Goal: Connect with others: Connect with others

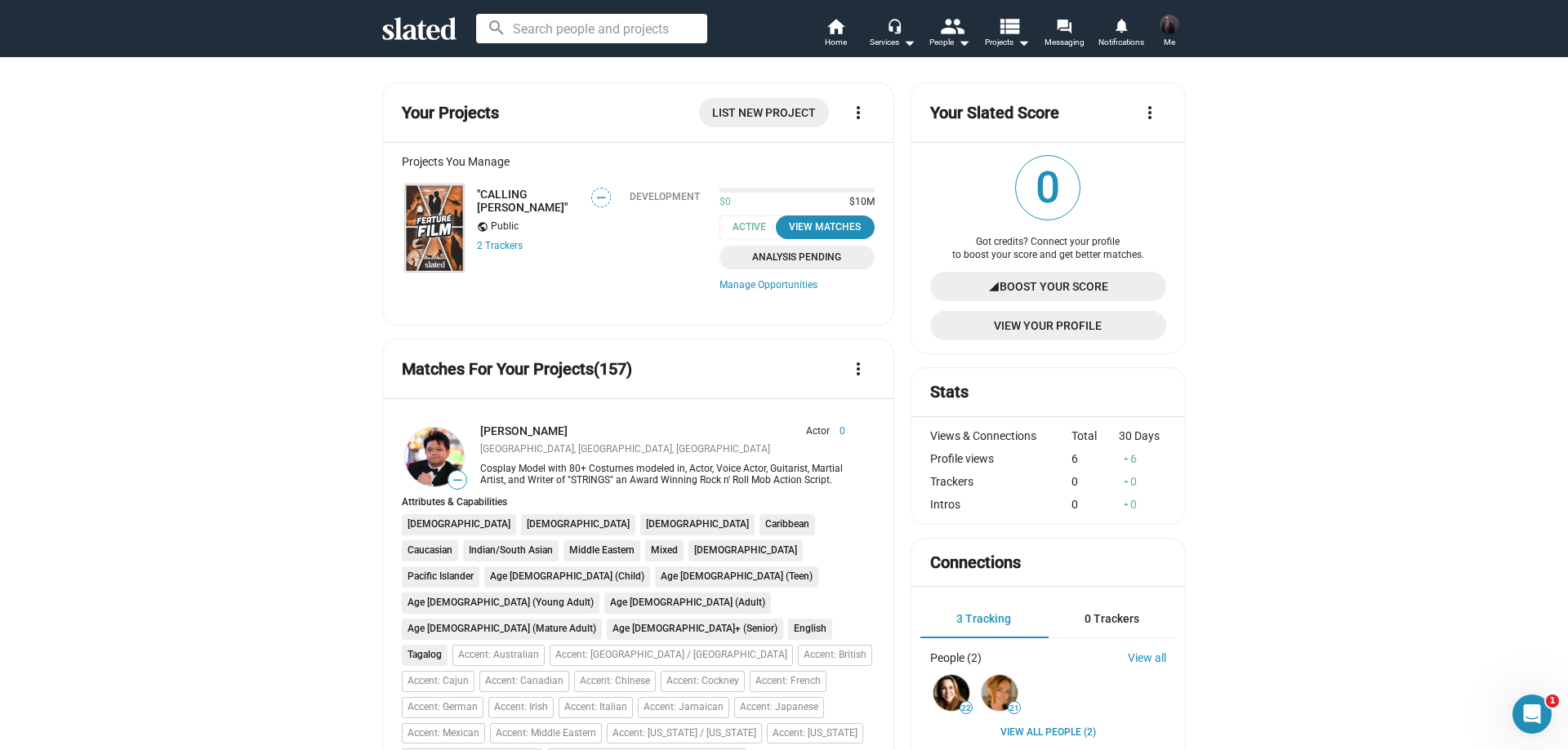
click at [435, 225] on img at bounding box center [434, 228] width 59 height 87
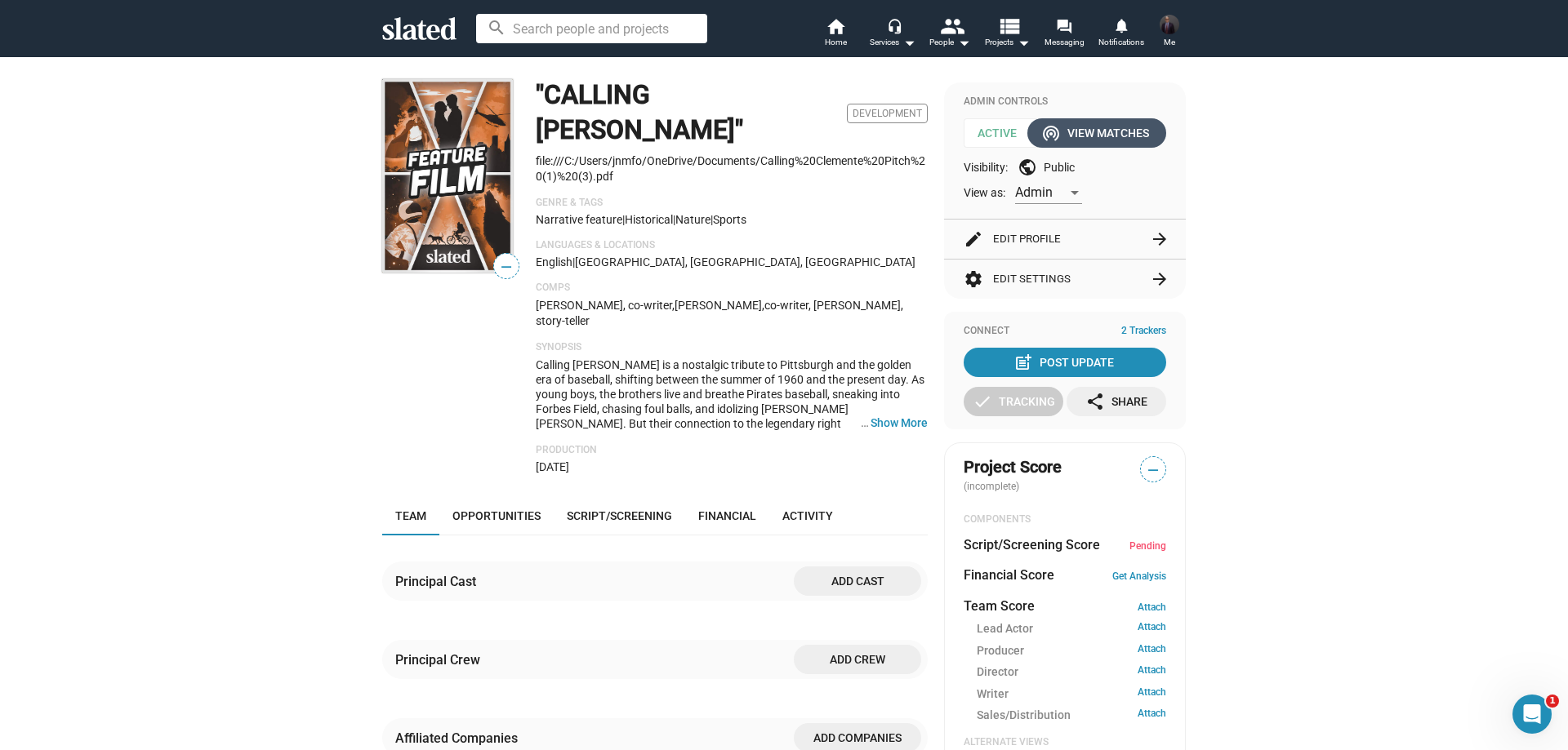
click at [1099, 144] on div "wifi_tethering View Matches" at bounding box center [1096, 133] width 104 height 29
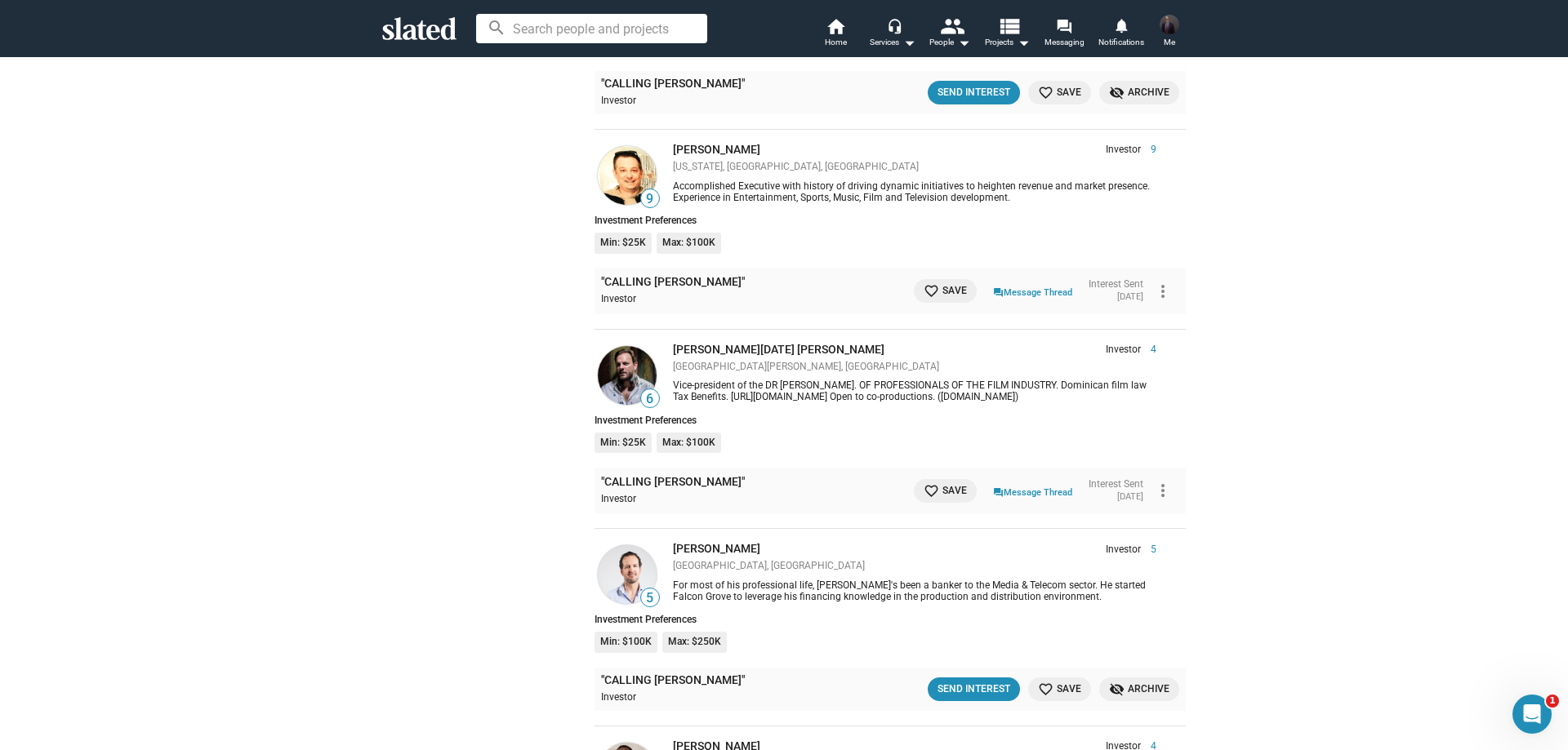
scroll to position [2694, 0]
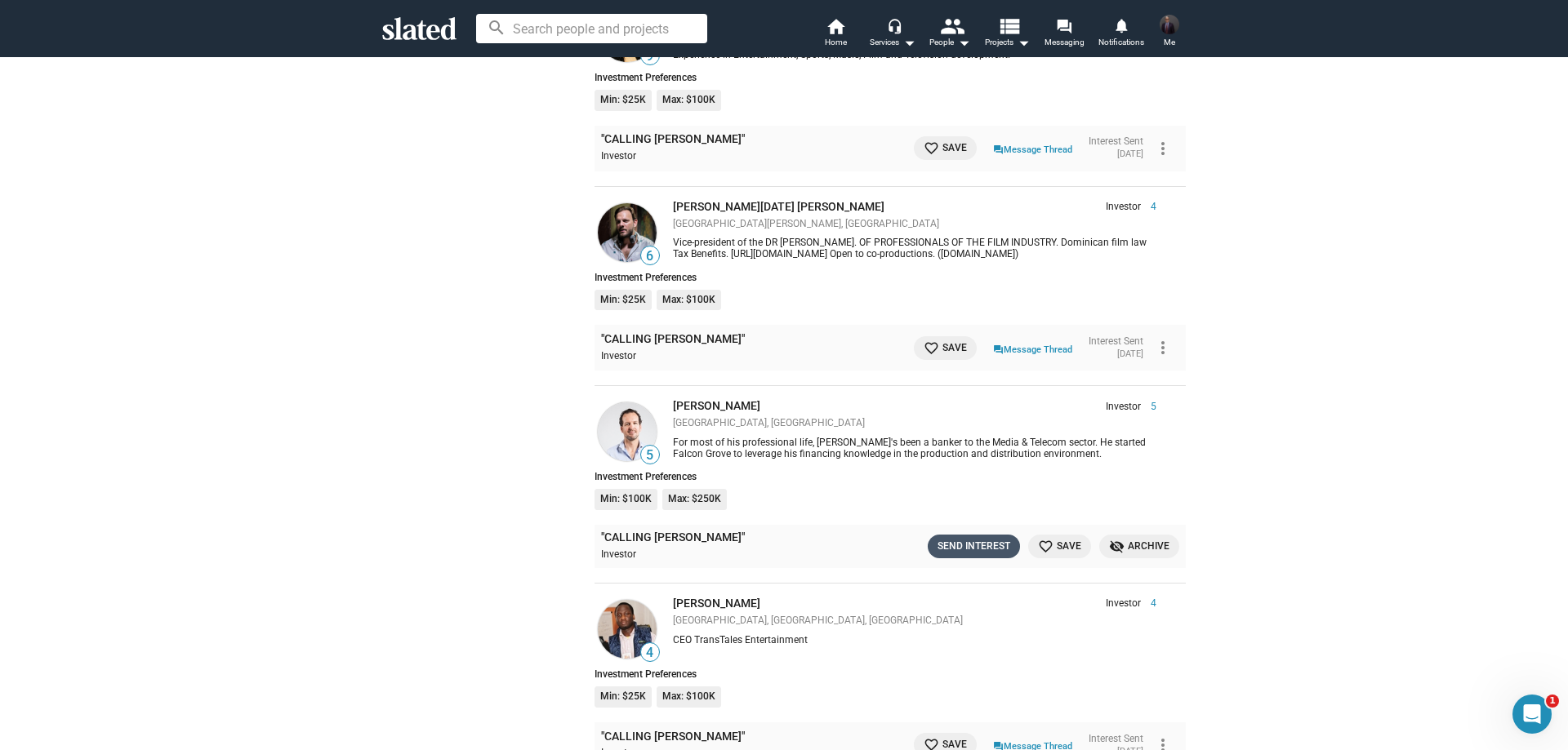
click at [984, 538] on div "Send Interest" at bounding box center [973, 546] width 72 height 17
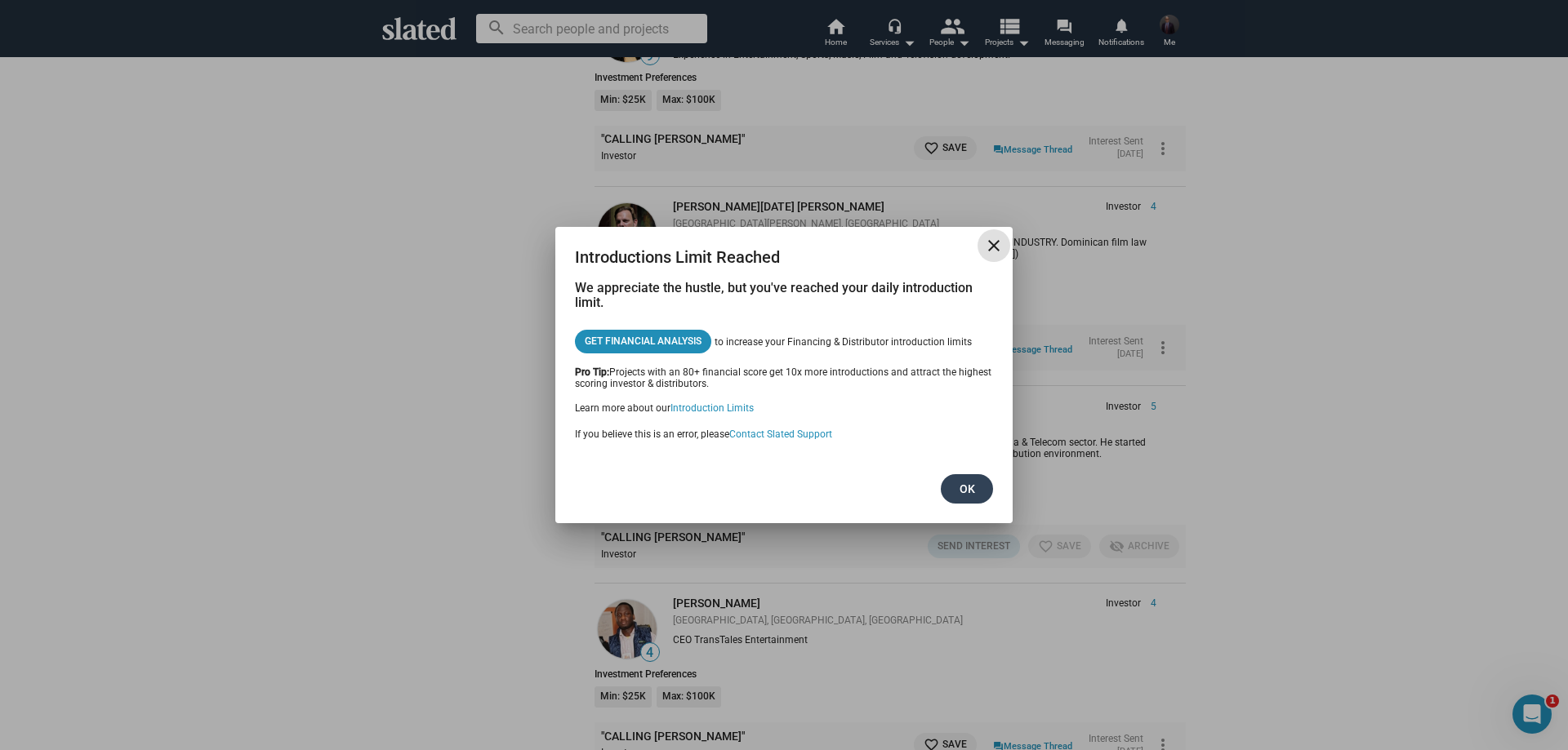
drag, startPoint x: 970, startPoint y: 479, endPoint x: 964, endPoint y: 488, distance: 10.8
click at [964, 488] on span "Ok" at bounding box center [966, 489] width 26 height 29
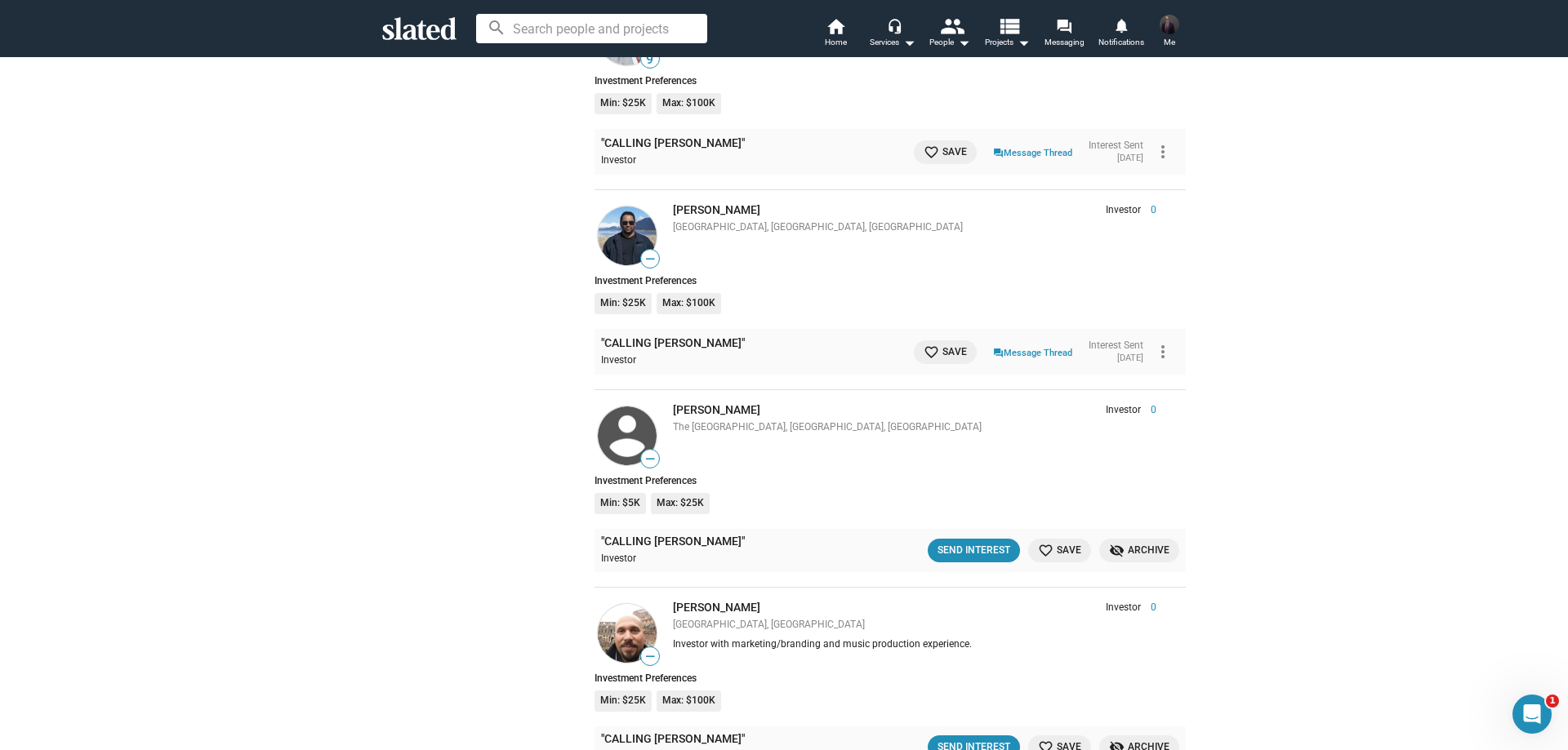
scroll to position [4512, 0]
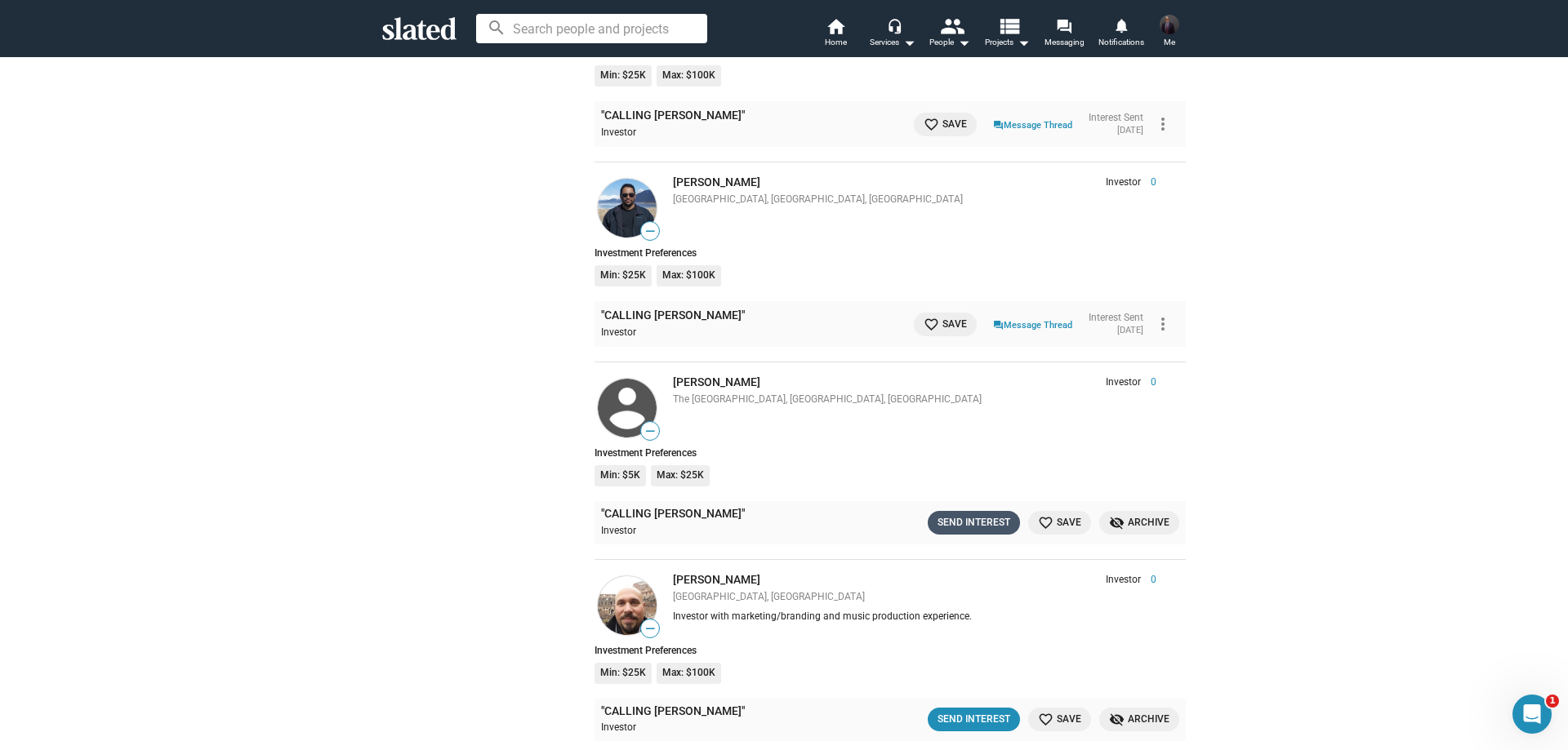
click at [960, 515] on div "Send Interest" at bounding box center [973, 523] width 72 height 17
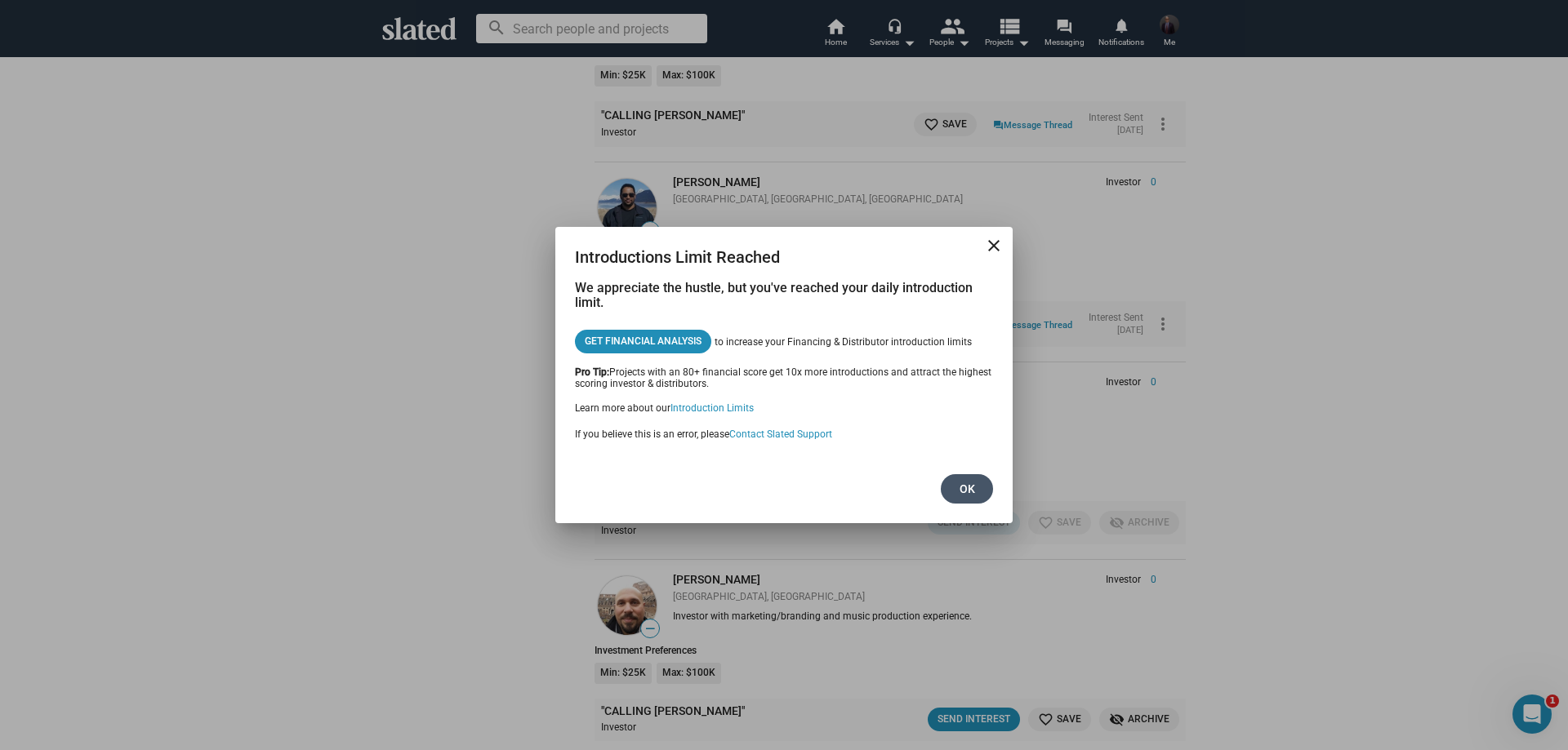
click at [959, 484] on span "Ok" at bounding box center [966, 489] width 26 height 29
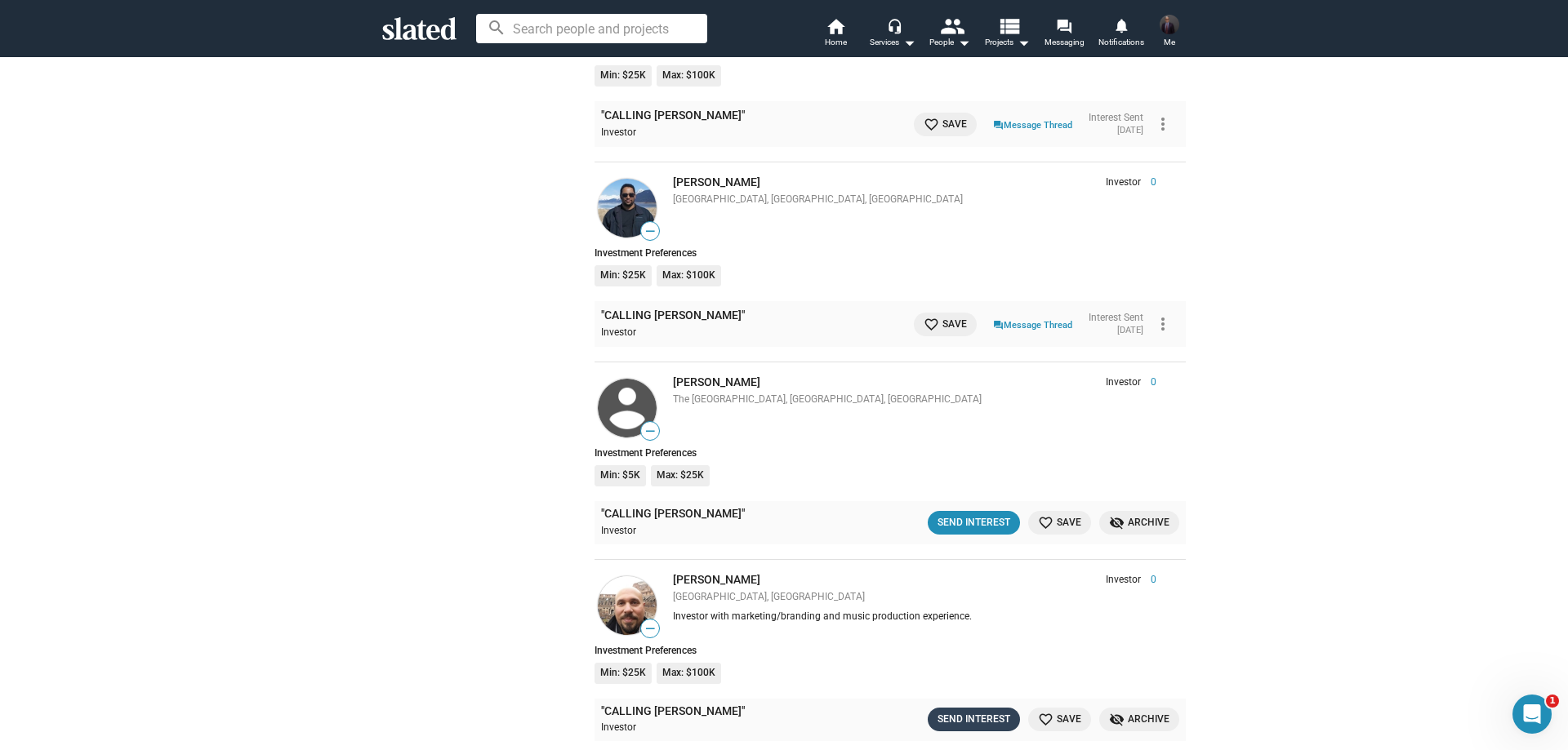
click at [947, 711] on div "Send Interest" at bounding box center [973, 719] width 72 height 17
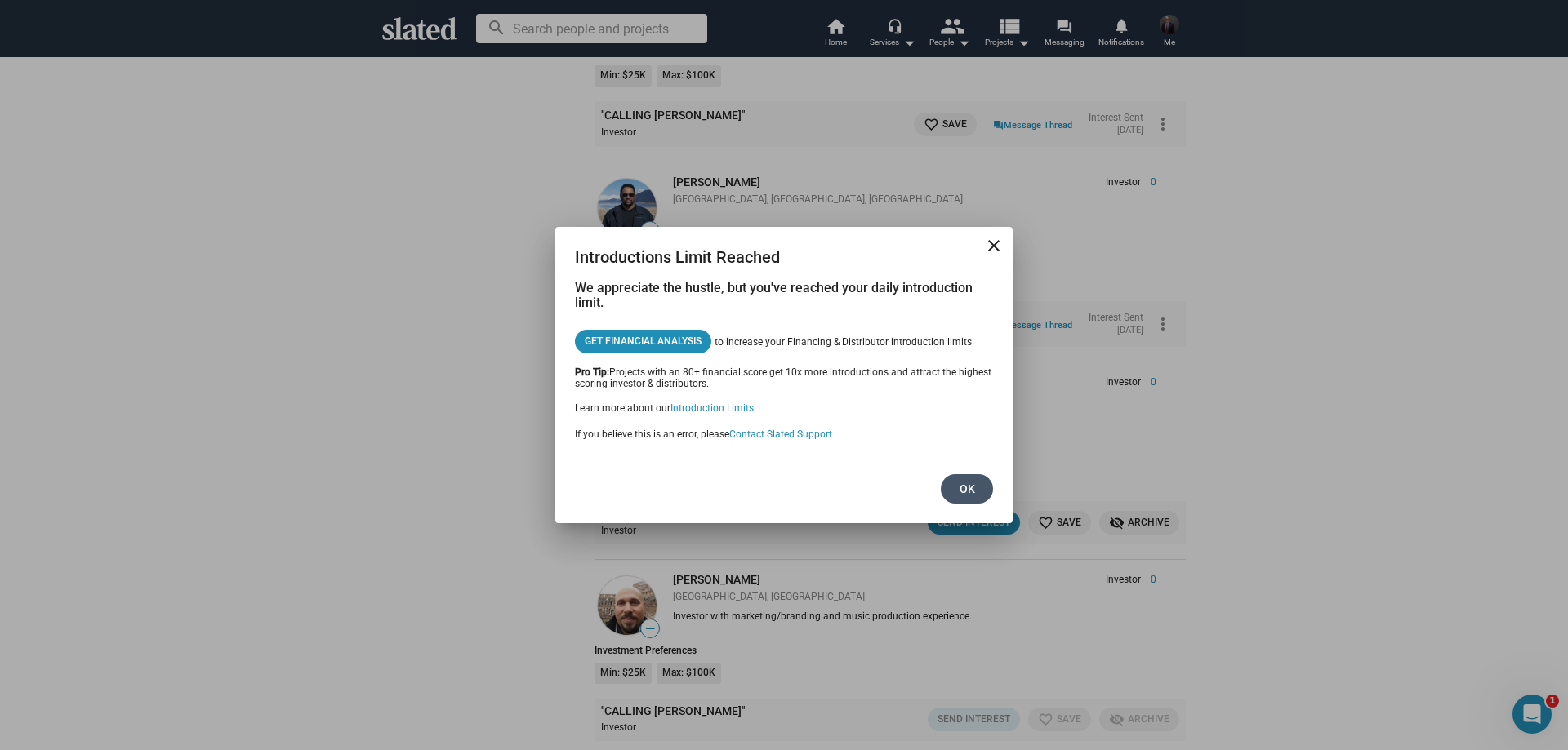
click at [961, 493] on span "Ok" at bounding box center [966, 489] width 26 height 29
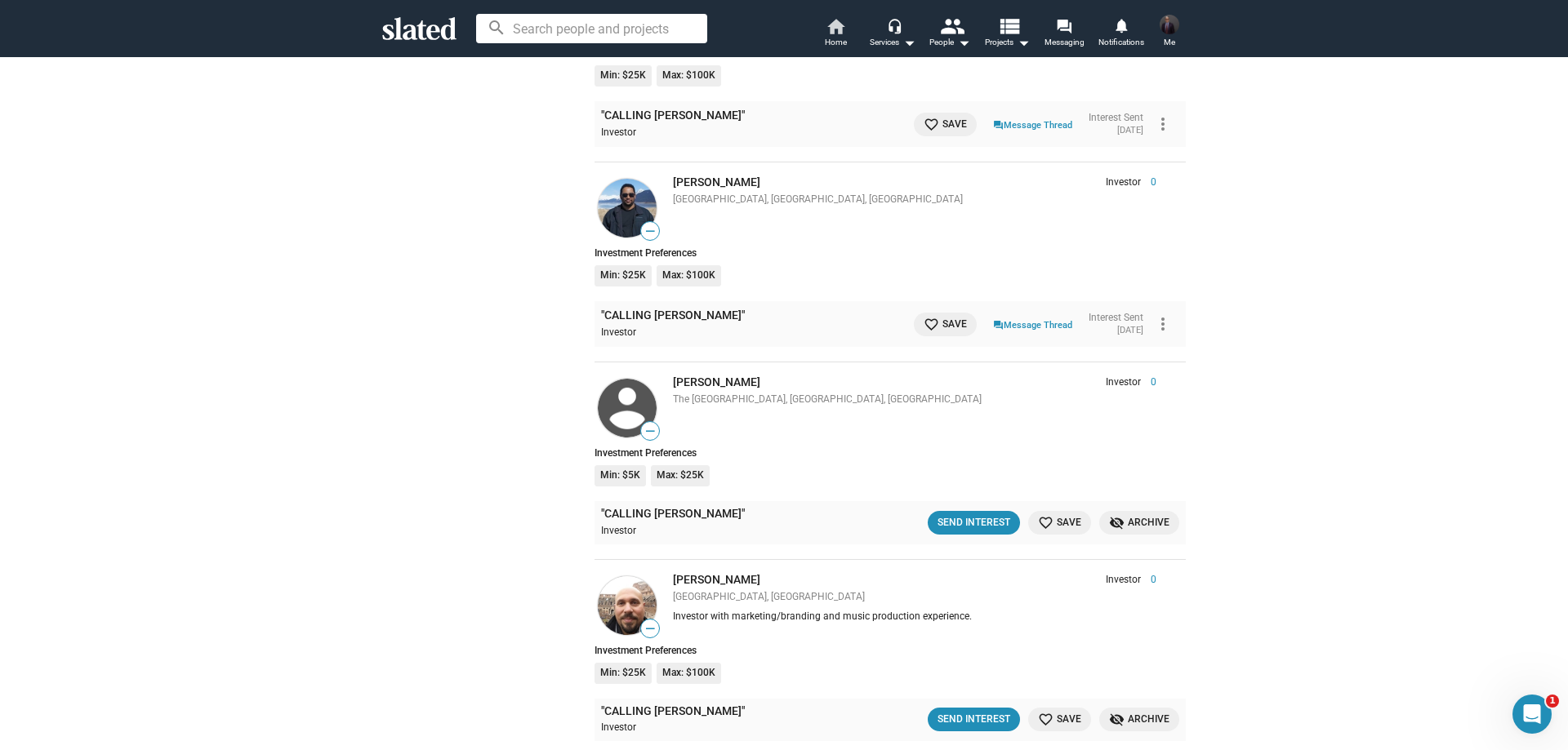
click at [829, 26] on mat-icon "home" at bounding box center [836, 26] width 20 height 20
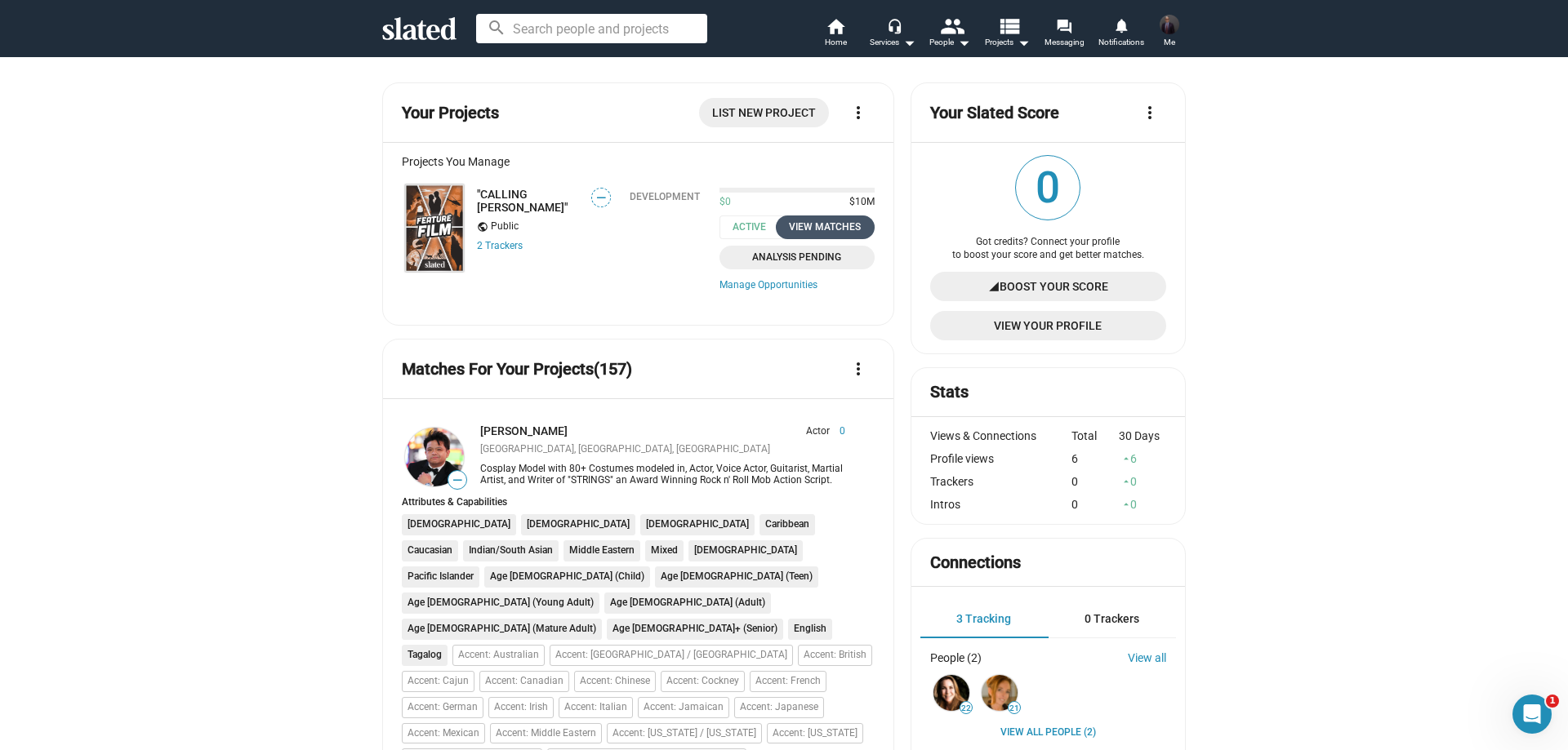
click at [816, 227] on div "View Matches" at bounding box center [825, 227] width 79 height 17
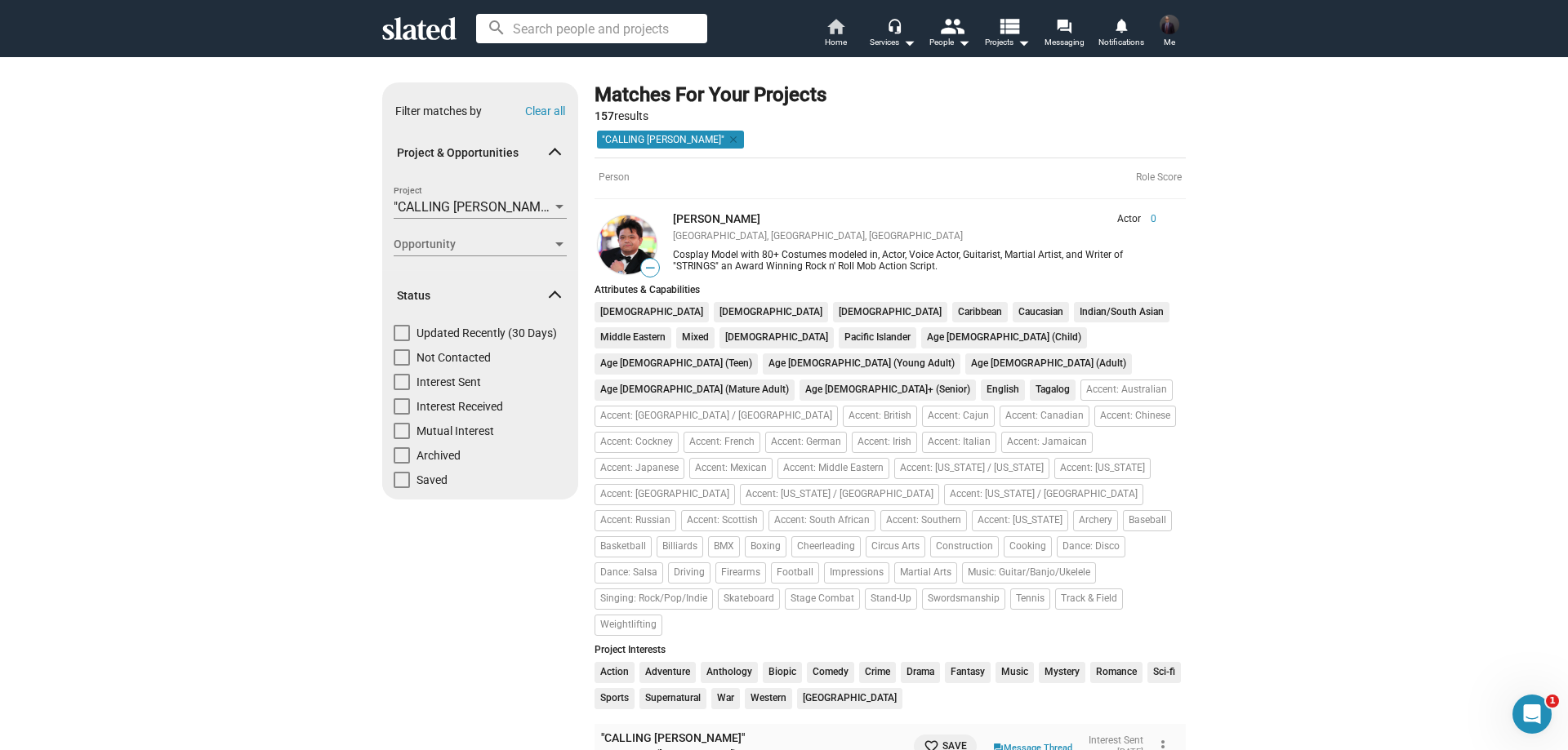
click at [839, 21] on mat-icon "home" at bounding box center [836, 26] width 20 height 20
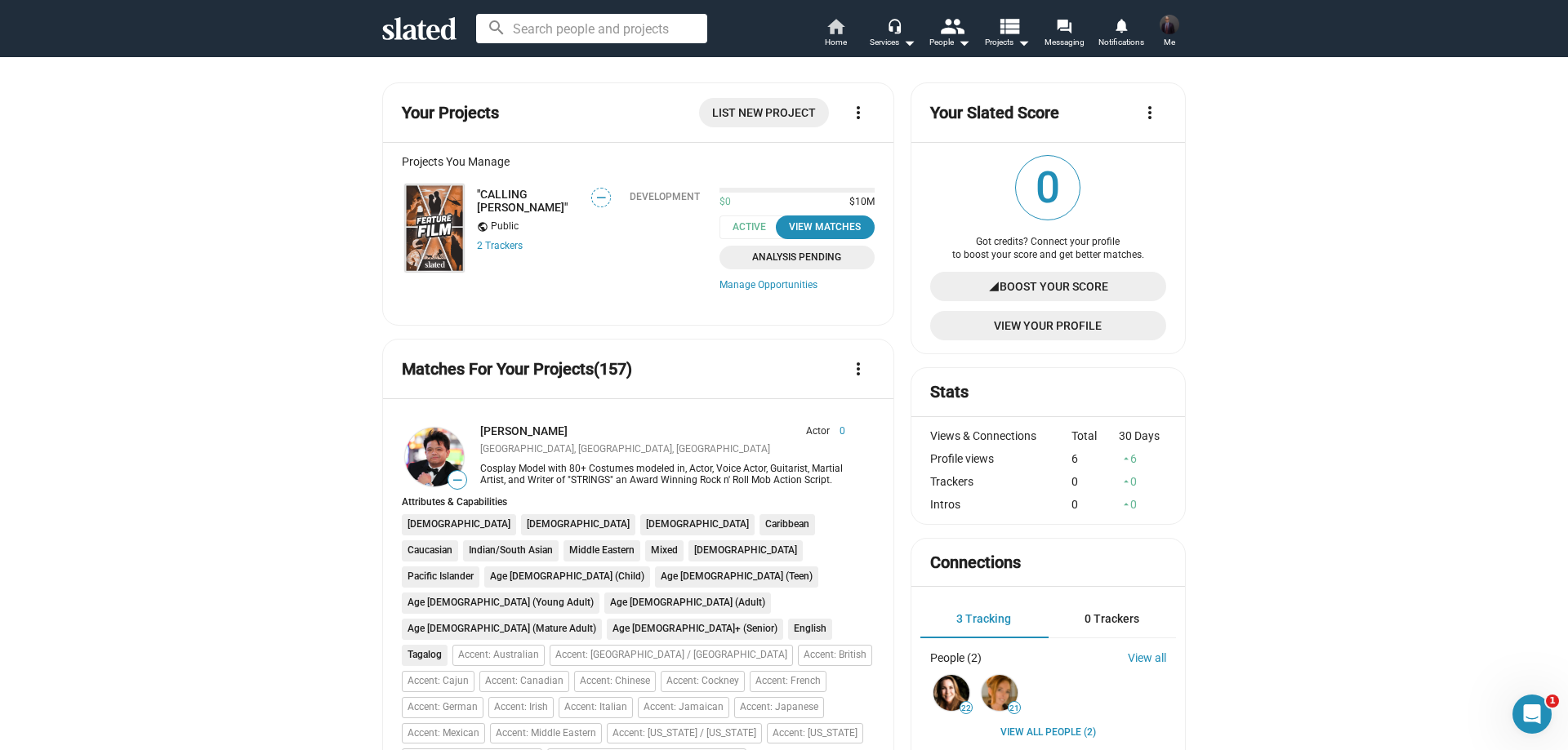
click at [837, 30] on mat-icon "home" at bounding box center [836, 26] width 20 height 20
click at [836, 29] on mat-icon "home" at bounding box center [836, 26] width 20 height 20
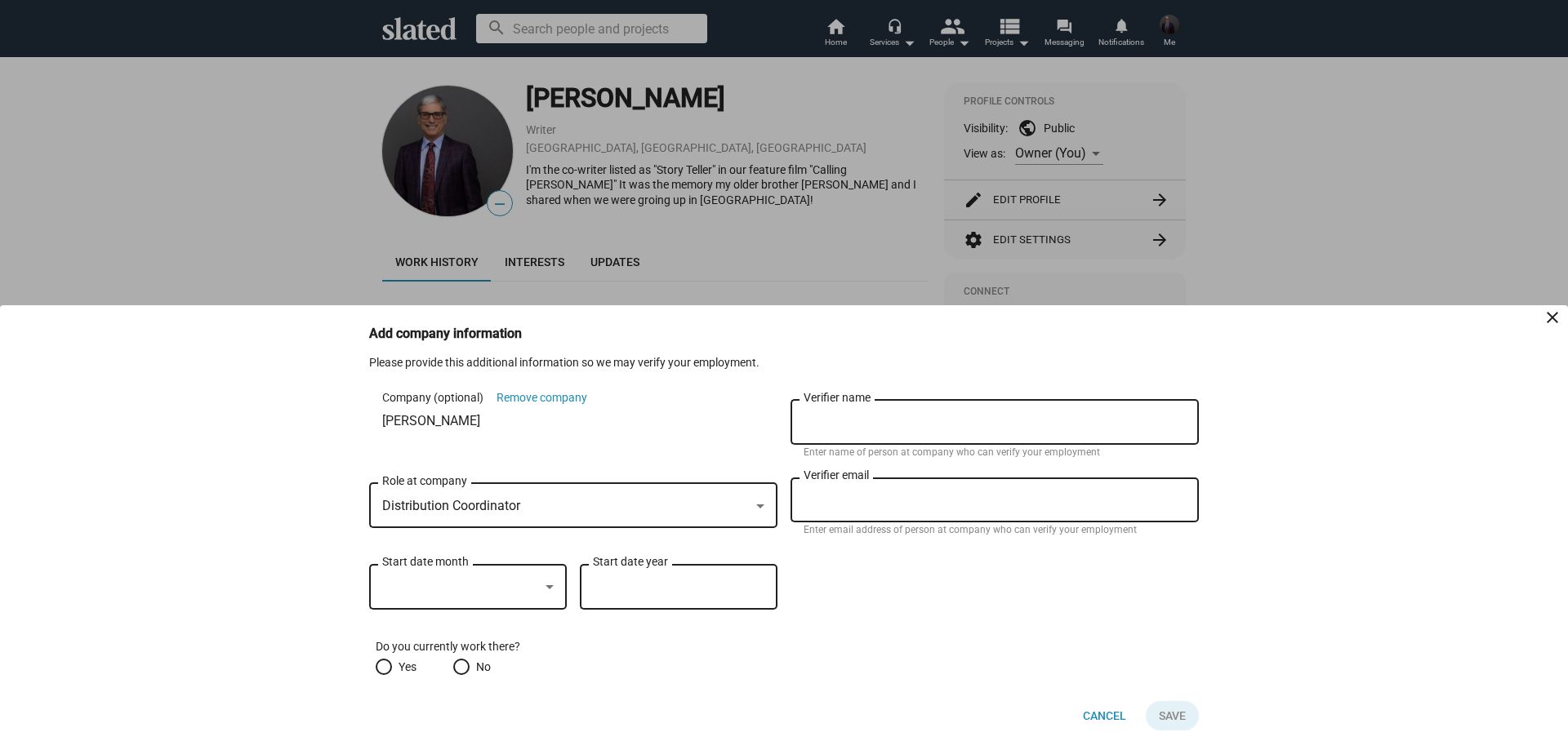
click at [1019, 202] on div at bounding box center [784, 375] width 1568 height 750
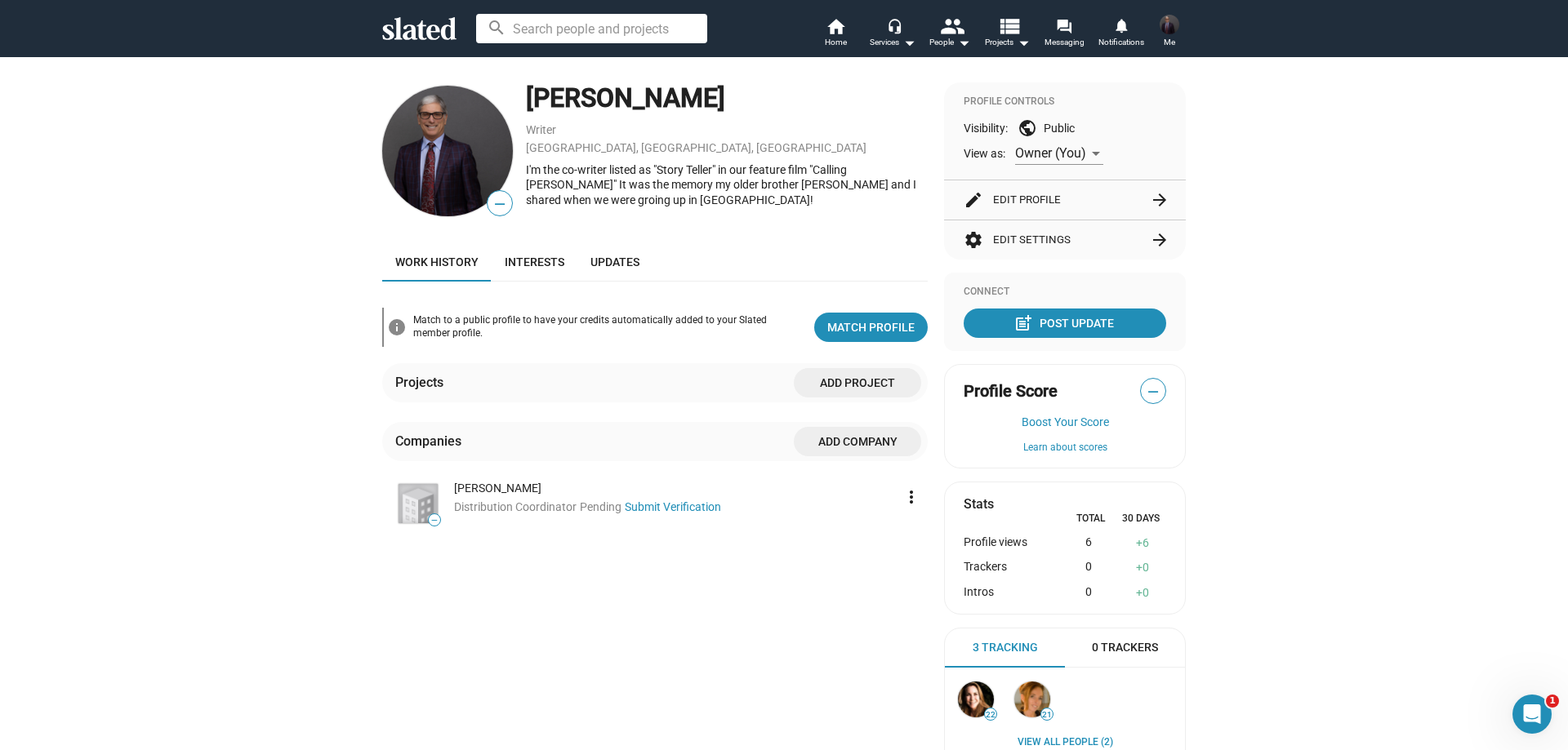
click at [1019, 202] on button "edit Edit Profile arrow_forward" at bounding box center [1064, 200] width 202 height 39
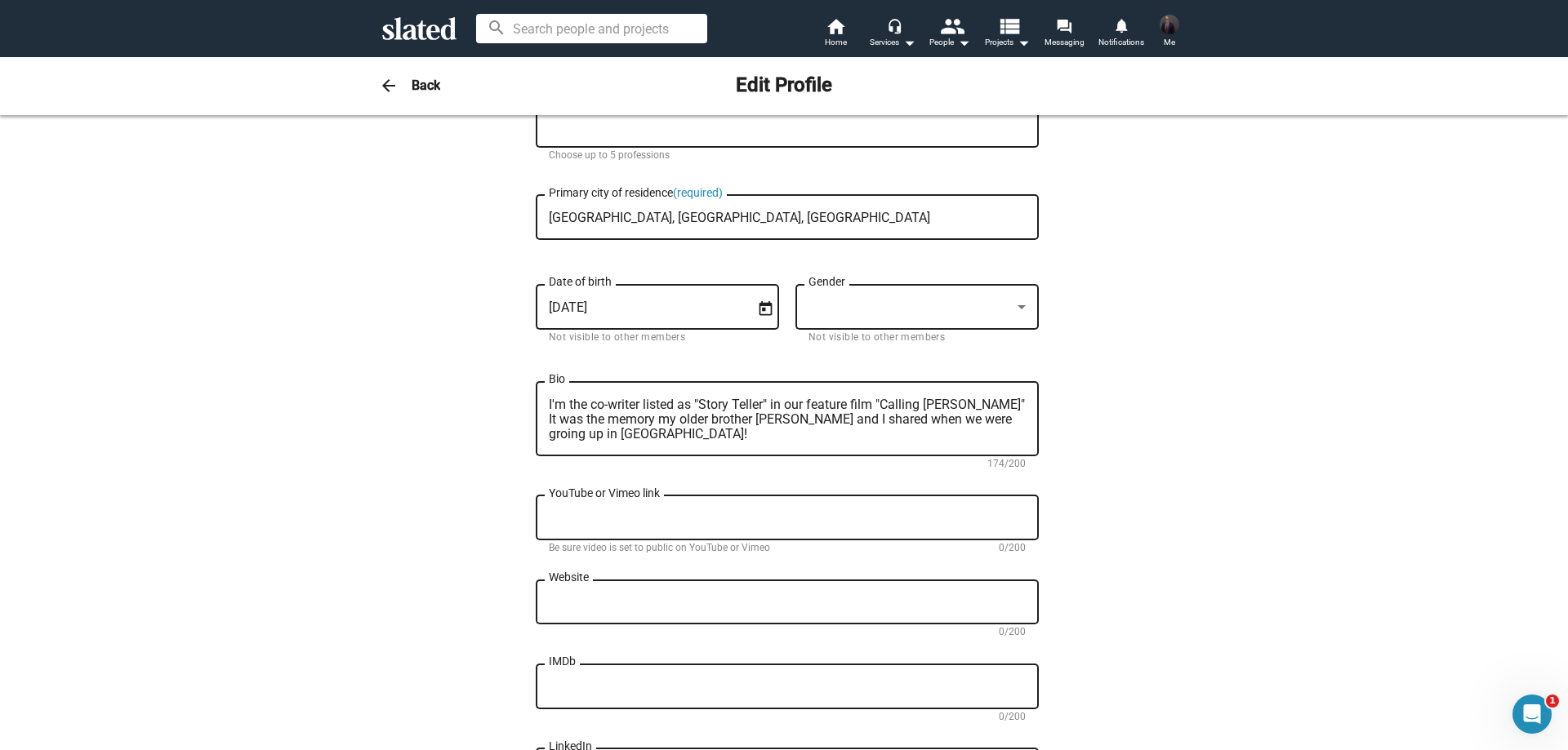
scroll to position [245, 0]
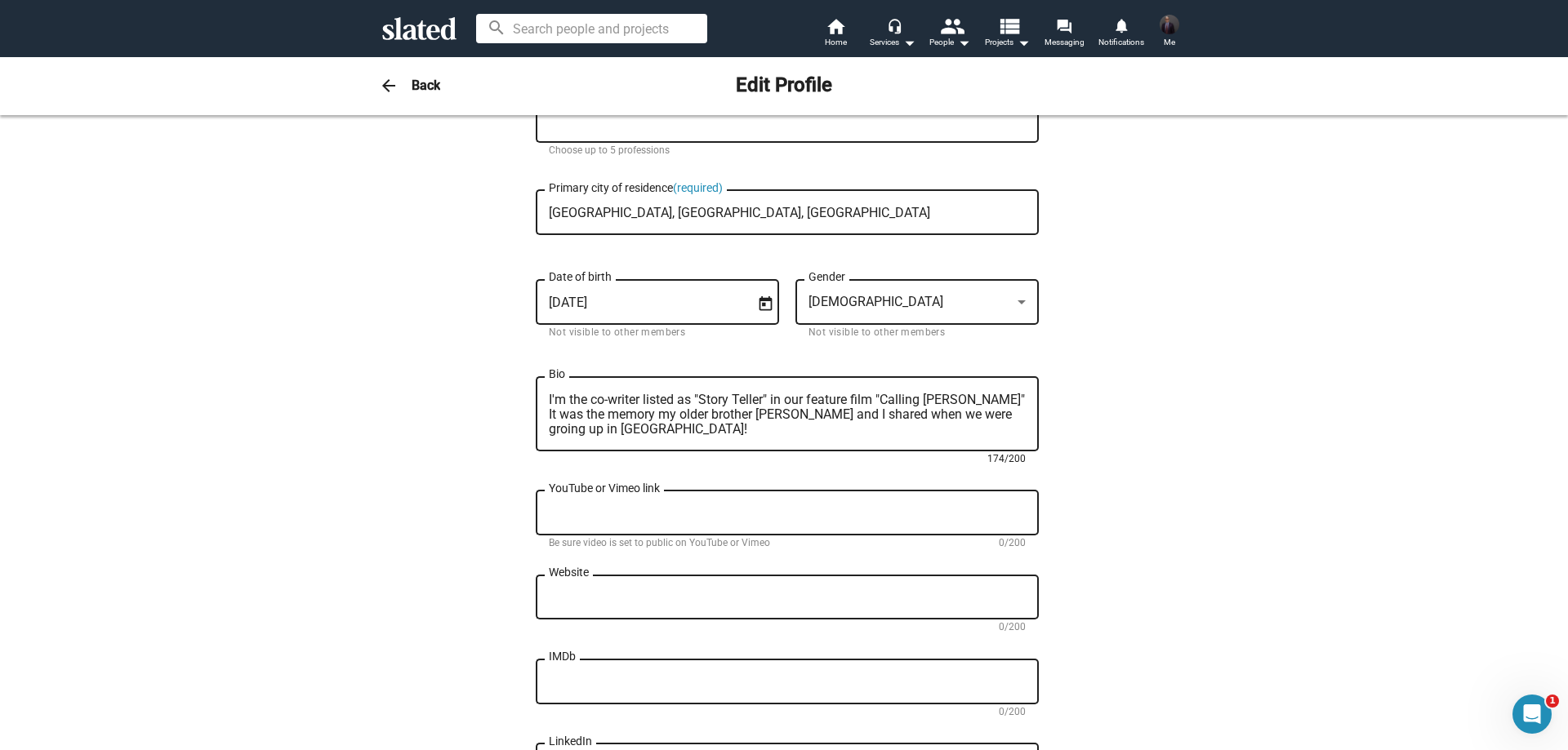
click at [937, 412] on textarea "I'm the co-writer listed as "Story Teller" in our feature film "Calling [PERSON…" at bounding box center [787, 414] width 477 height 44
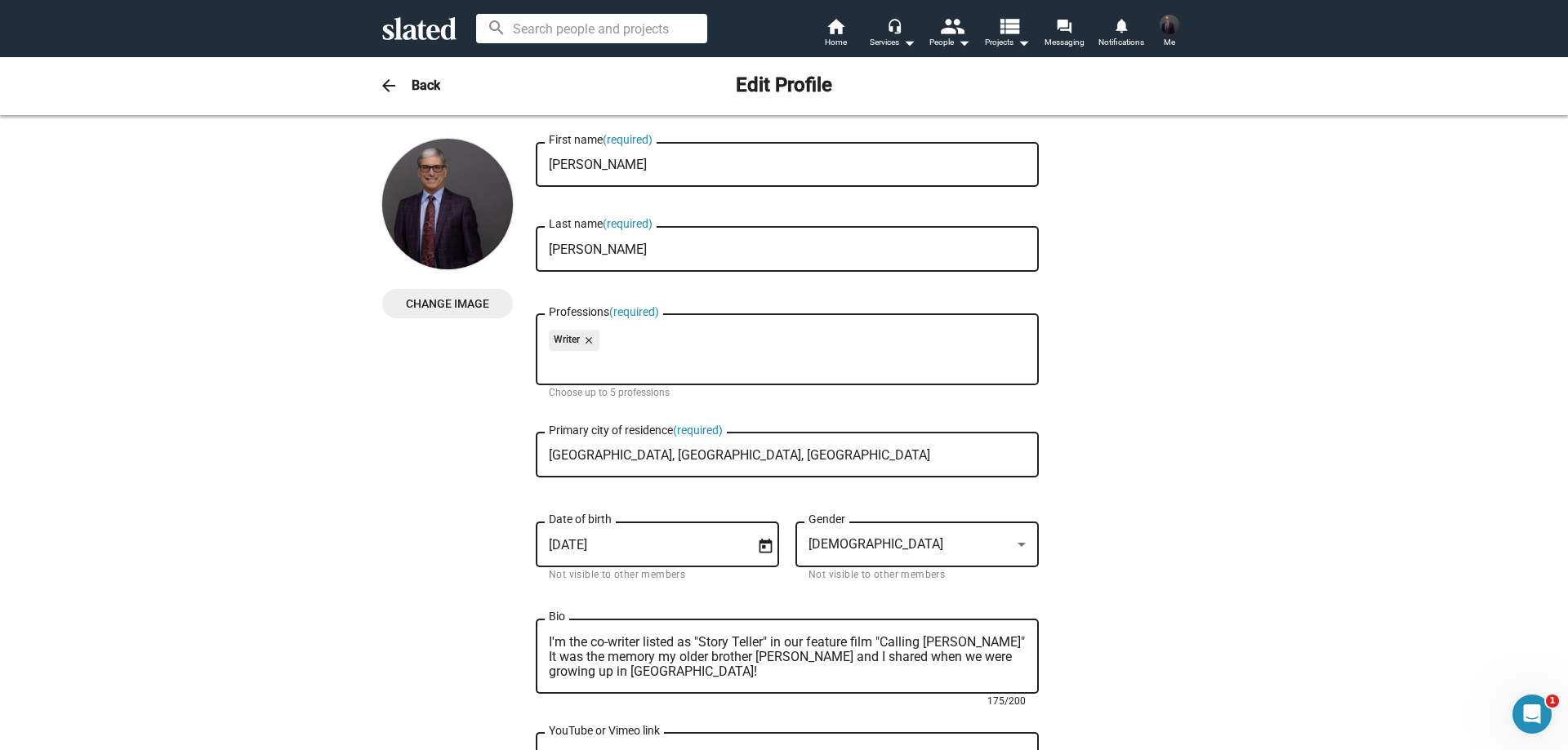
scroll to position [0, 0]
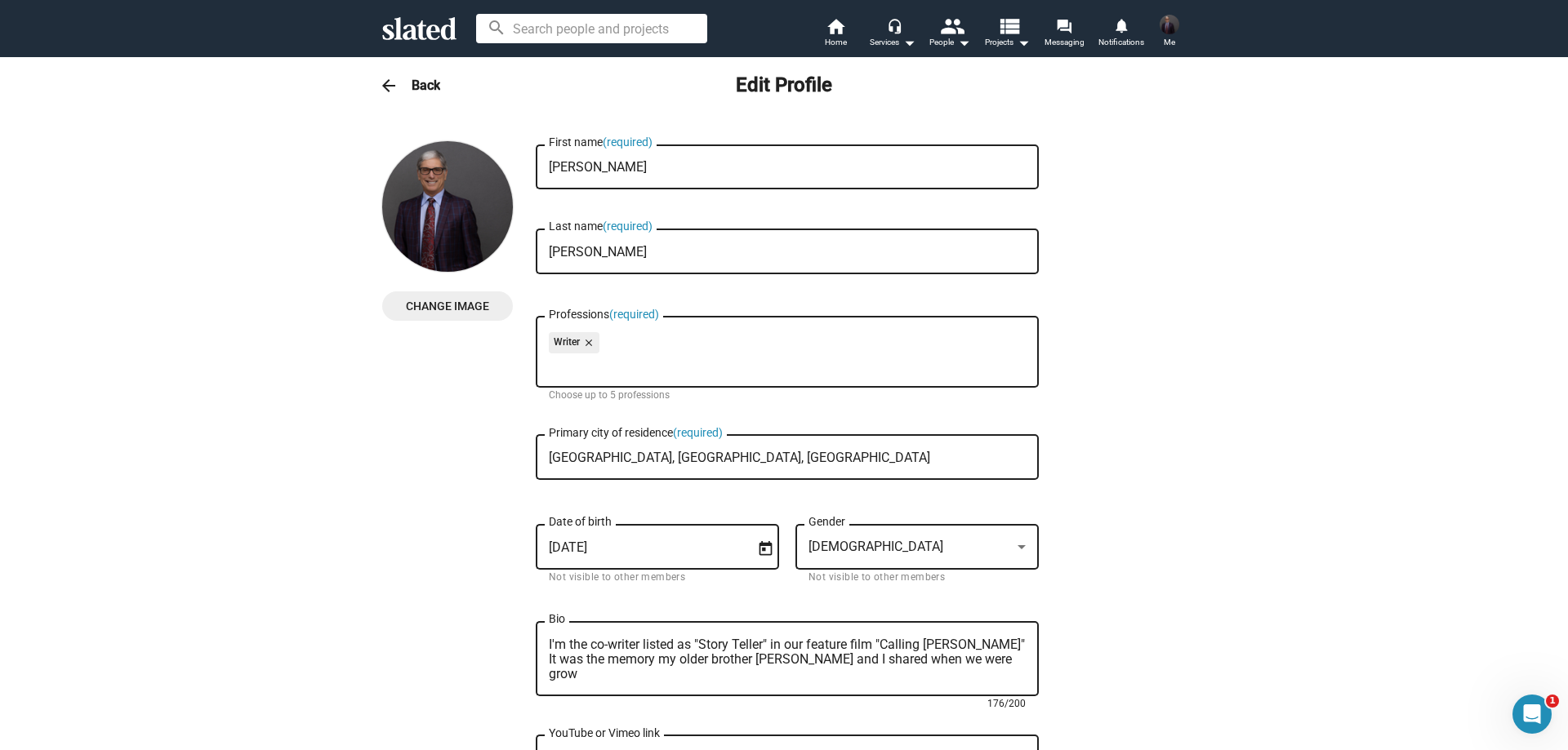
type textarea "I'm the co-writer listed as "Story Teller" in our feature film "Calling [PERSON…"
click at [1060, 343] on div "Change Image Change Image [PERSON_NAME] First name (required) [PERSON_NAME] Las…" at bounding box center [783, 738] width 804 height 1194
click at [842, 19] on mat-icon "home" at bounding box center [836, 26] width 20 height 20
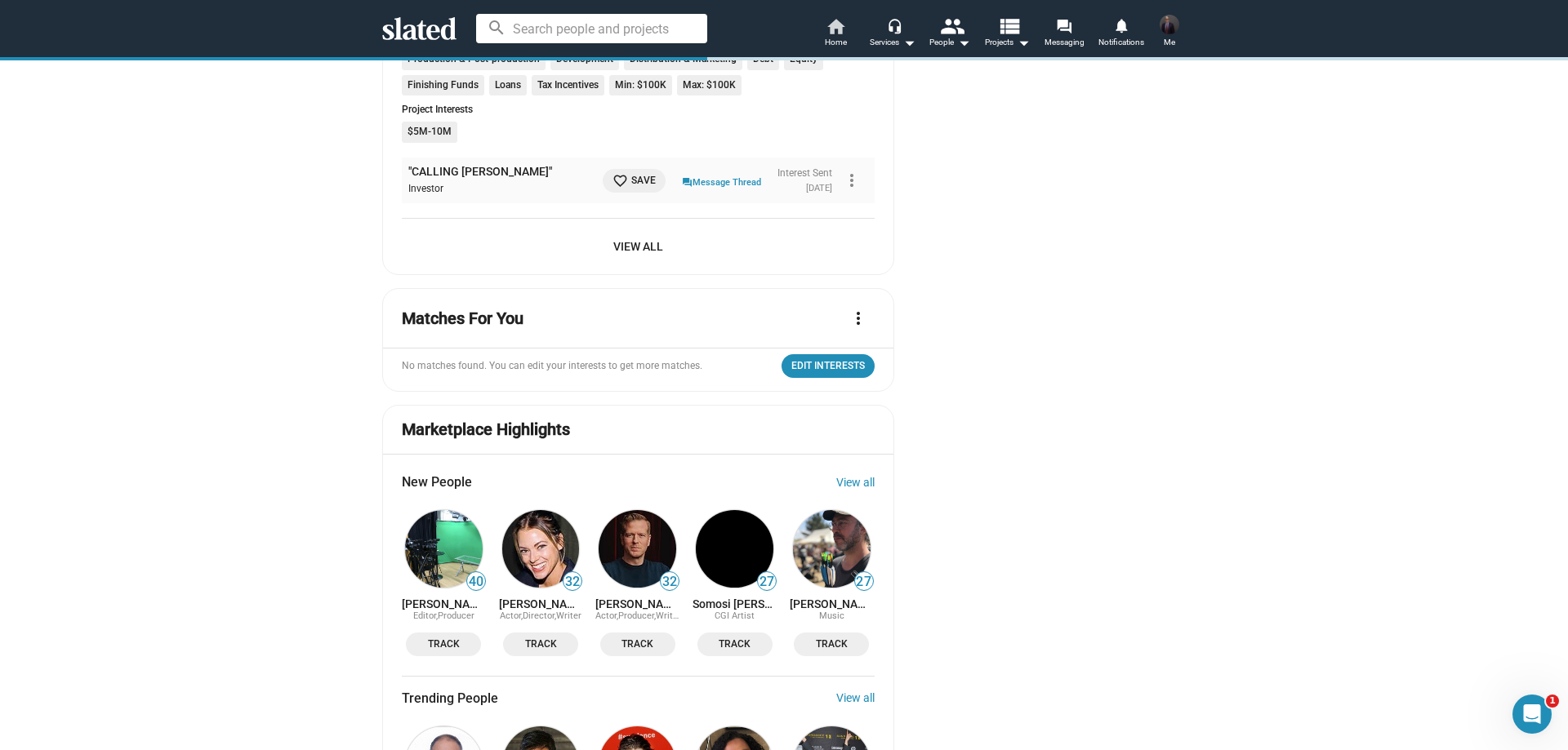
scroll to position [1959, 0]
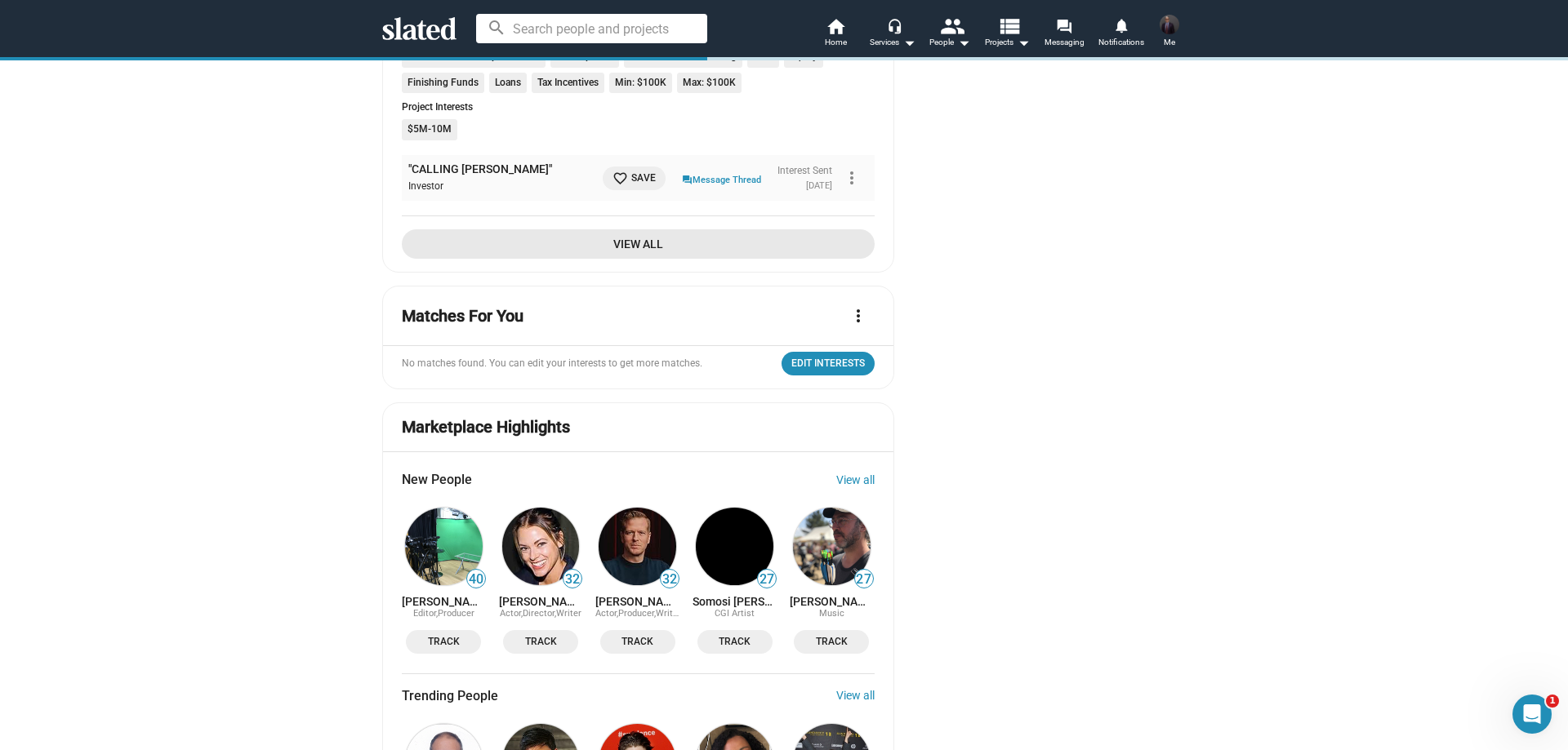
click at [616, 229] on span "View All" at bounding box center [638, 243] width 447 height 29
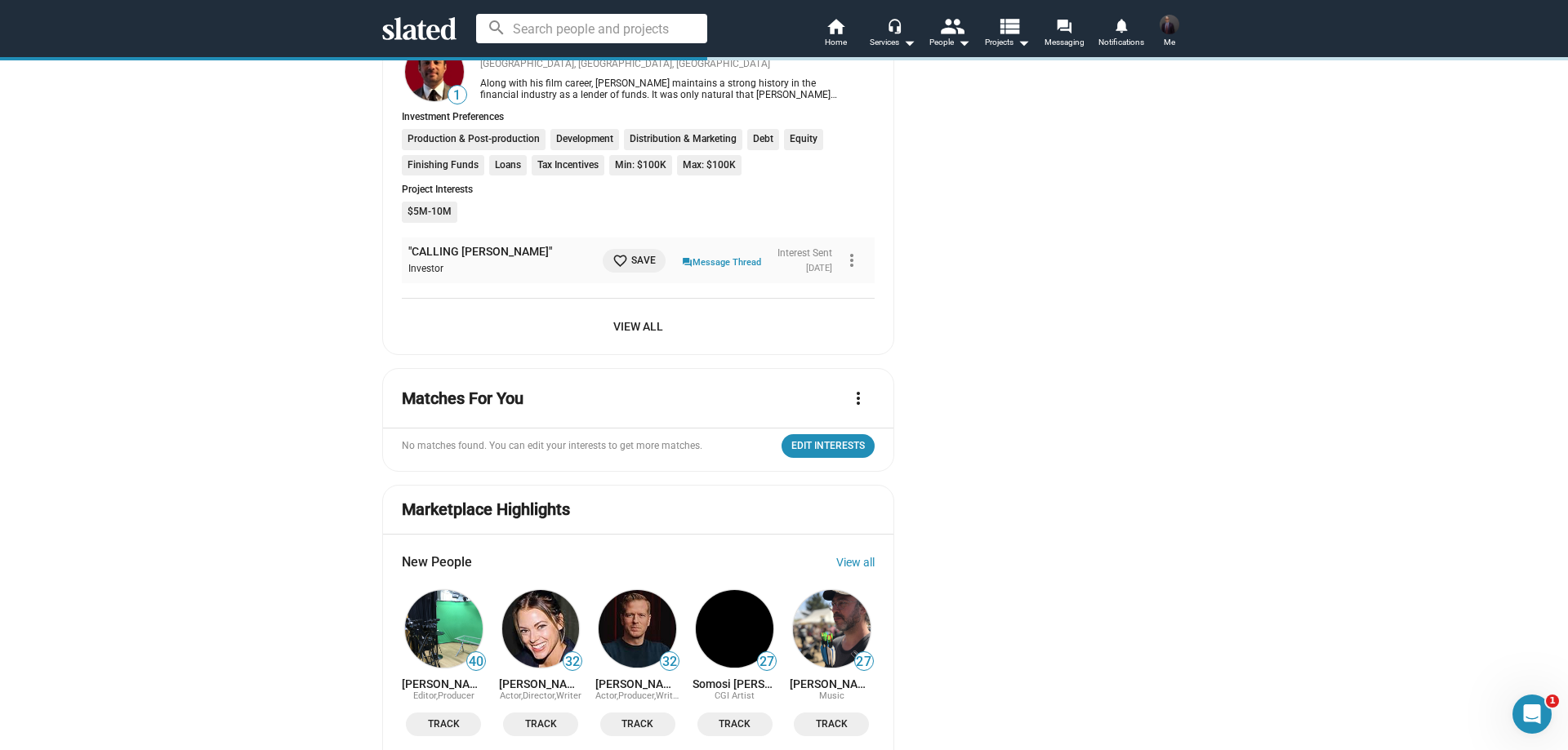
scroll to position [1878, 0]
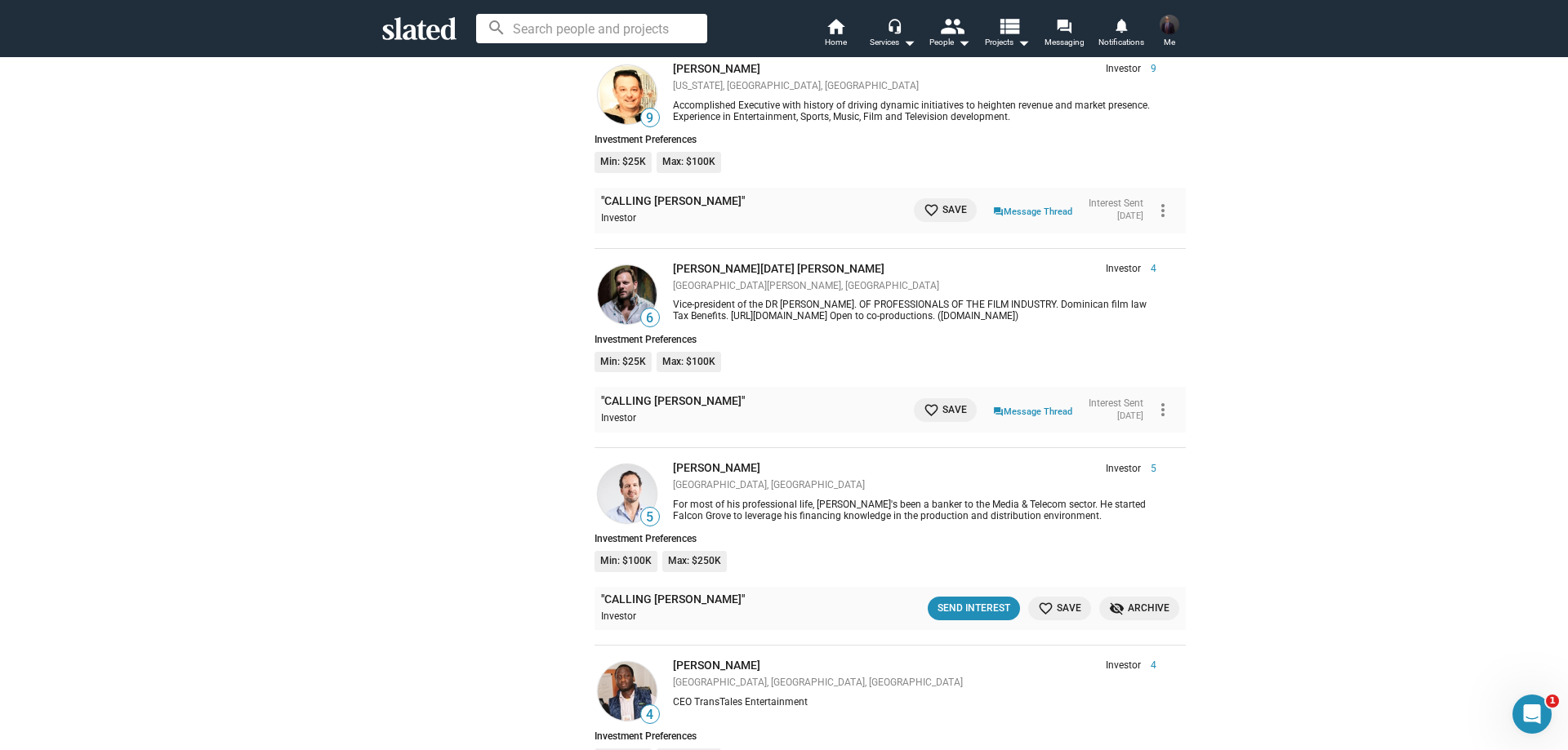
scroll to position [2612, 0]
click at [963, 598] on div "Send Interest" at bounding box center [973, 606] width 72 height 17
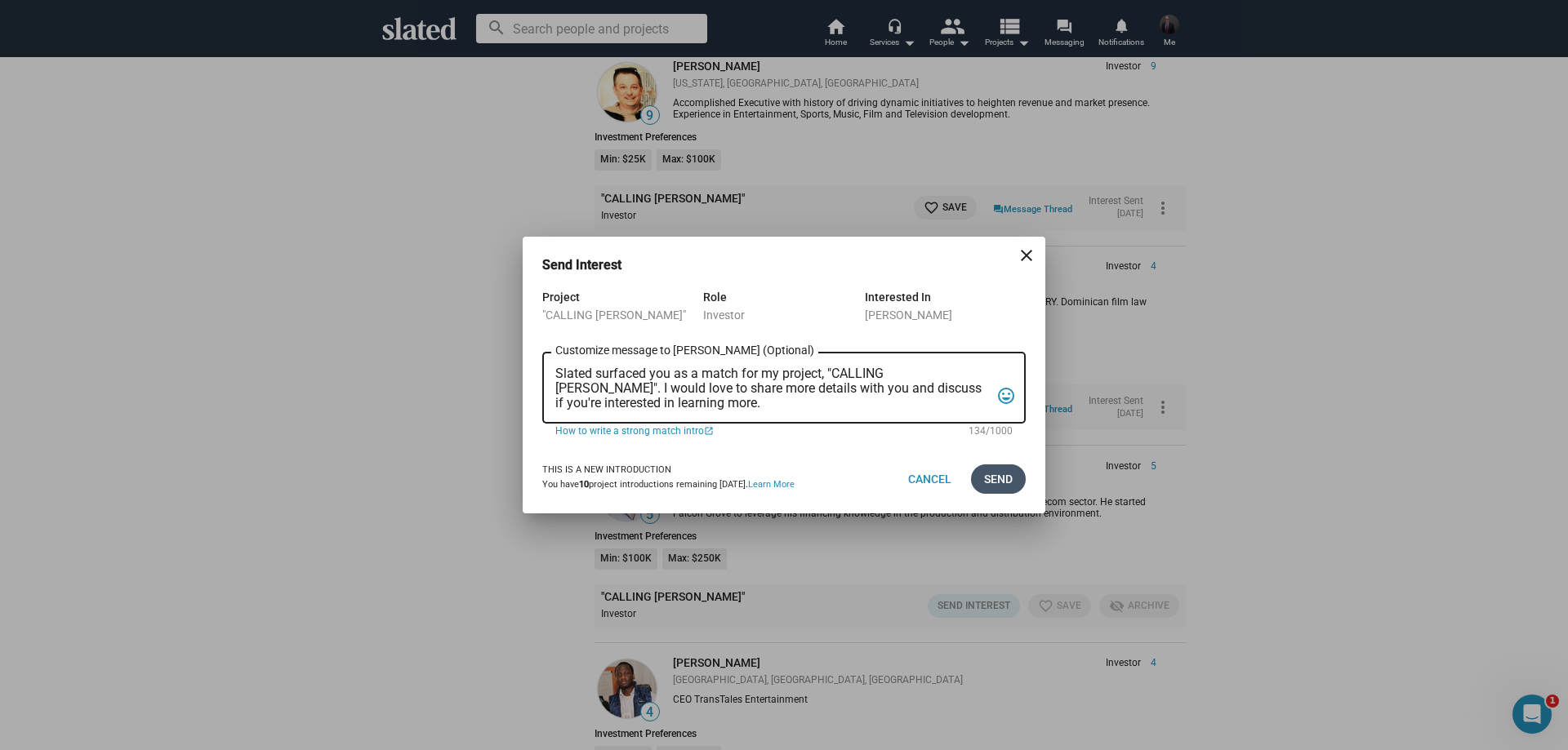
click at [999, 483] on span "Send" at bounding box center [998, 479] width 29 height 29
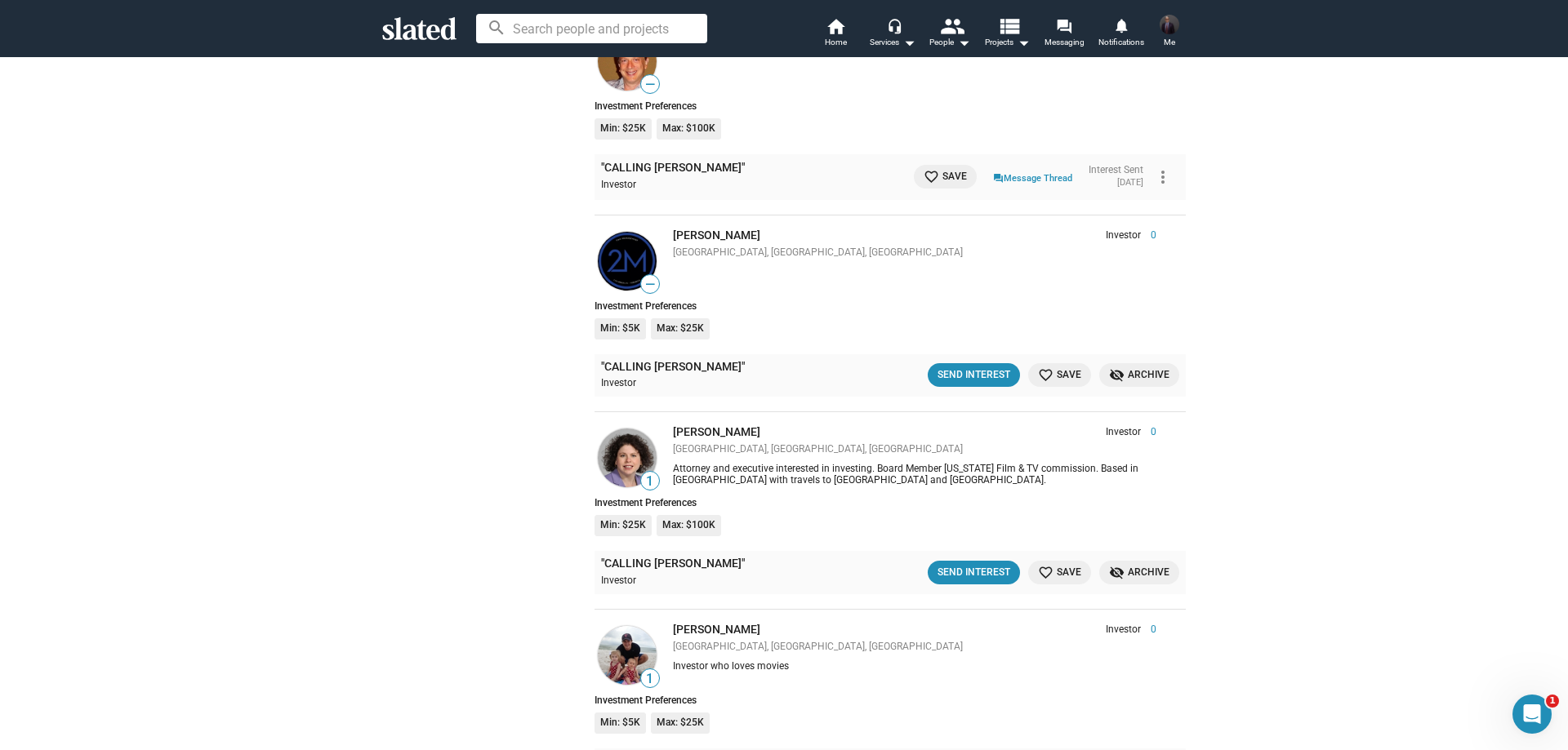
scroll to position [5715, 0]
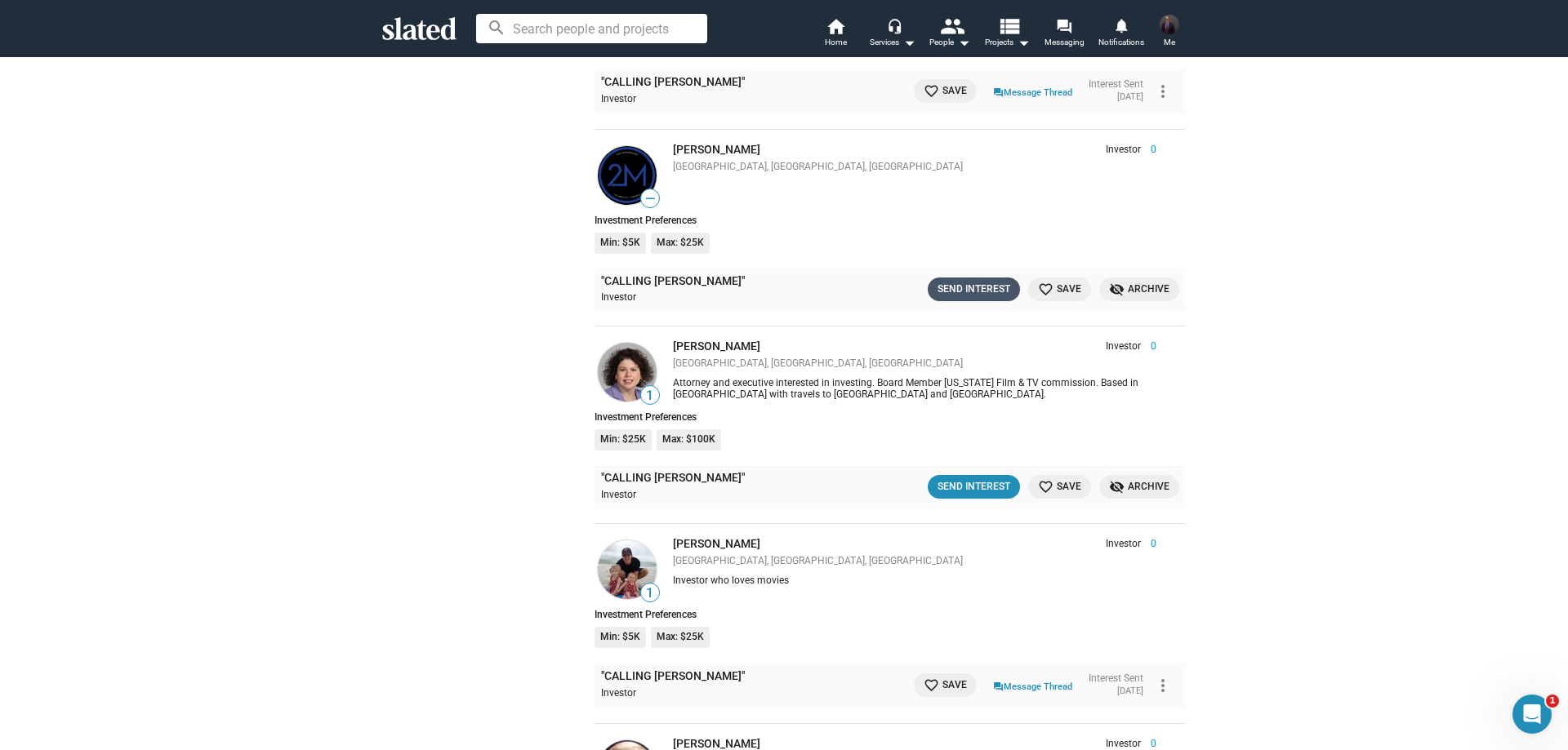
click at [946, 281] on div "Send Interest" at bounding box center [973, 289] width 72 height 17
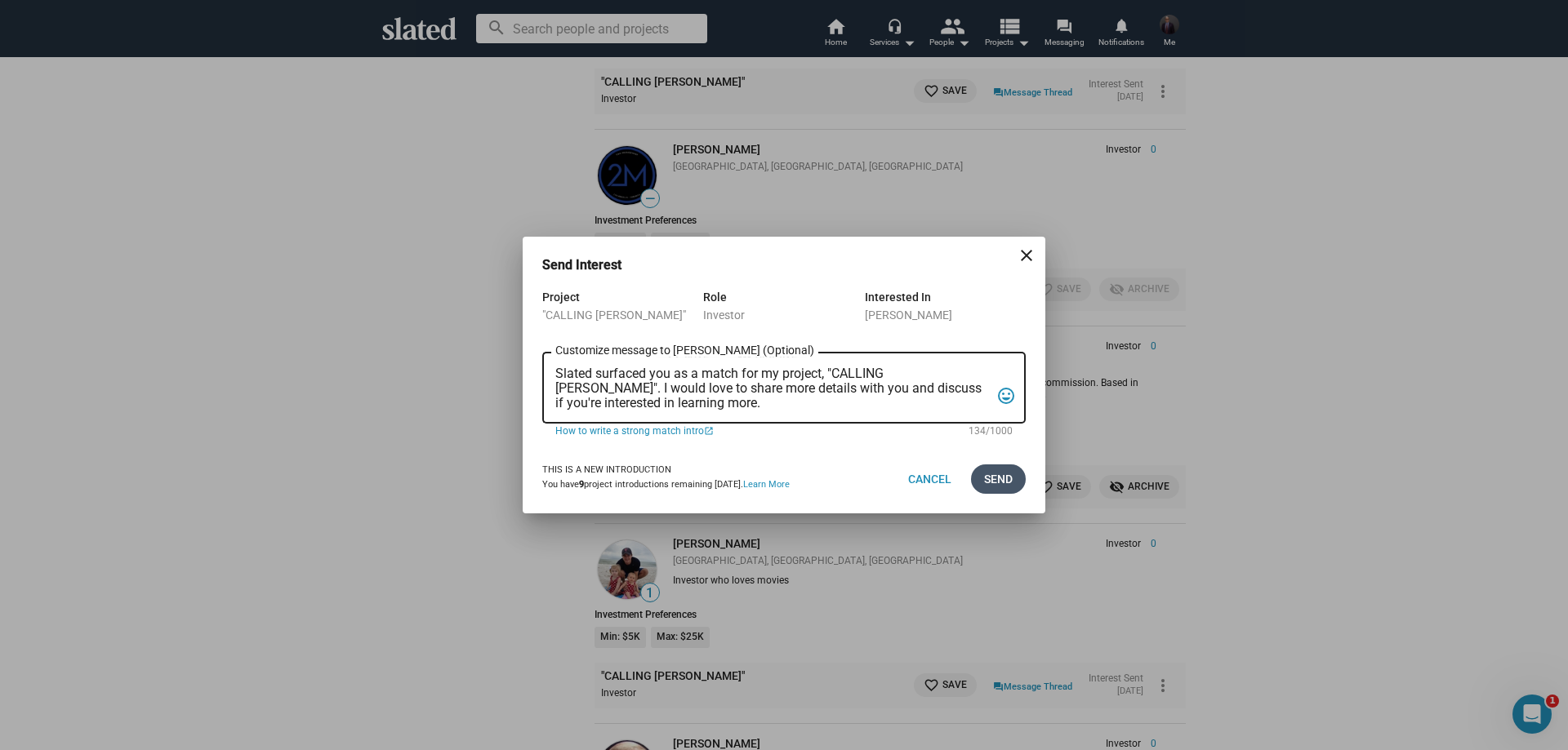
click at [988, 481] on span "Send" at bounding box center [998, 479] width 29 height 29
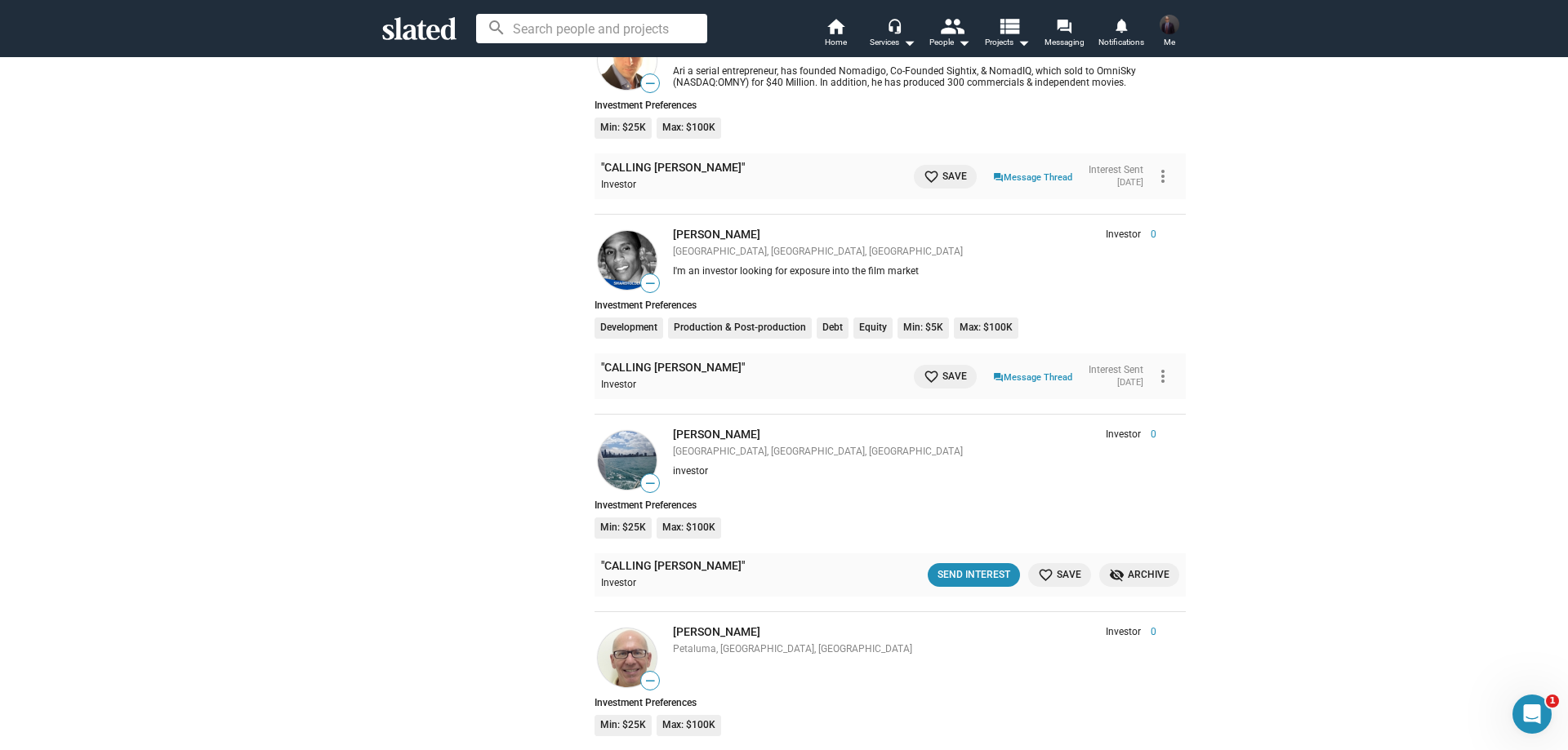
scroll to position [8246, 0]
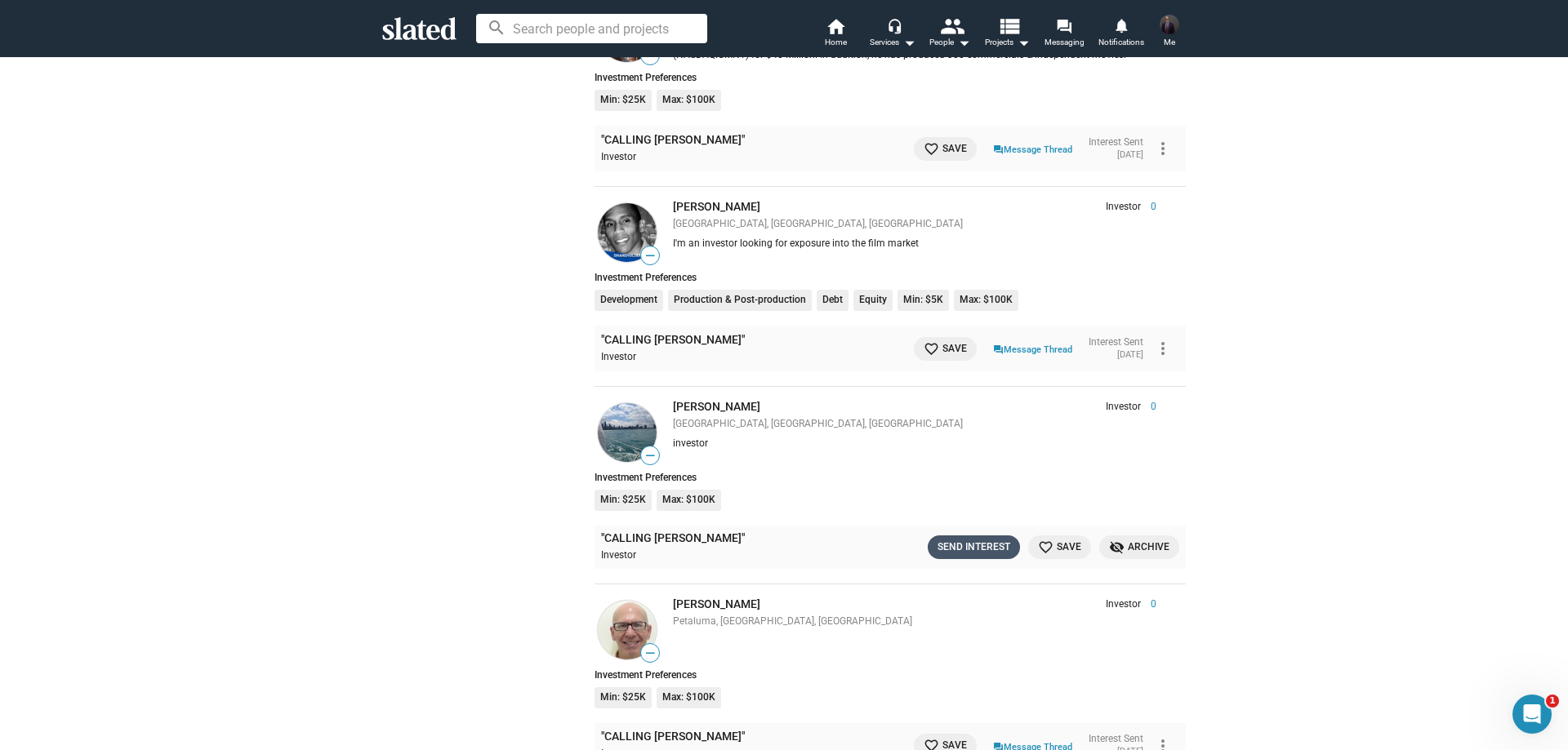
click at [979, 539] on div "Send Interest" at bounding box center [973, 547] width 72 height 17
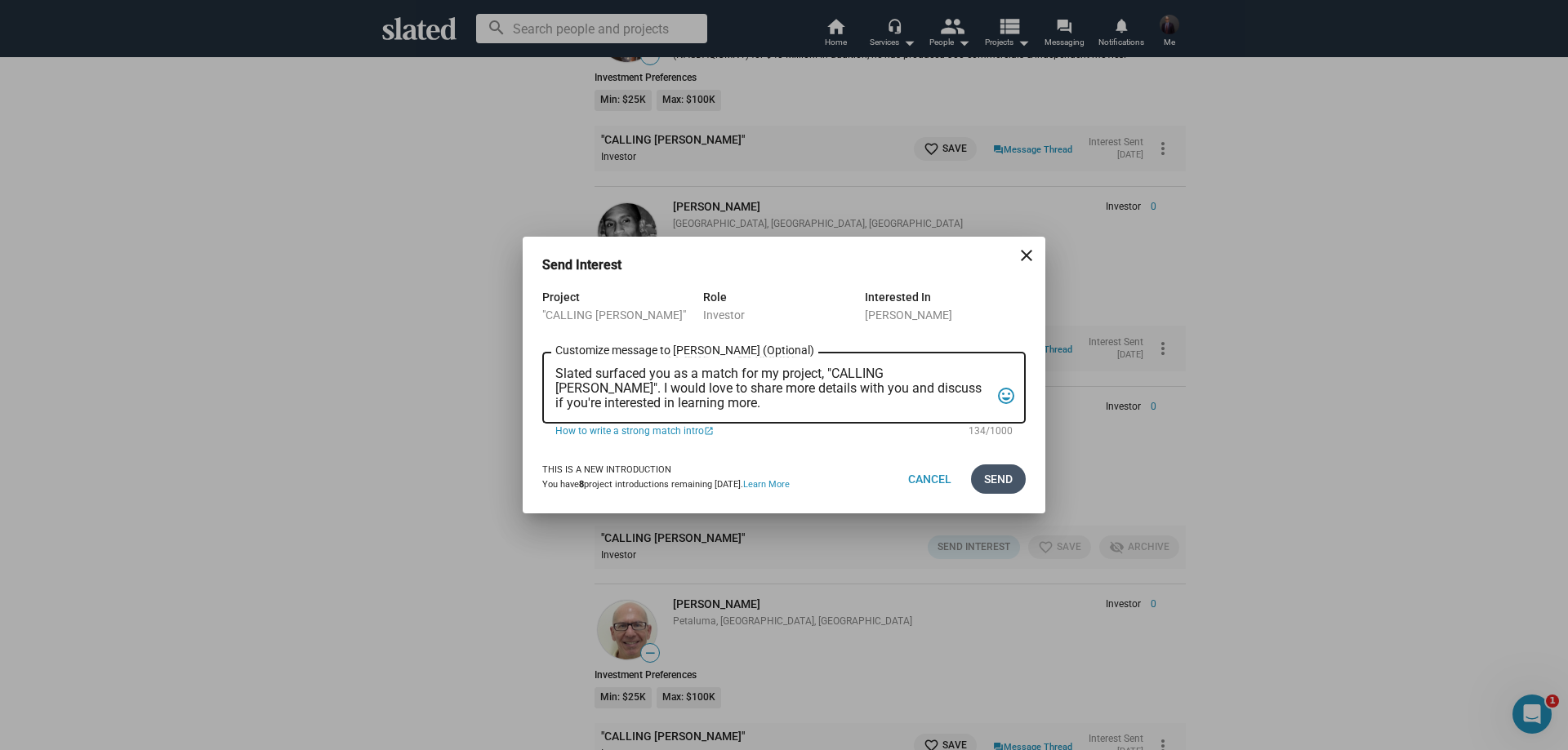
click at [991, 481] on span "Send" at bounding box center [998, 479] width 29 height 29
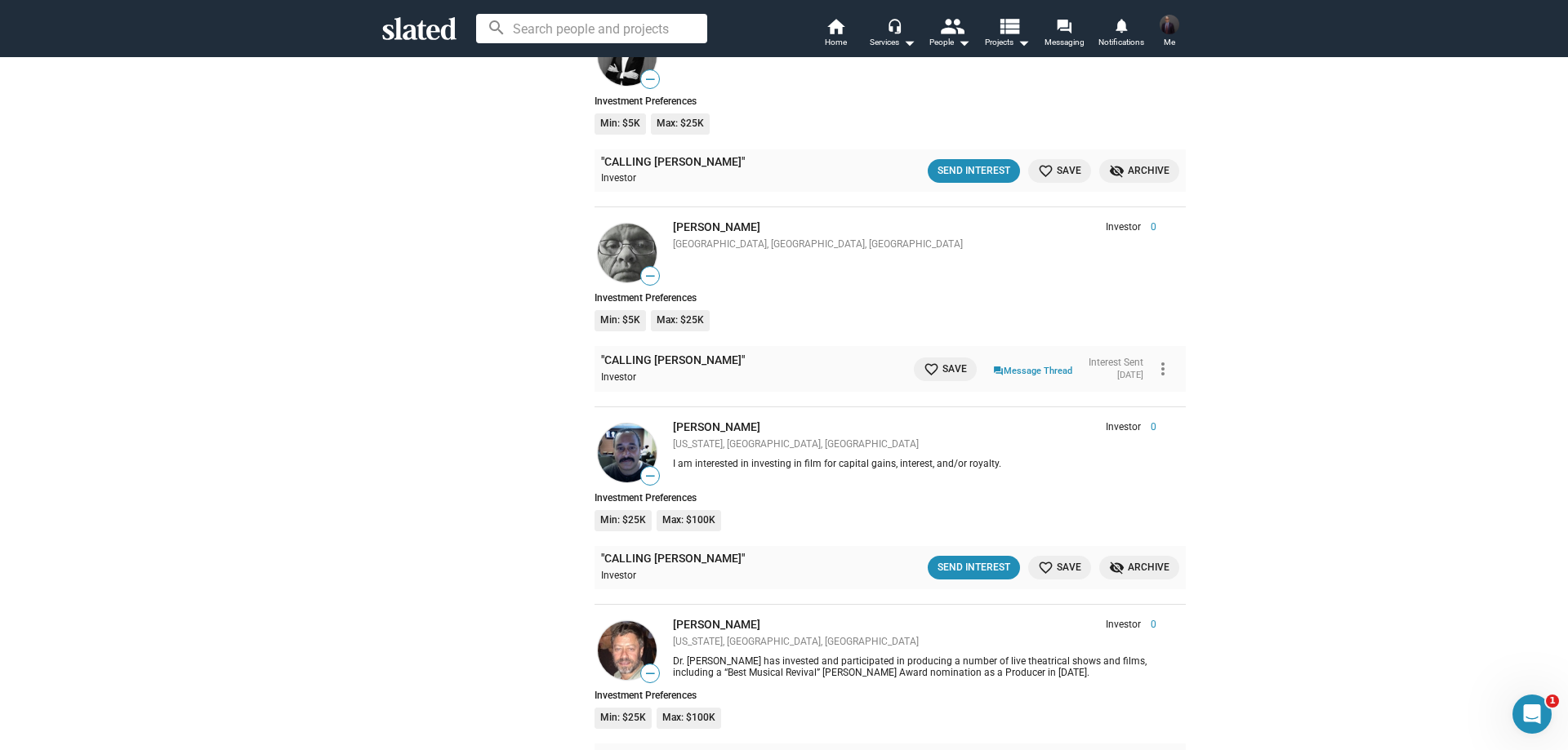
scroll to position [15757, 0]
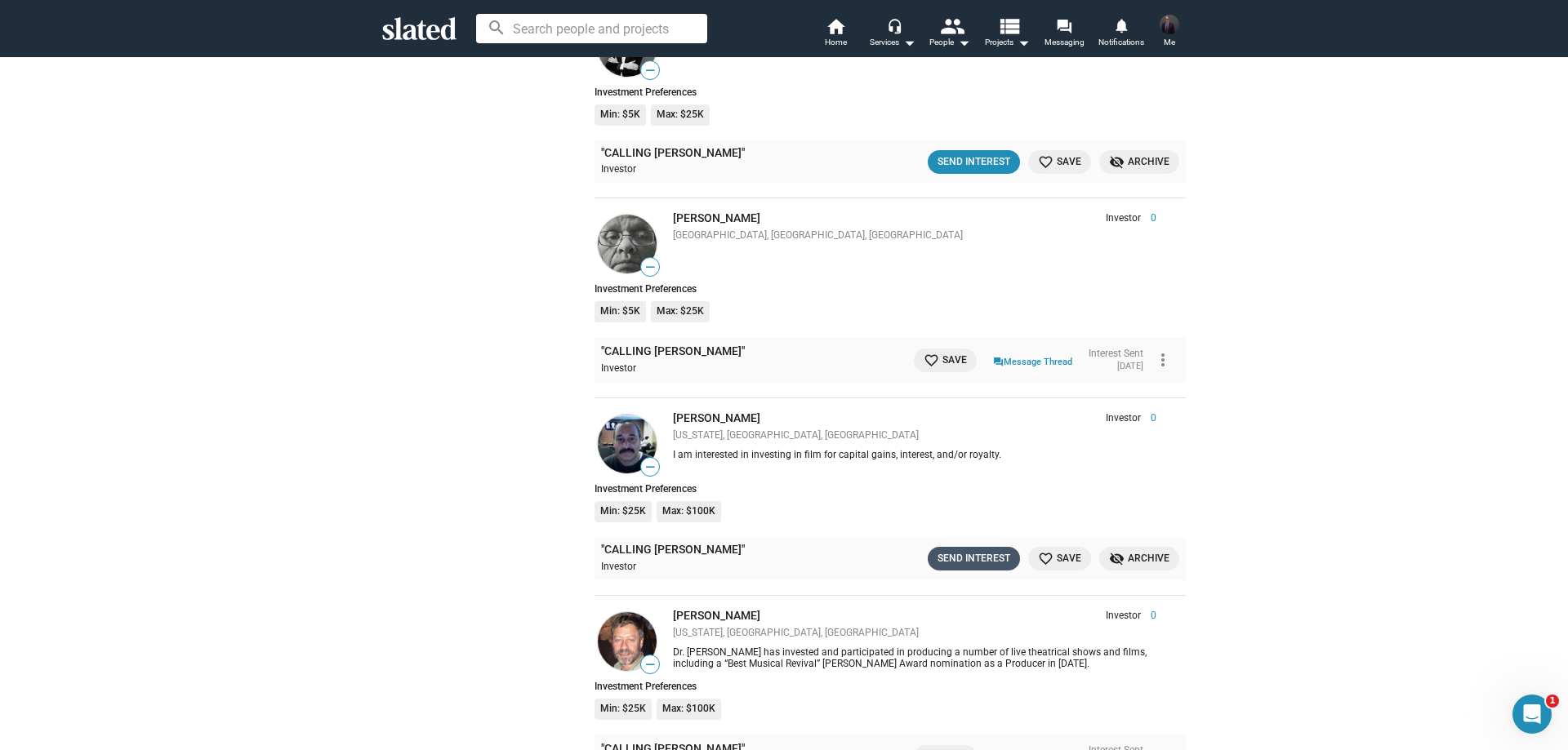
click at [963, 550] on div "Send Interest" at bounding box center [973, 558] width 72 height 17
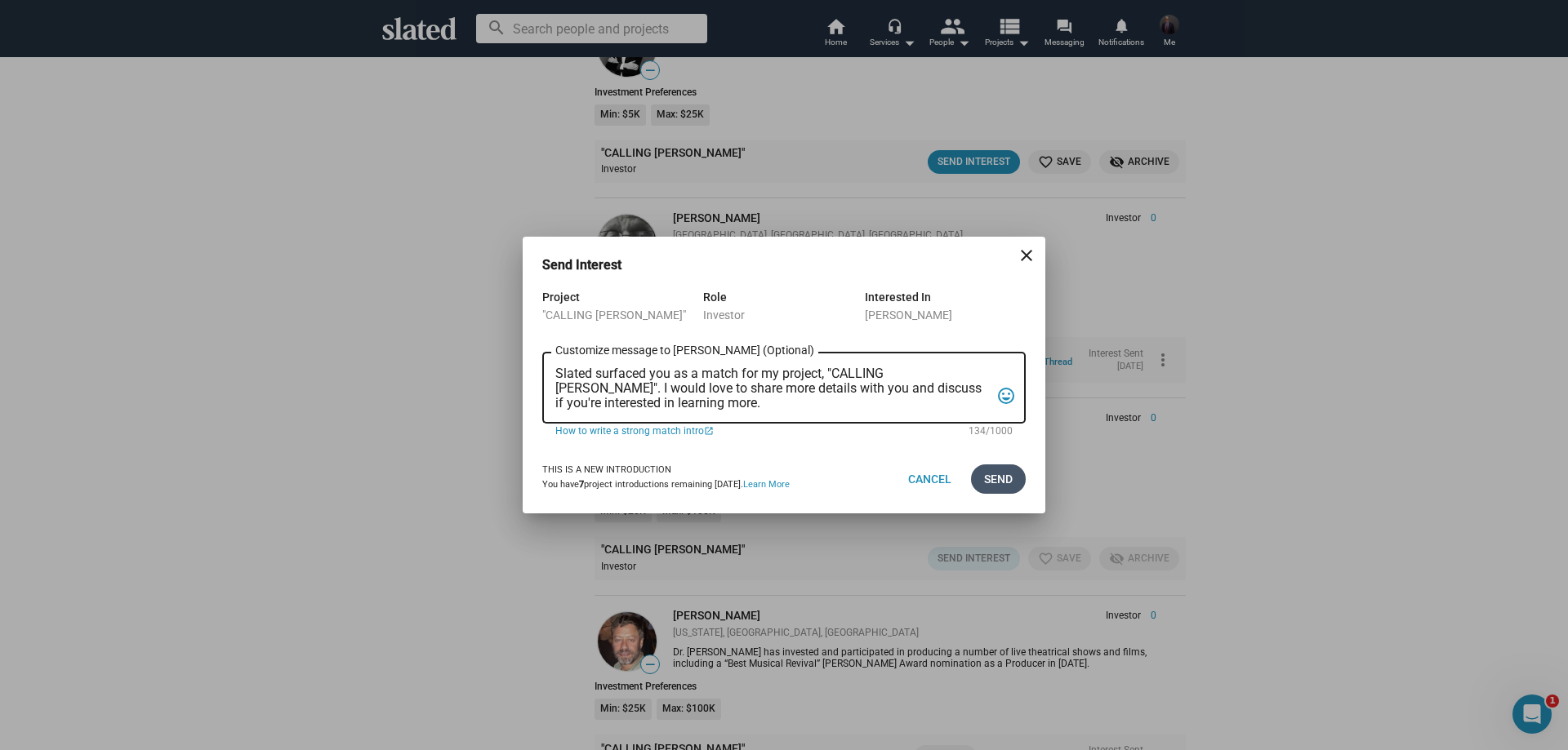
click at [1005, 471] on span "Send" at bounding box center [998, 479] width 29 height 29
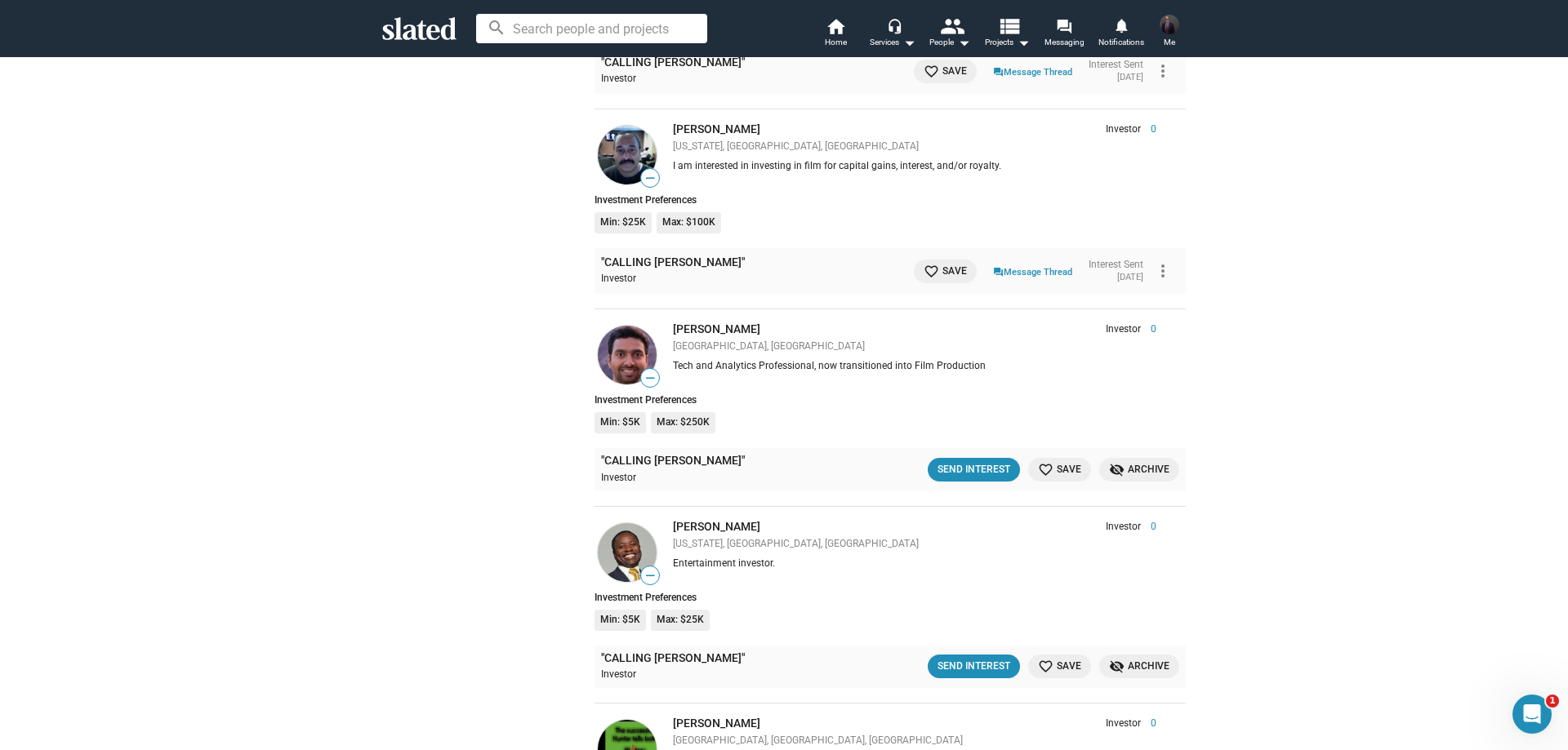
scroll to position [18369, 0]
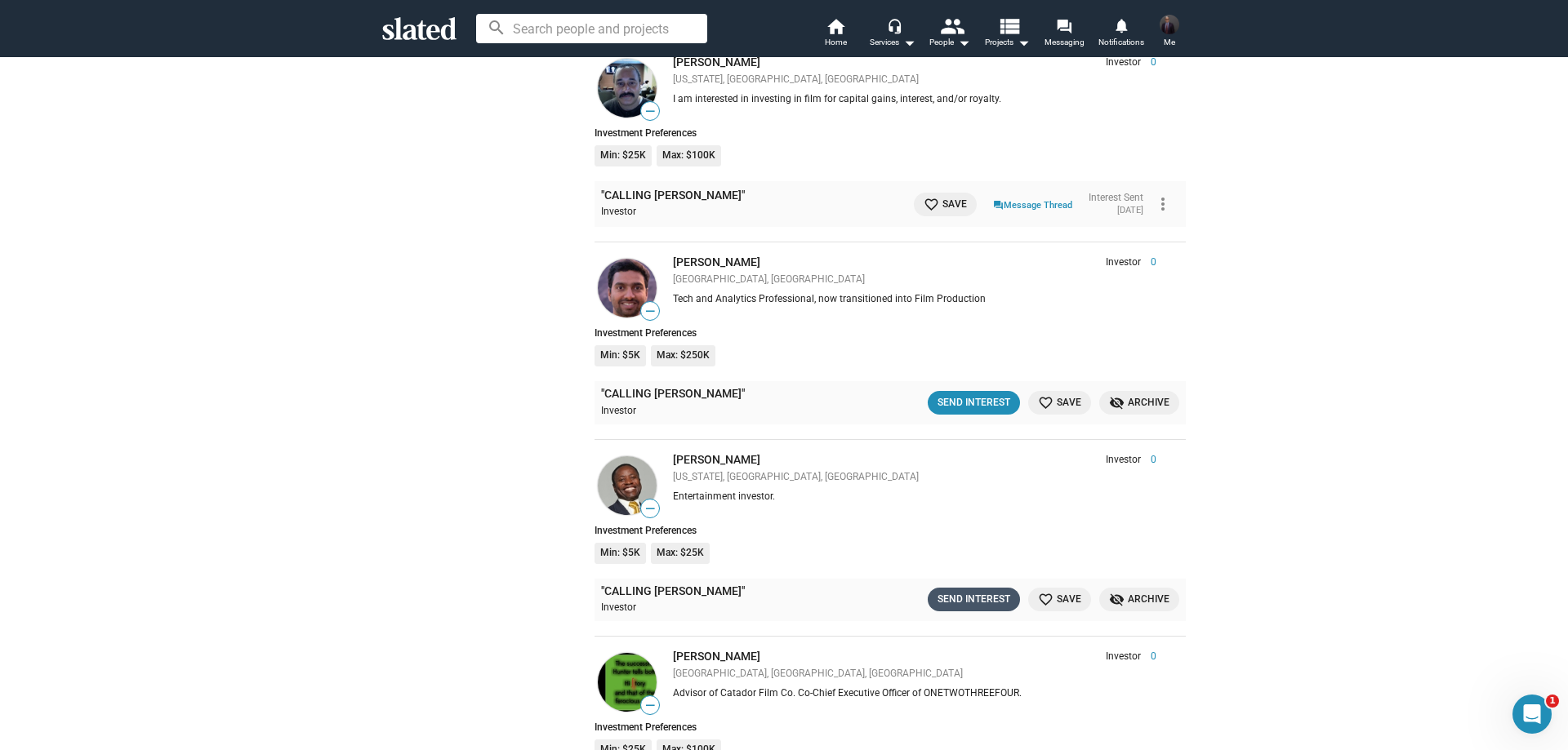
click at [973, 591] on div "Send Interest" at bounding box center [973, 599] width 72 height 17
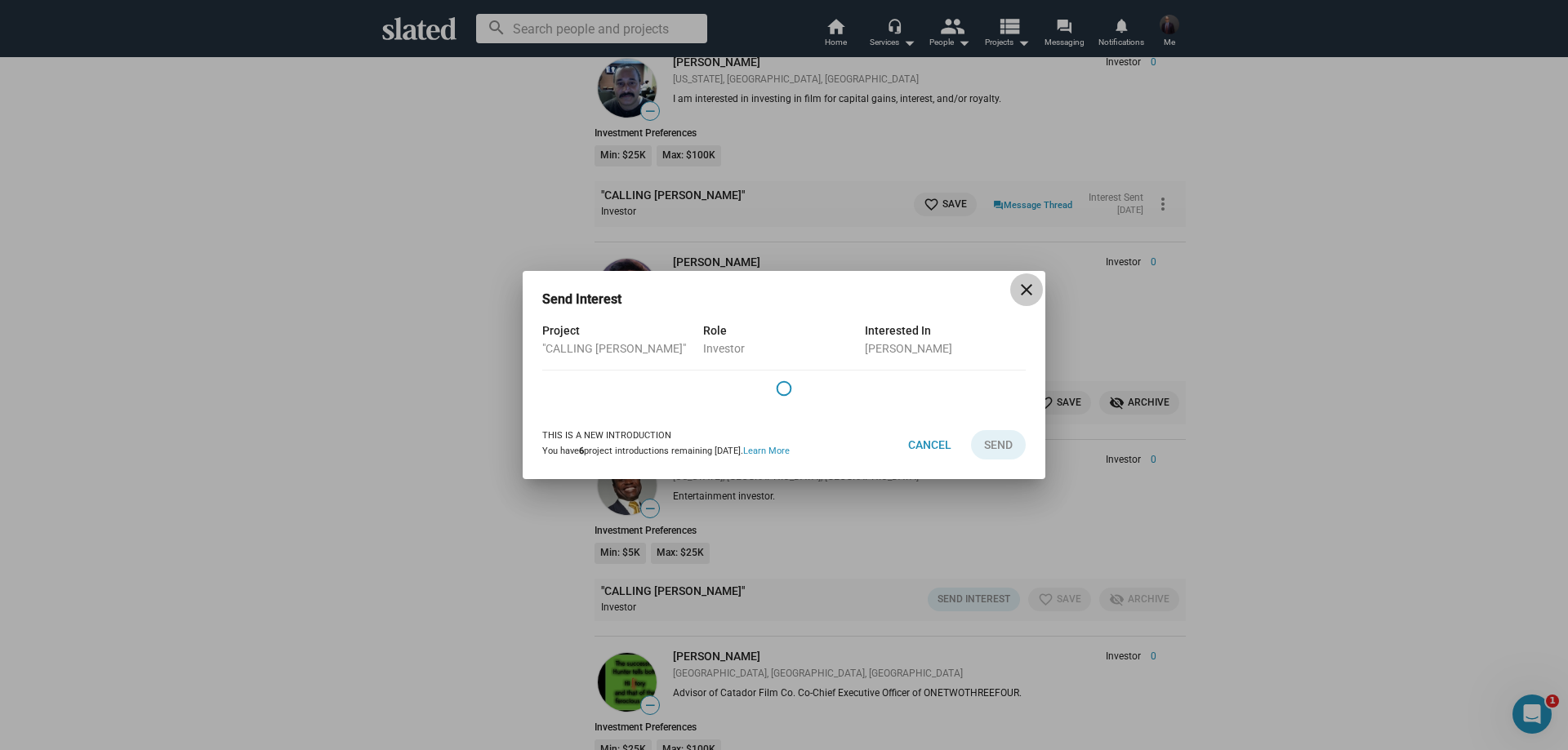
click at [1023, 290] on mat-icon "close" at bounding box center [1027, 290] width 20 height 20
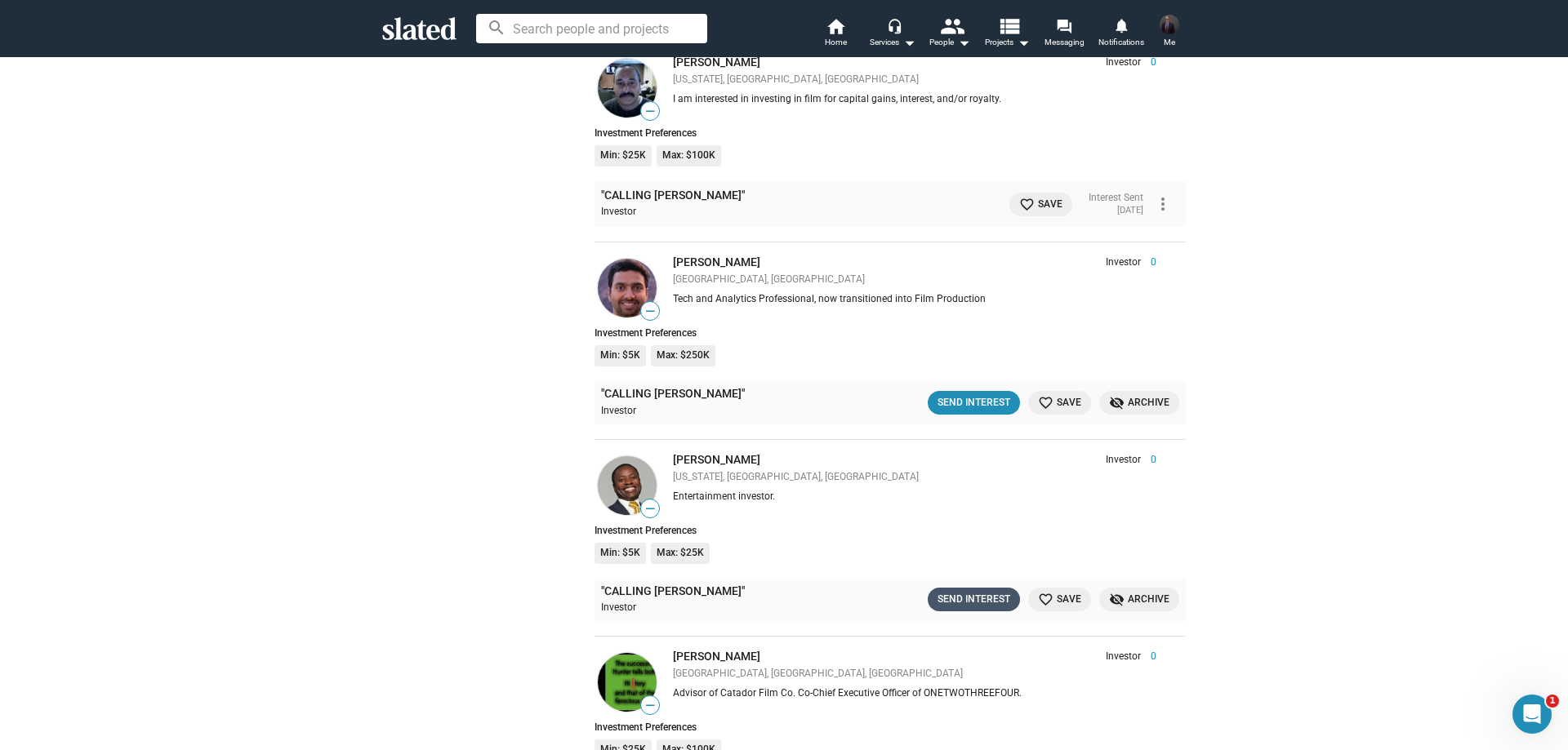
click at [949, 591] on div "Send Interest" at bounding box center [973, 599] width 72 height 17
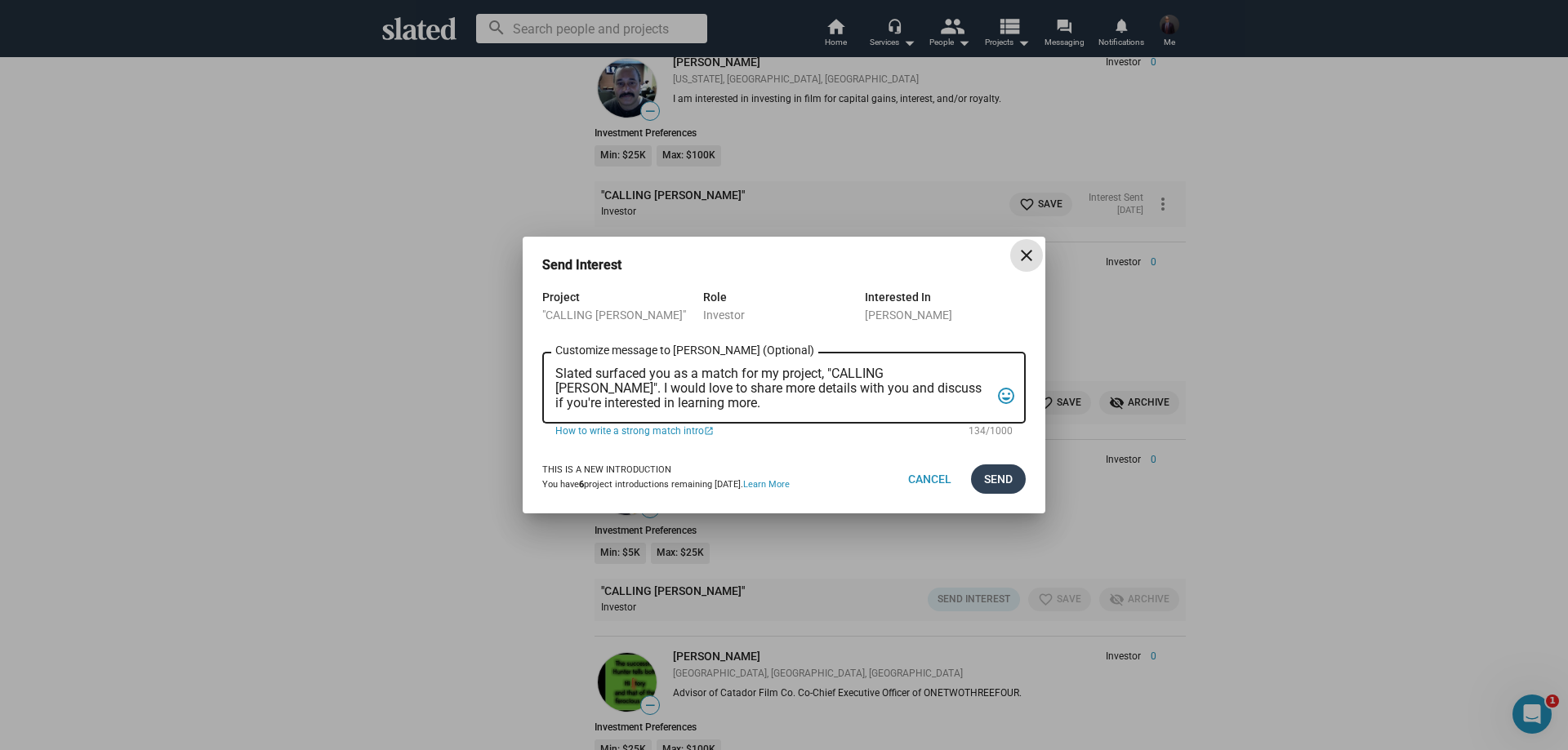
click at [994, 479] on span "Send" at bounding box center [998, 479] width 29 height 29
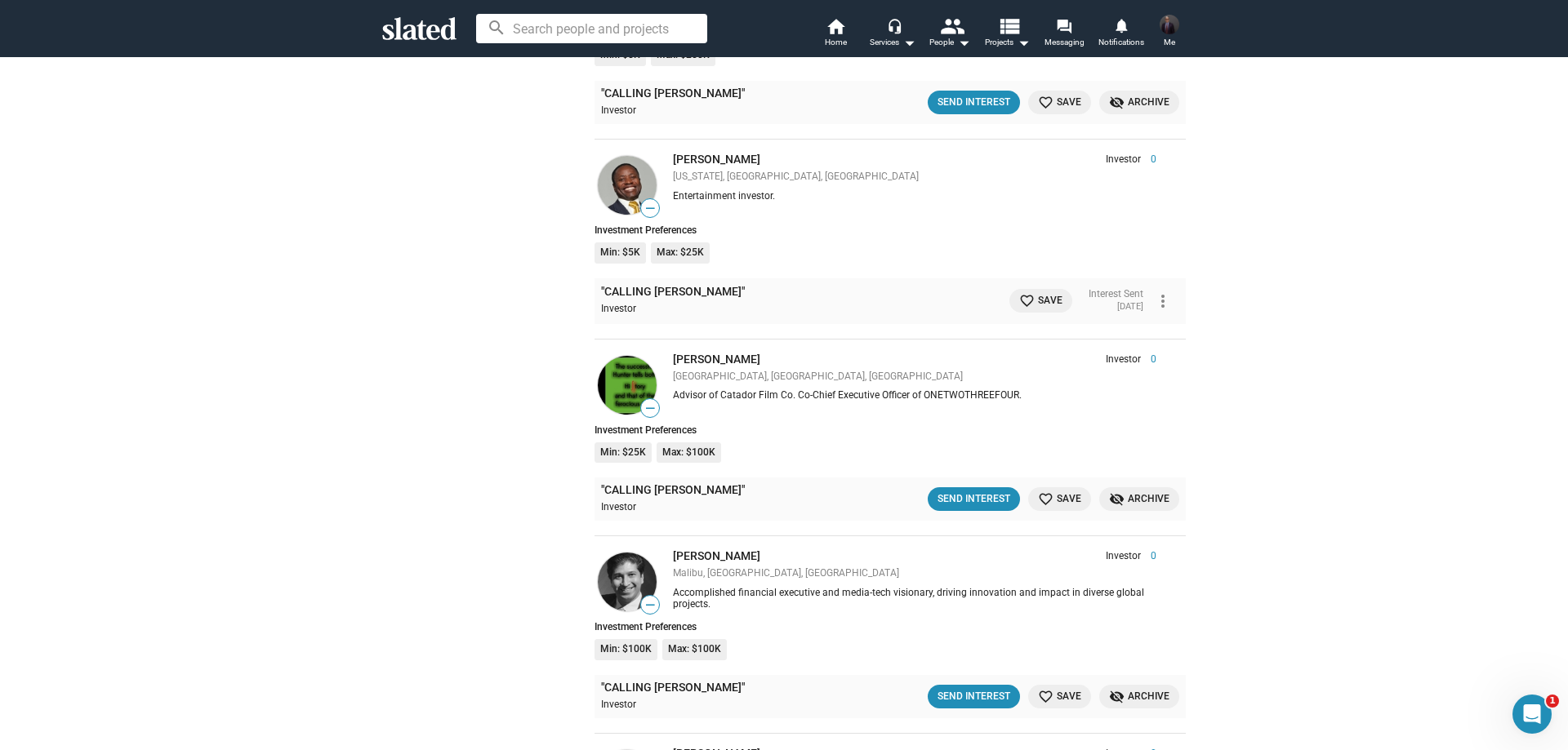
scroll to position [18696, 0]
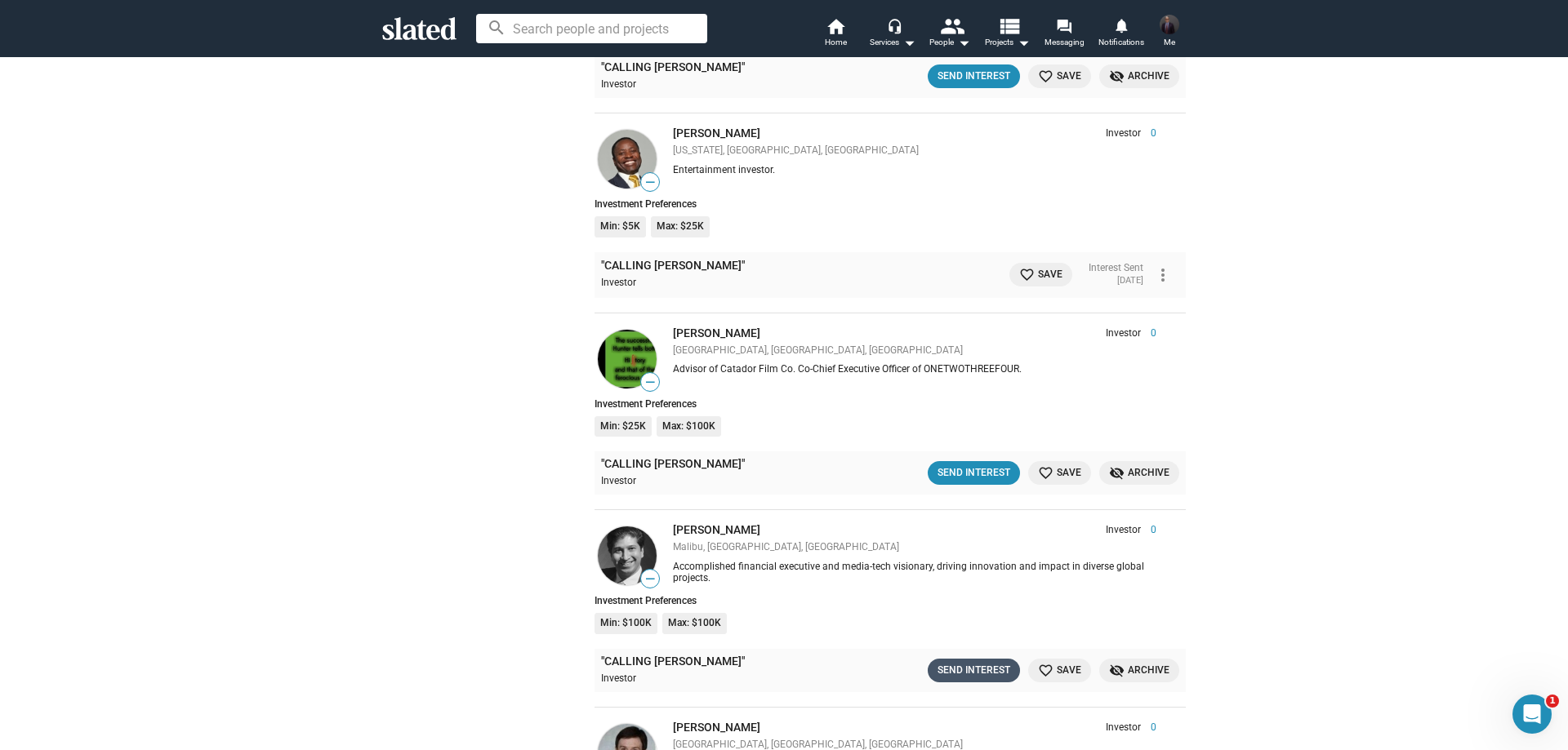
click at [961, 662] on div "Send Interest" at bounding box center [973, 670] width 72 height 17
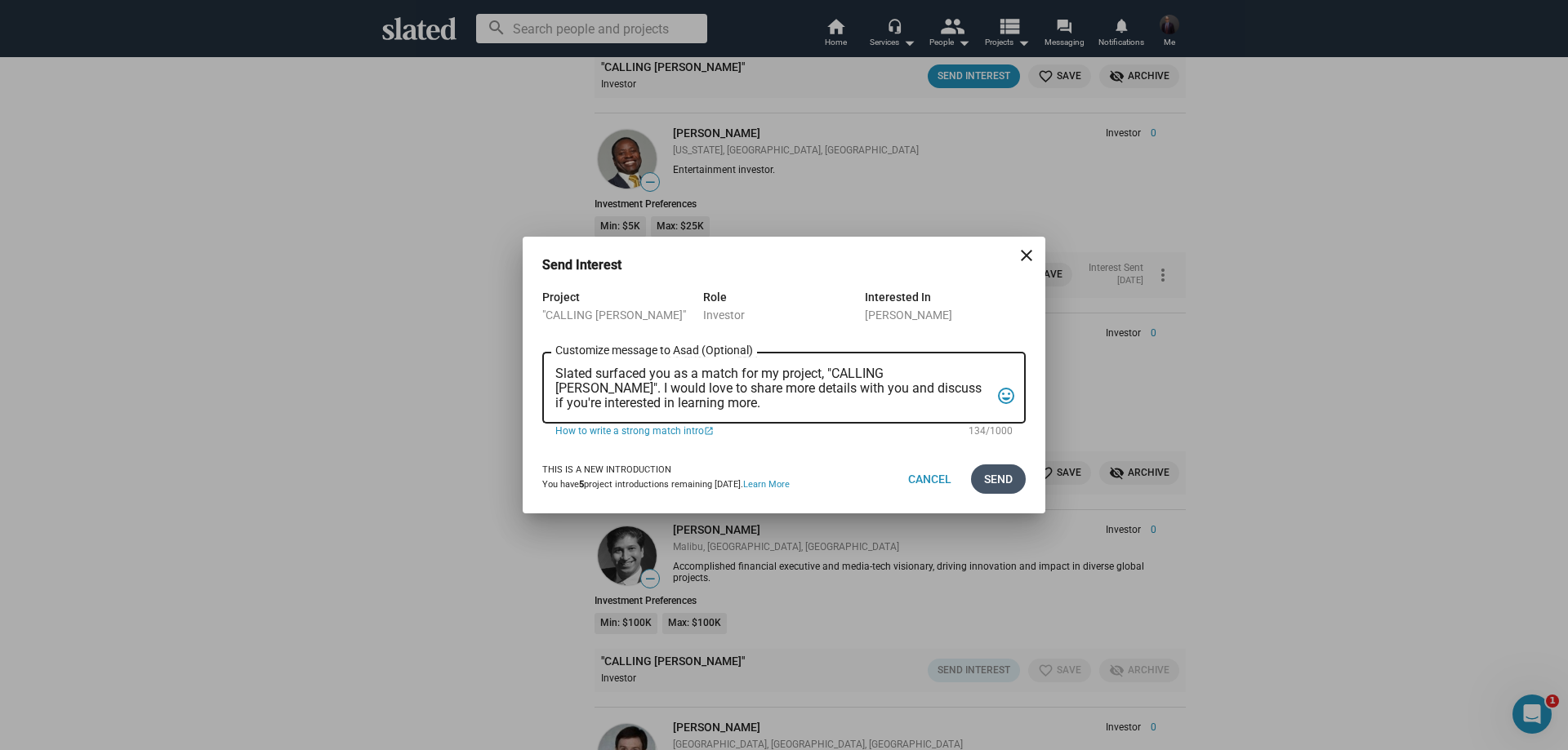
click at [993, 475] on span "Send" at bounding box center [998, 479] width 29 height 29
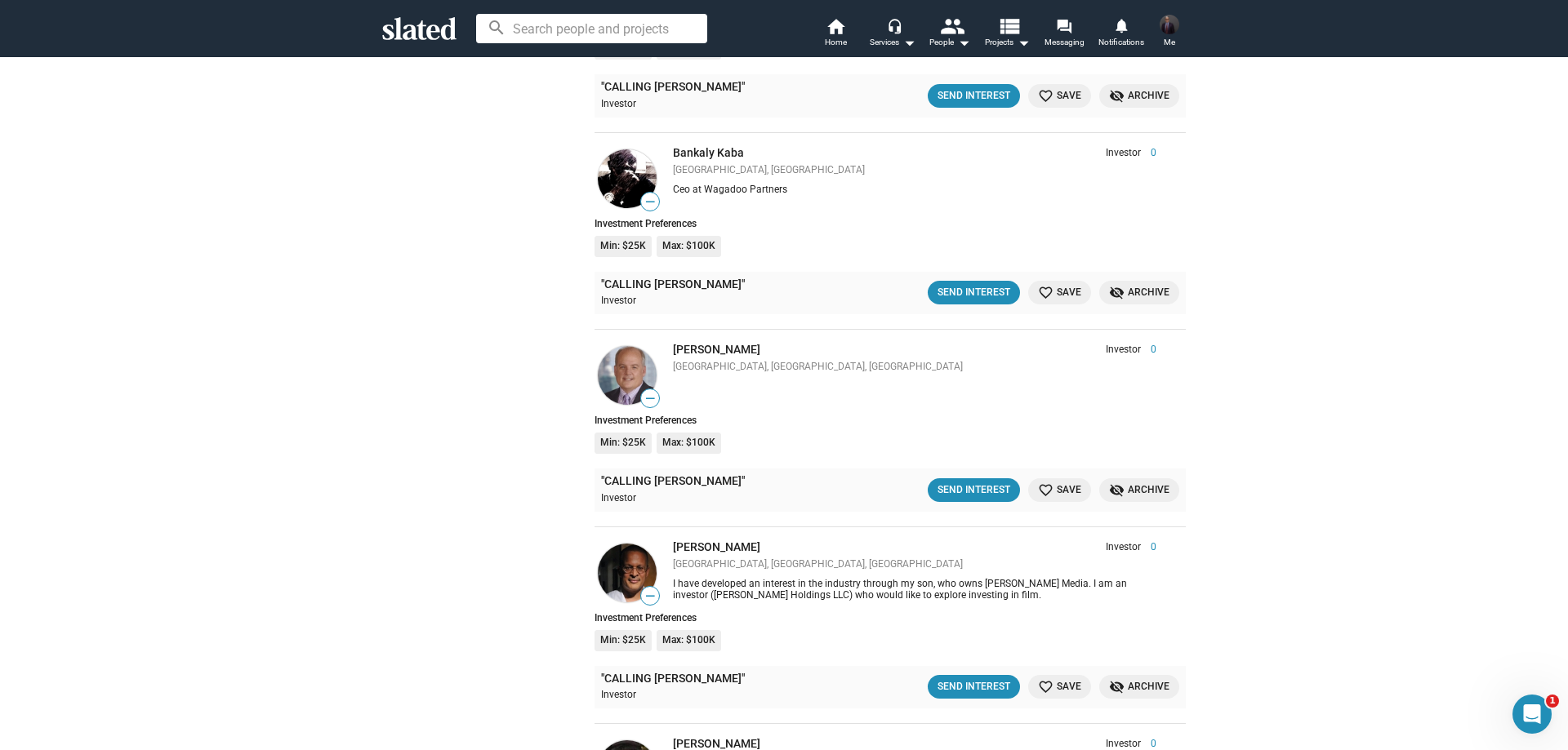
scroll to position [21063, 0]
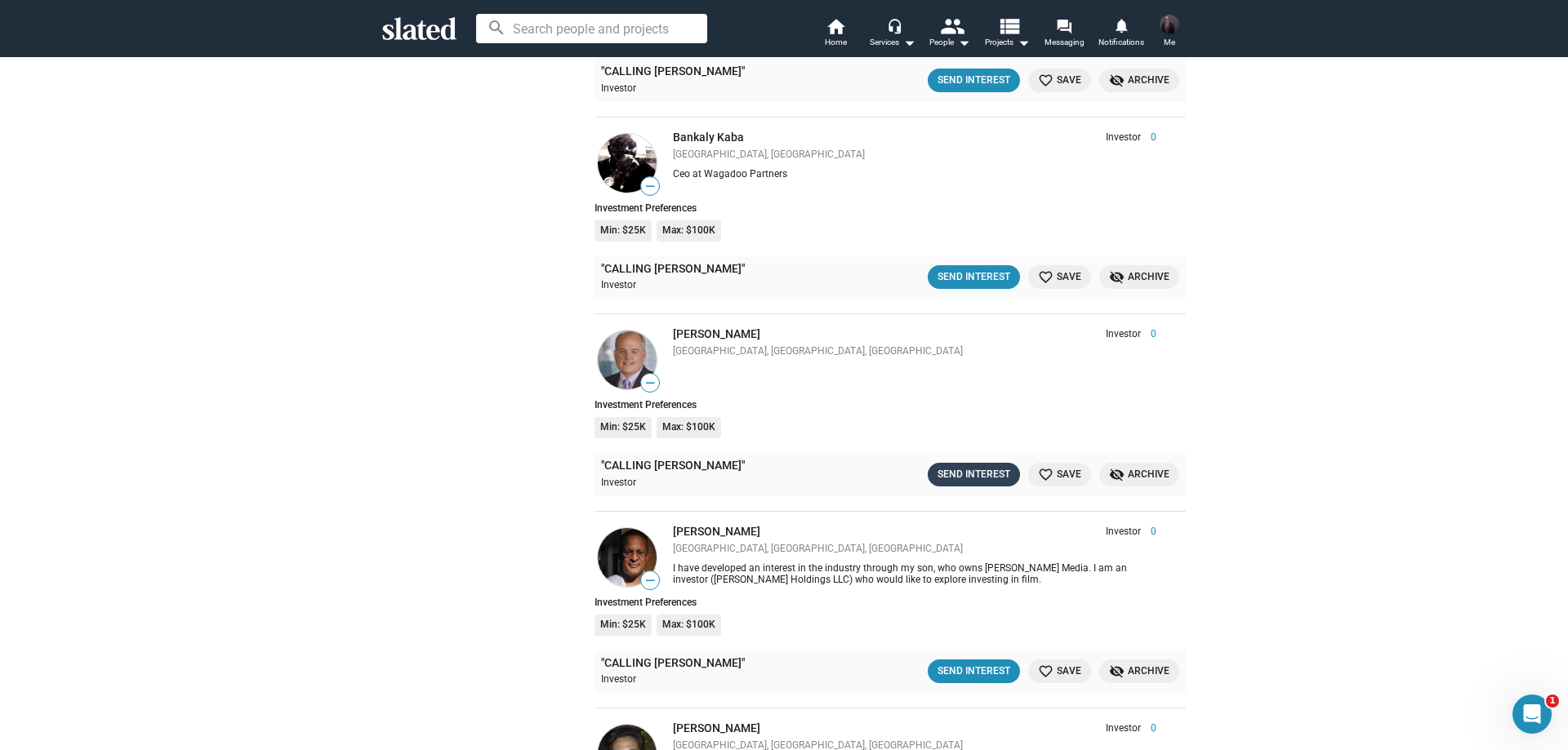
click at [957, 466] on div "Send Interest" at bounding box center [973, 474] width 72 height 17
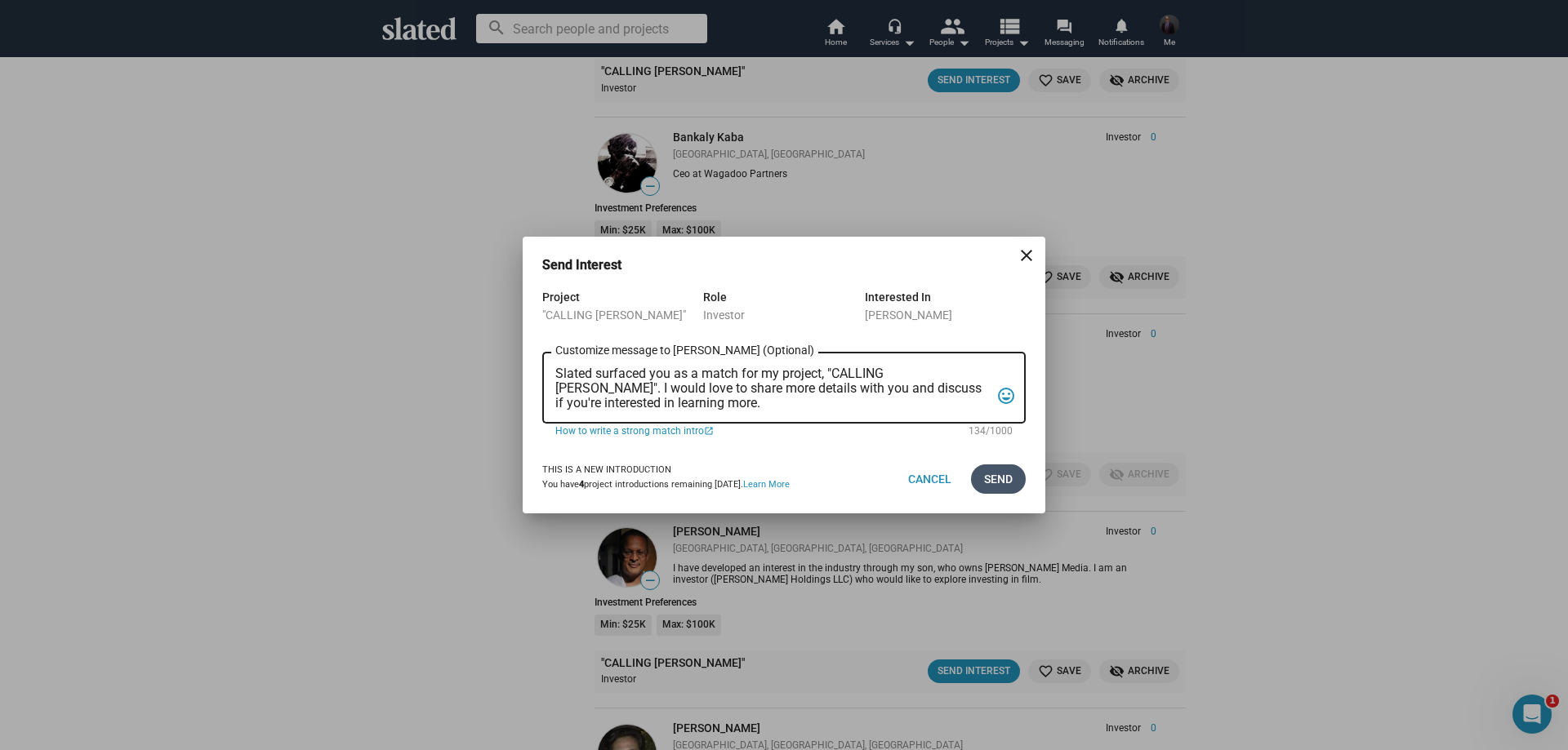
click at [987, 474] on span "Send" at bounding box center [998, 479] width 29 height 29
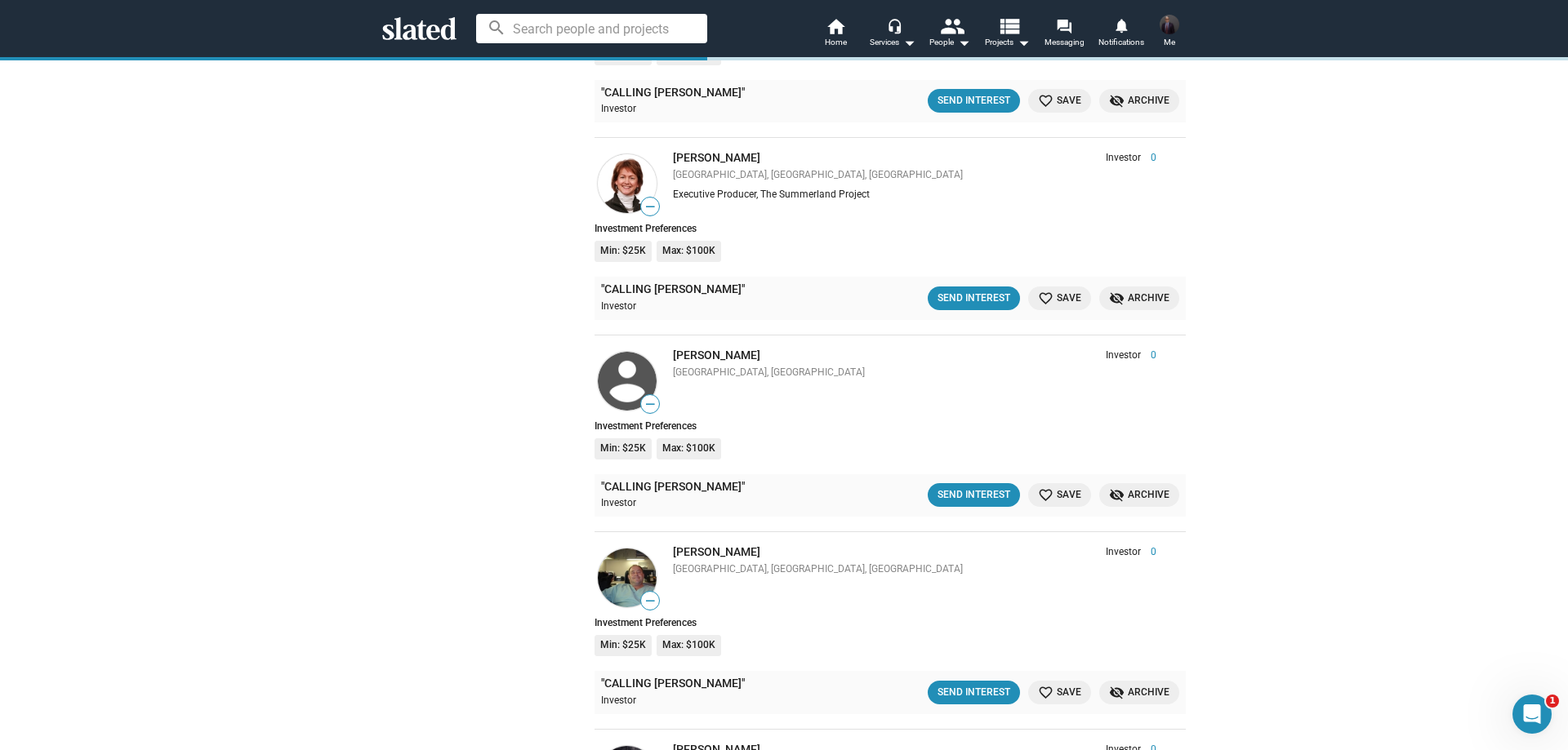
scroll to position [22859, 0]
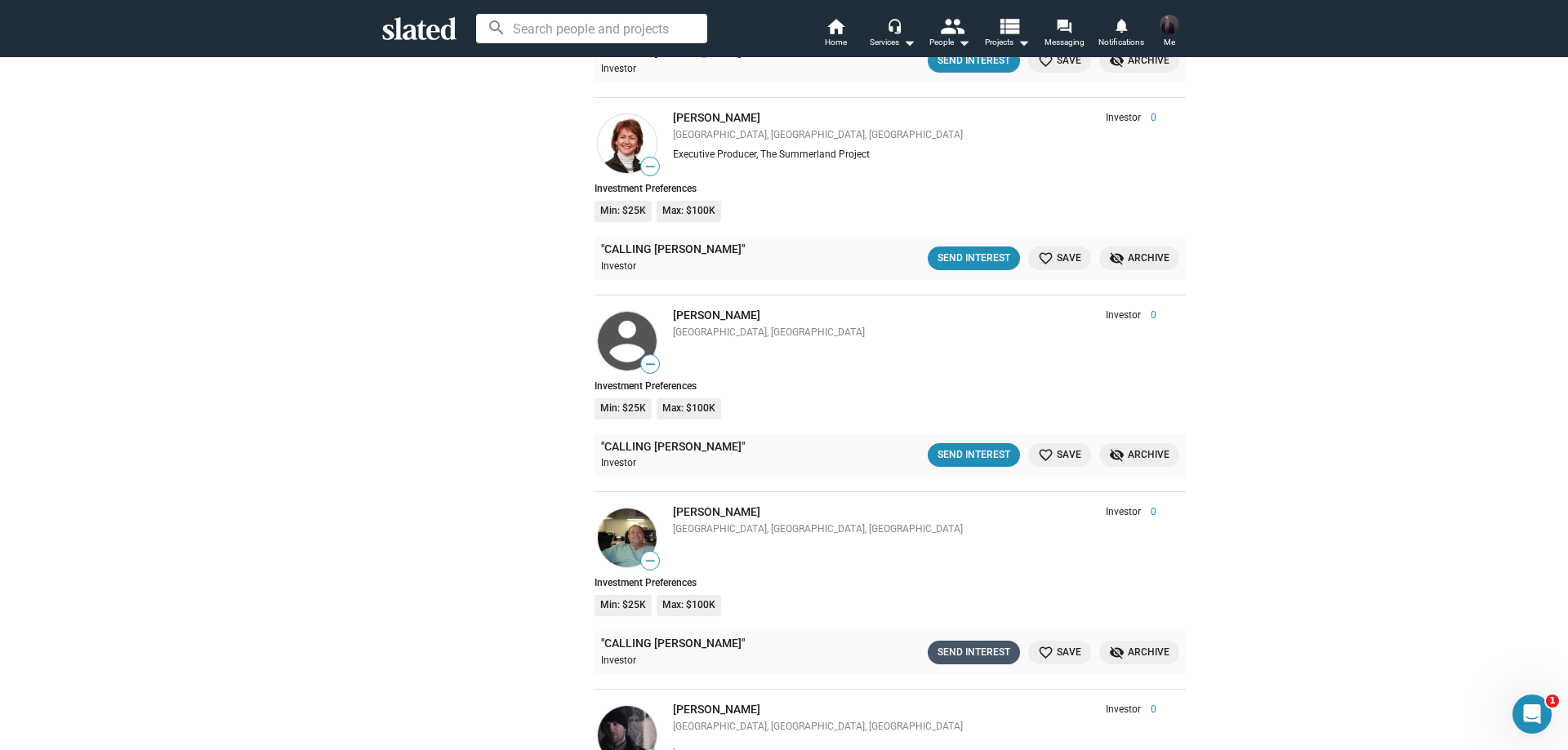
click at [953, 644] on div "Send Interest" at bounding box center [973, 652] width 72 height 17
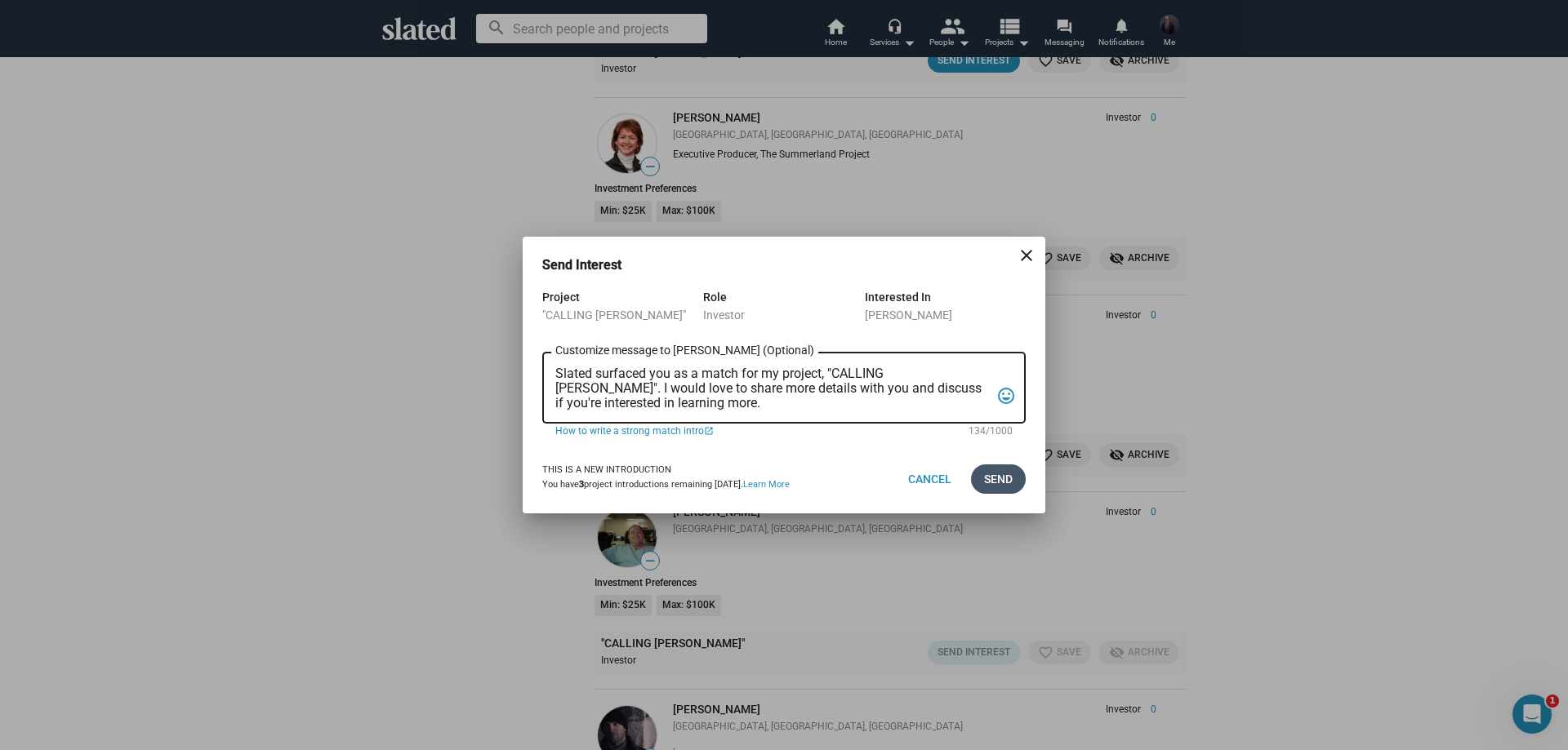
click at [991, 474] on span "Send" at bounding box center [998, 479] width 29 height 29
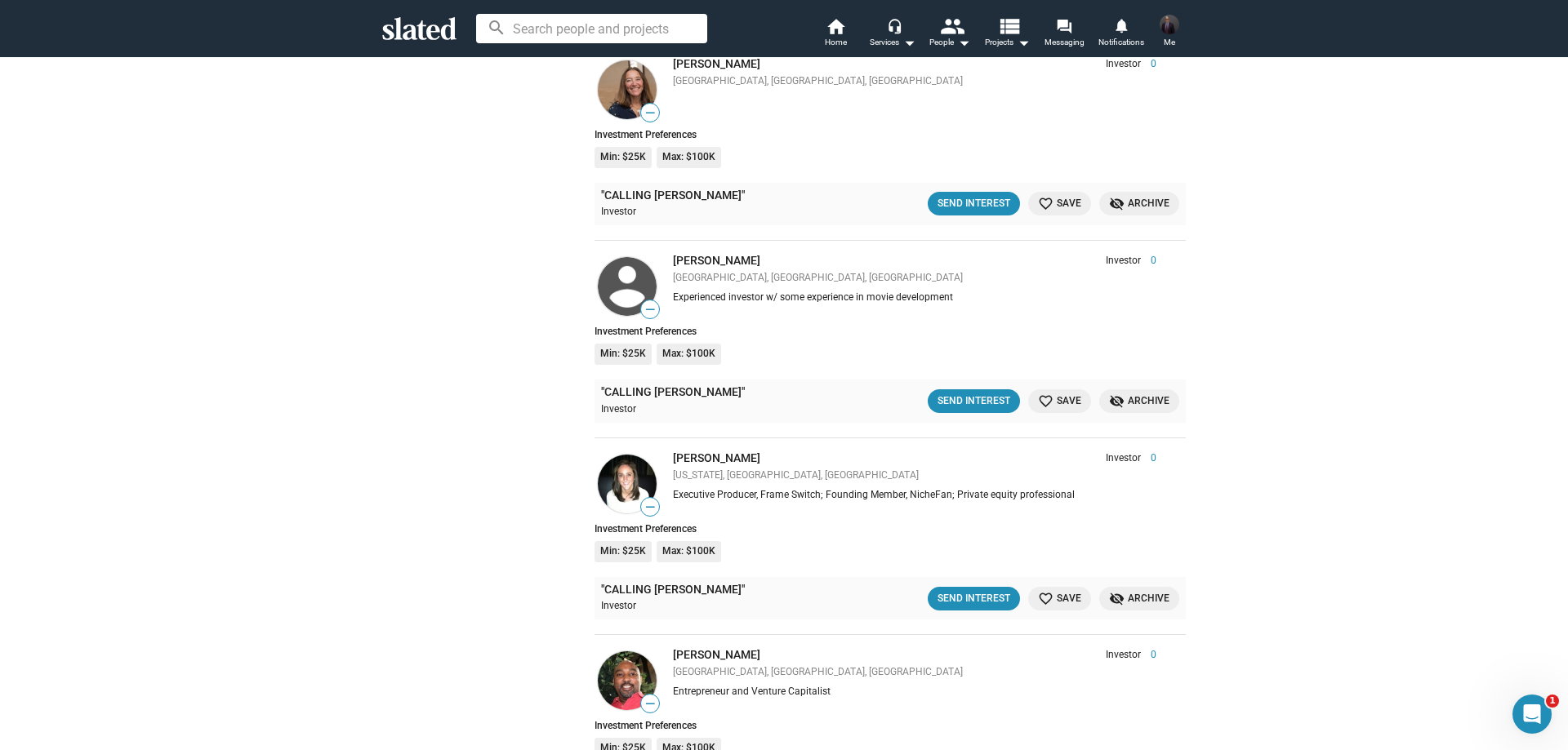
scroll to position [25962, 0]
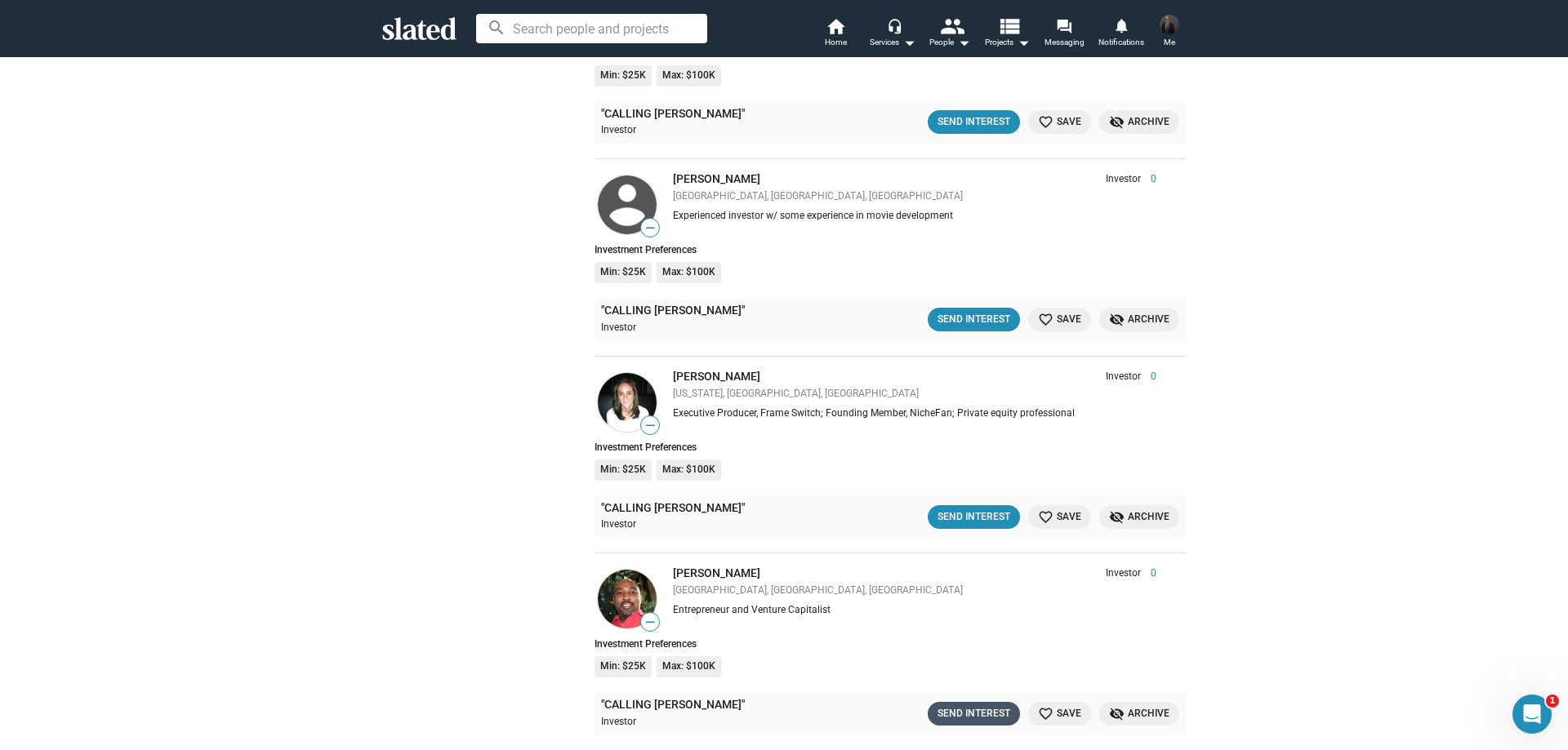
click at [956, 705] on div "Send Interest" at bounding box center [973, 713] width 72 height 17
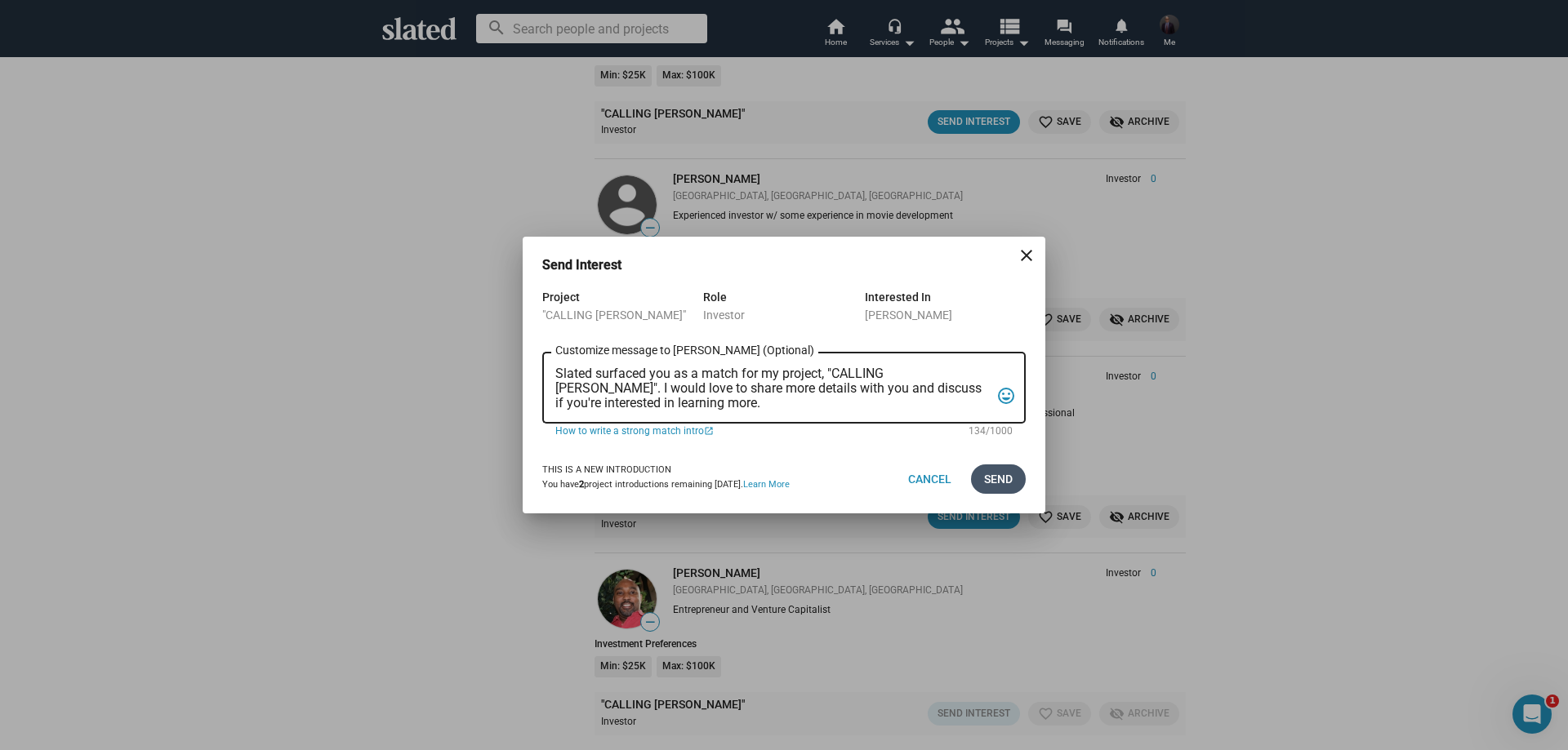
click at [996, 479] on span "Send" at bounding box center [998, 479] width 29 height 29
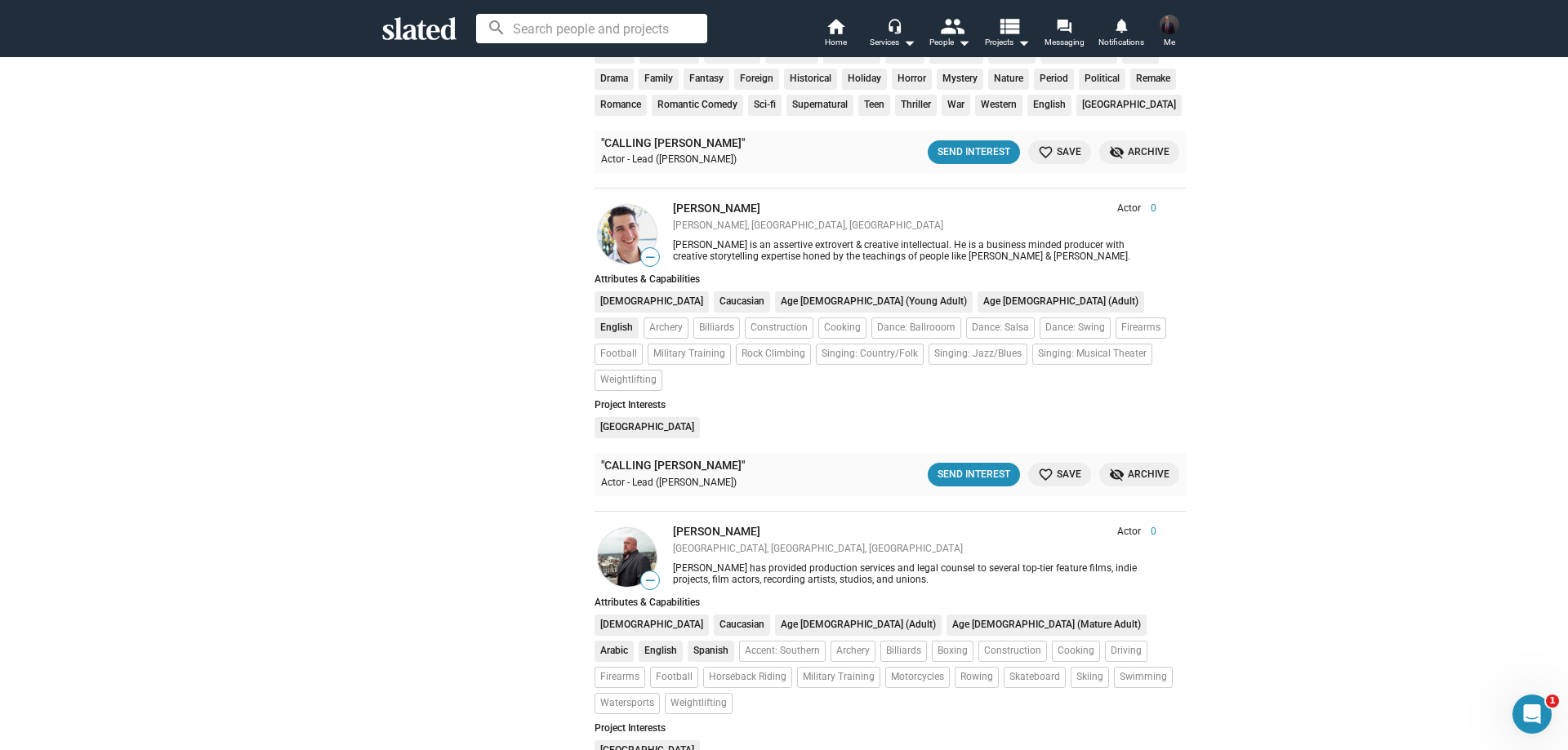
scroll to position [28411, 0]
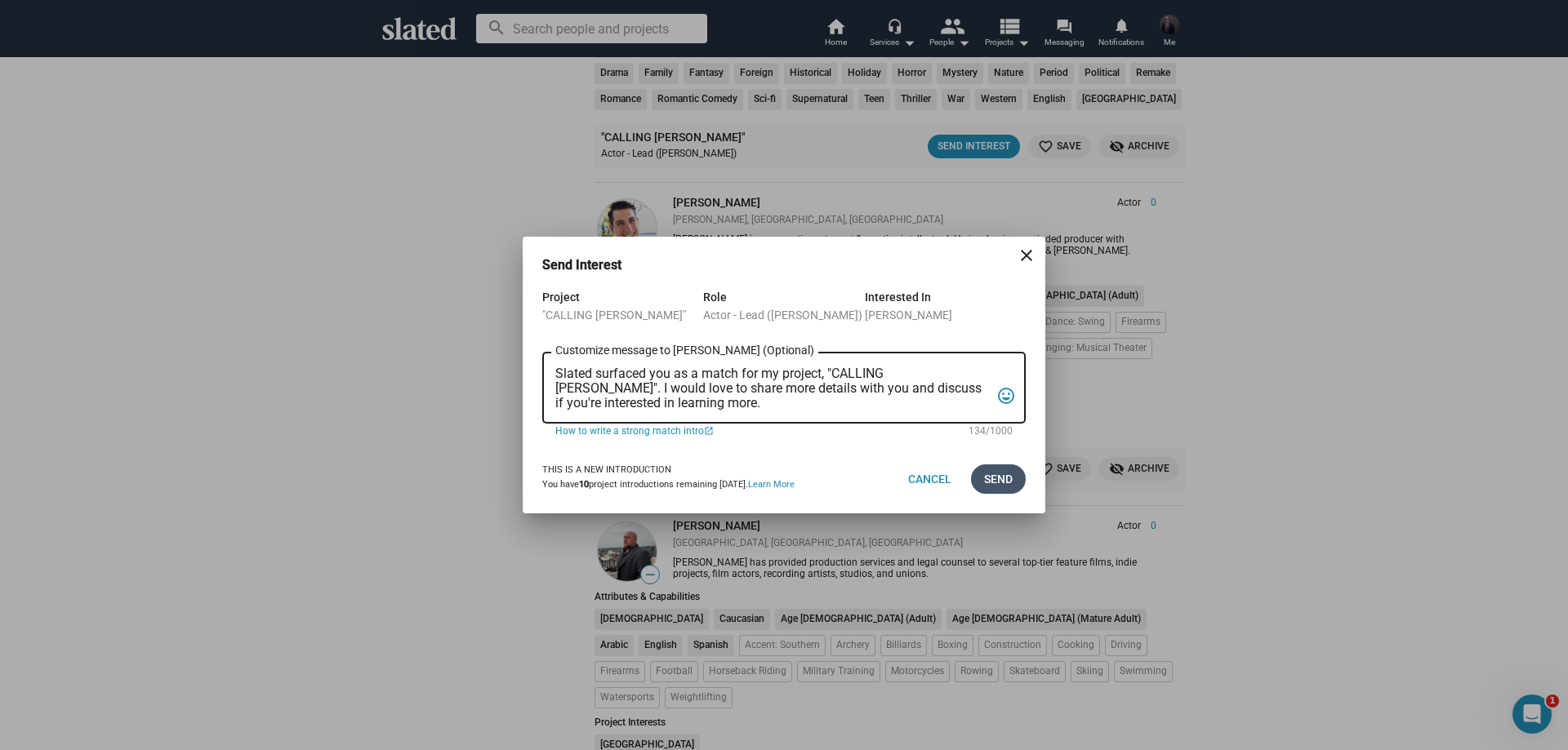
click at [986, 473] on span "Send" at bounding box center [998, 479] width 29 height 29
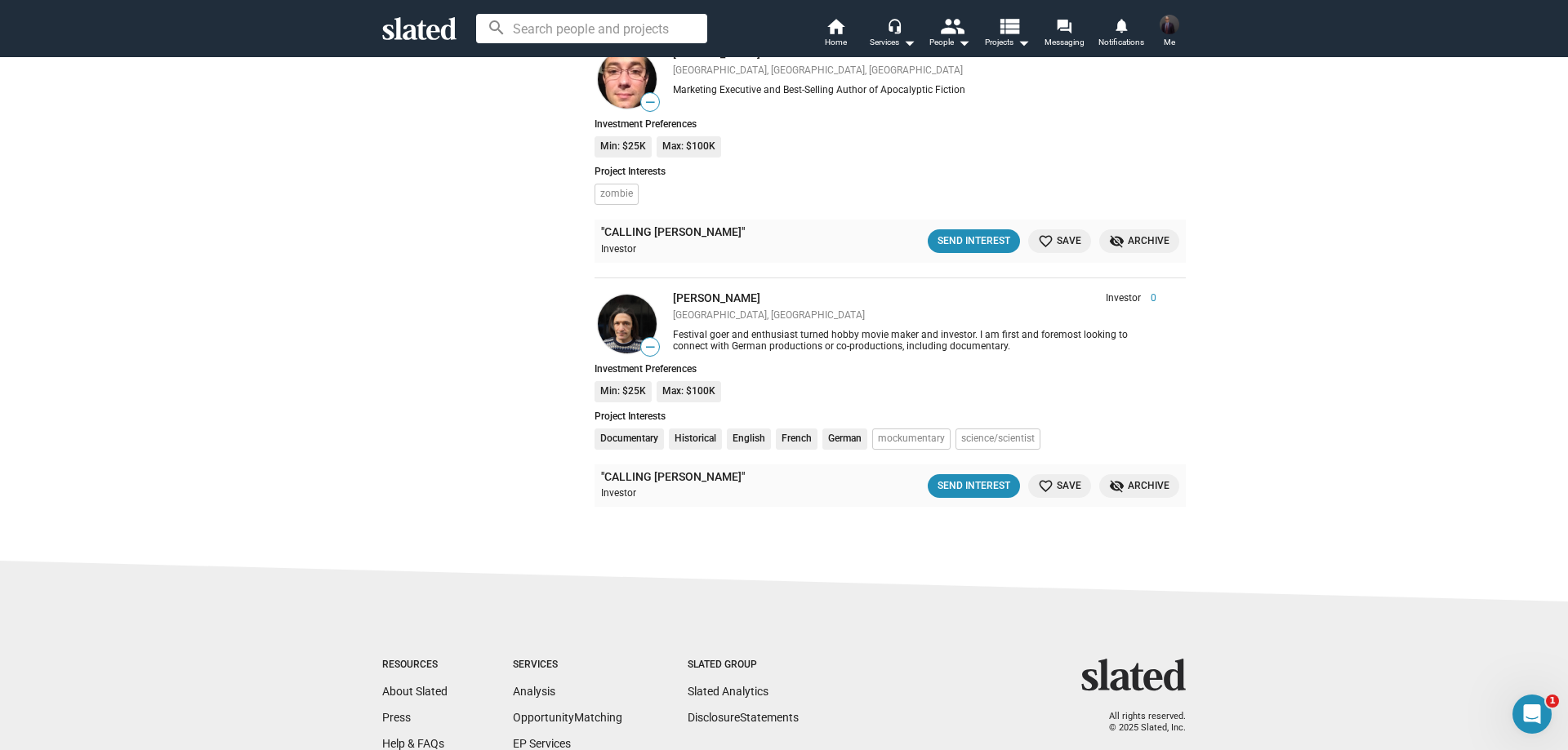
scroll to position [29210, 0]
click at [837, 34] on span "Home" at bounding box center [836, 43] width 22 height 20
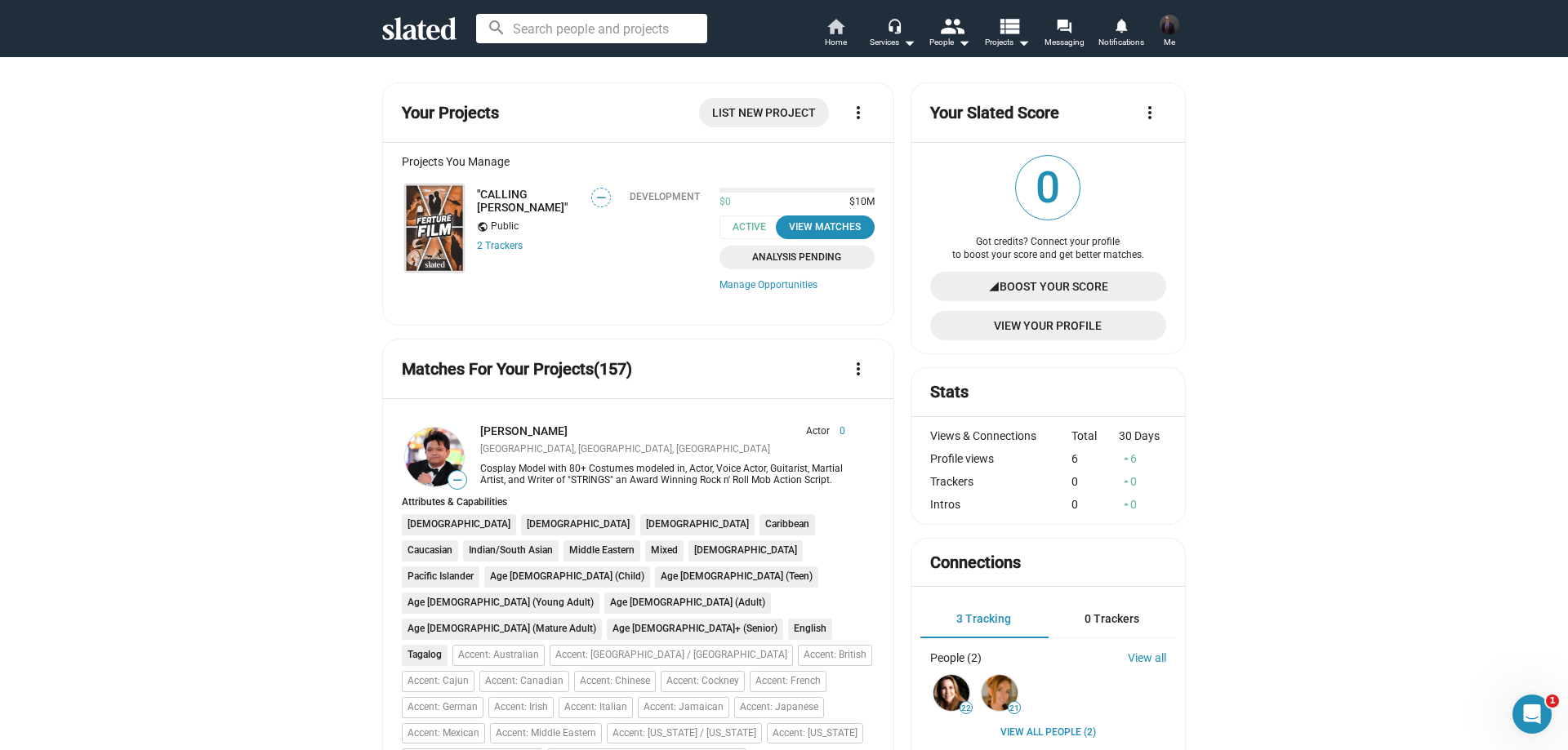
click at [827, 32] on mat-icon "home" at bounding box center [836, 26] width 20 height 20
click at [836, 27] on mat-icon "home" at bounding box center [836, 26] width 20 height 20
click at [410, 232] on img at bounding box center [434, 228] width 59 height 87
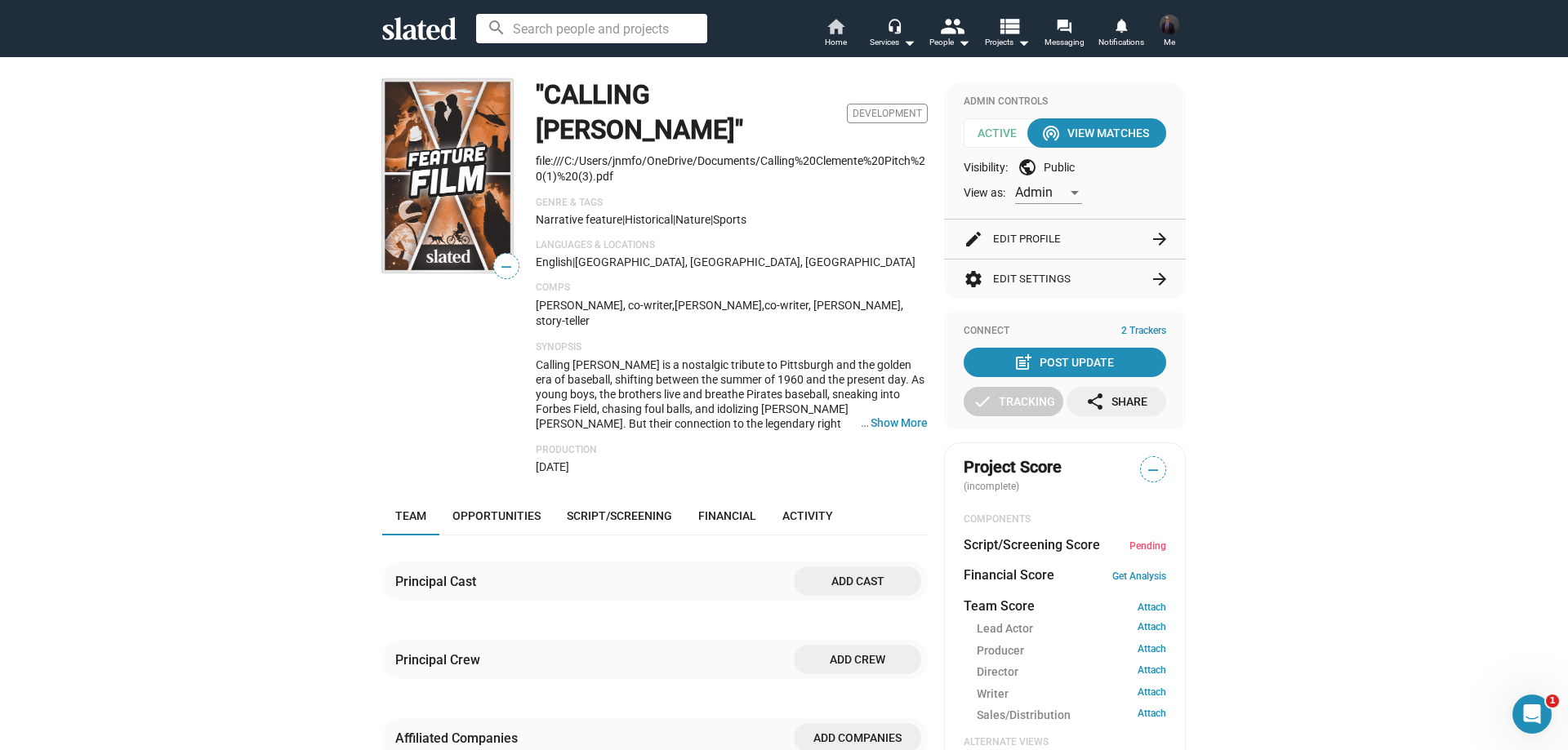
click at [836, 29] on mat-icon "home" at bounding box center [836, 26] width 20 height 20
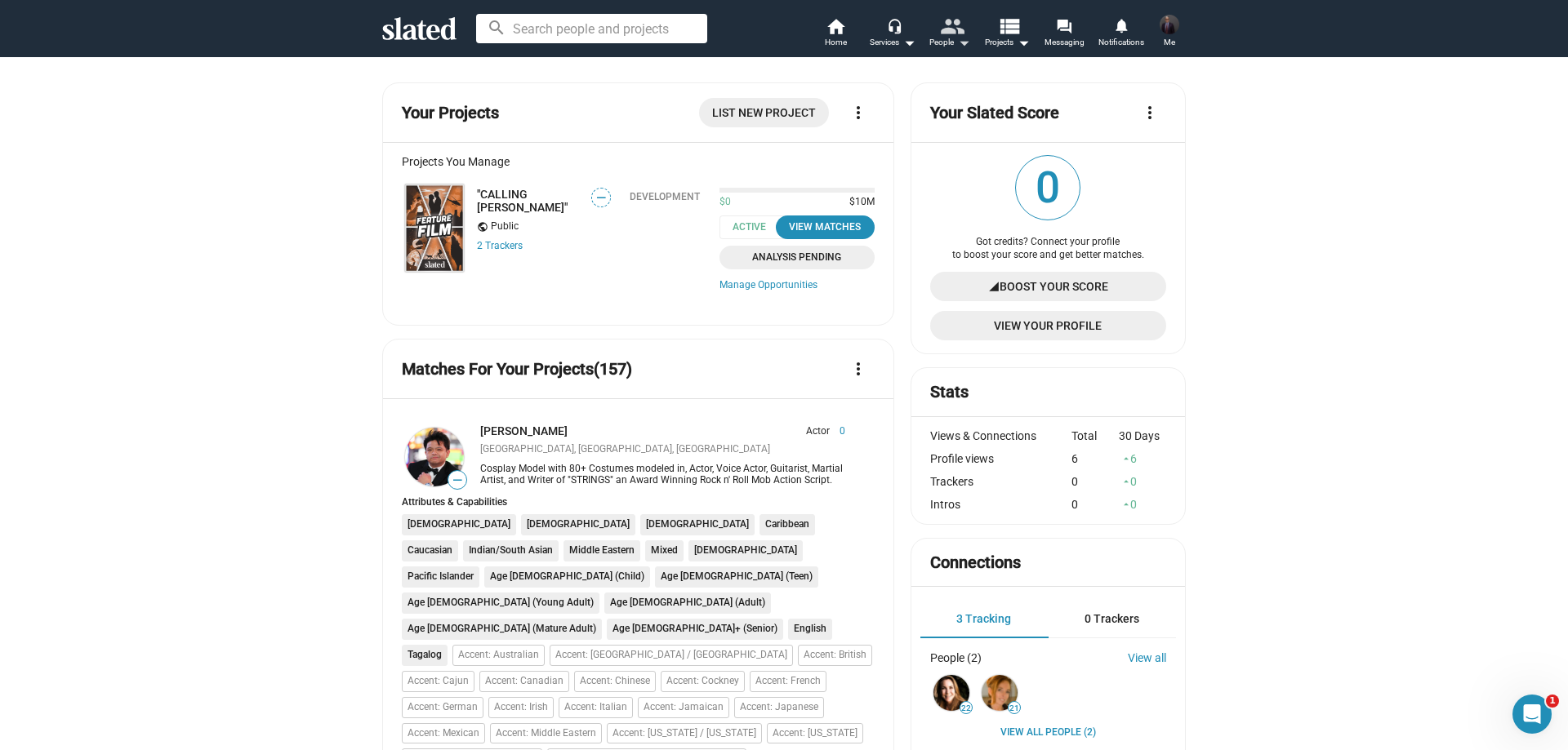
click at [955, 22] on mat-icon "people" at bounding box center [952, 26] width 24 height 24
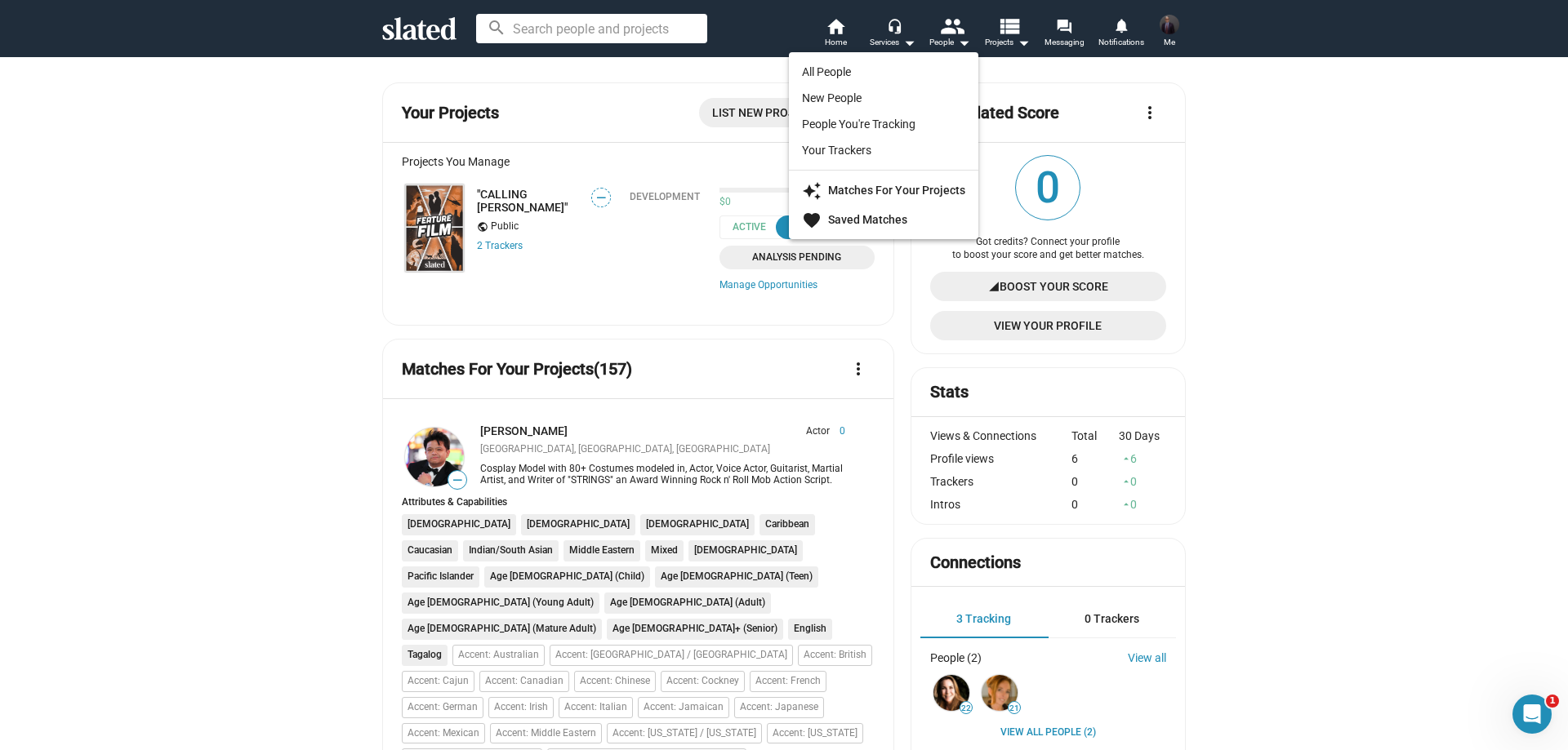
click at [1342, 149] on div at bounding box center [784, 375] width 1568 height 750
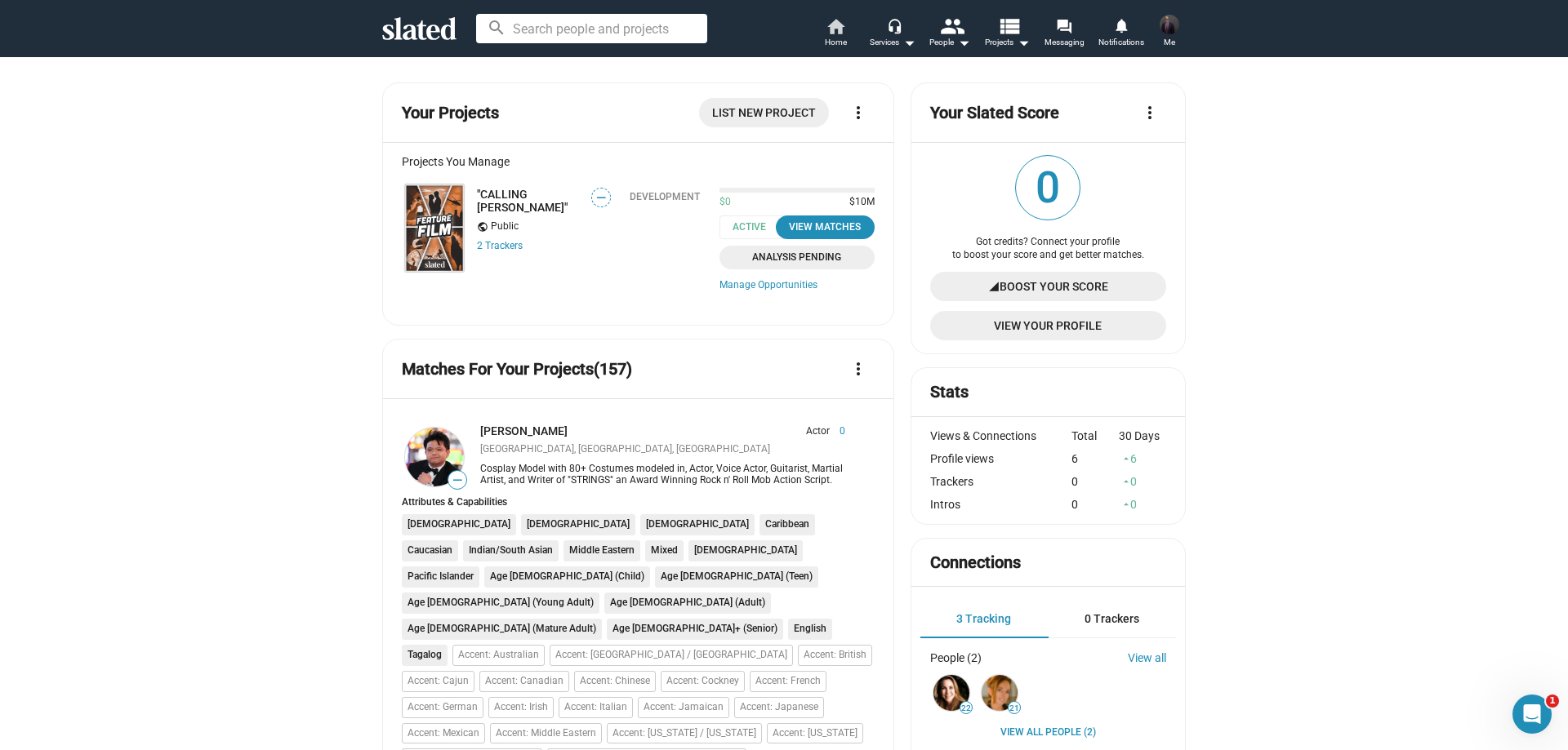
click at [837, 29] on mat-icon "home" at bounding box center [836, 26] width 20 height 20
click at [417, 210] on img at bounding box center [434, 228] width 59 height 87
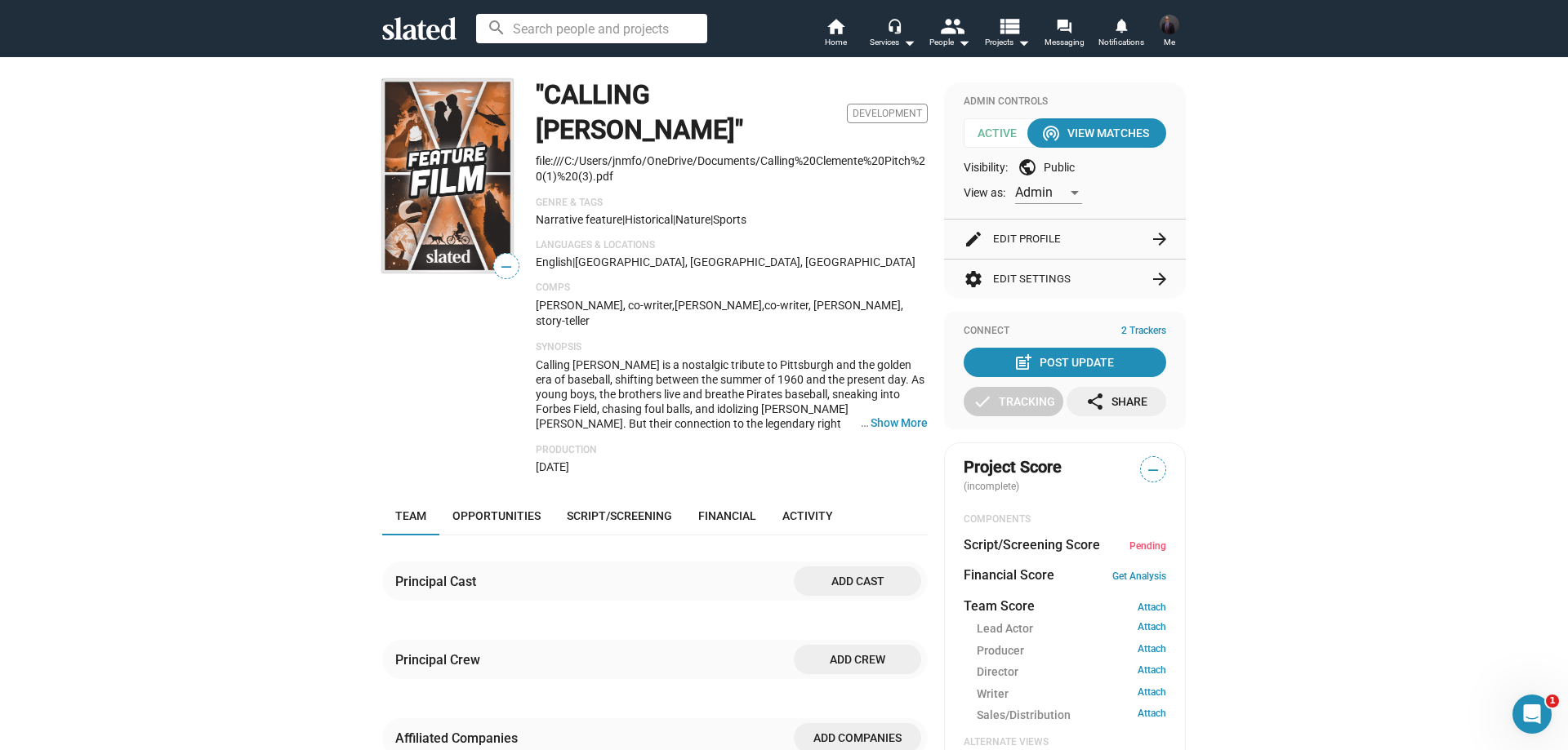
click at [1022, 244] on button "edit Edit Profile arrow_forward" at bounding box center [1064, 239] width 202 height 39
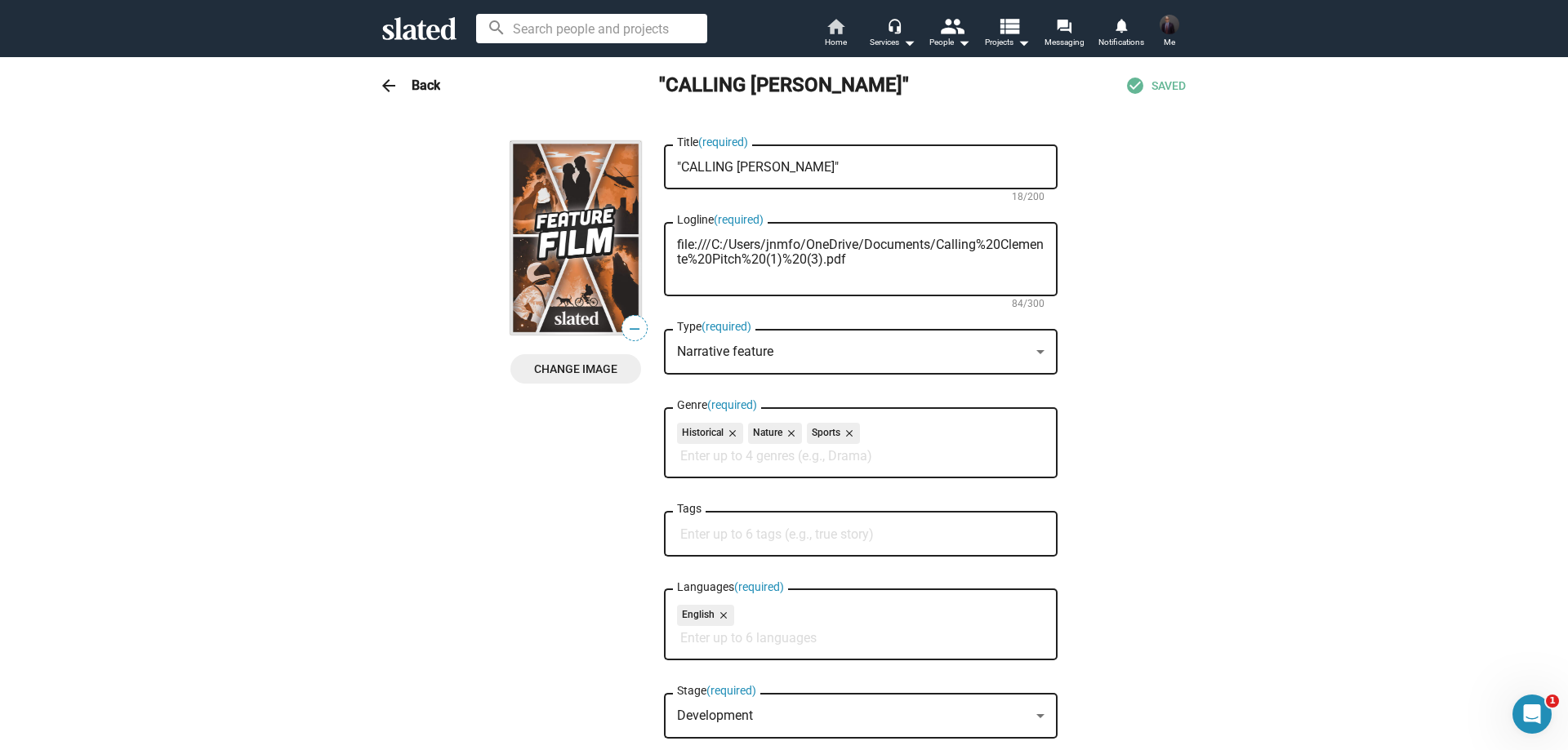
click at [838, 29] on mat-icon "home" at bounding box center [836, 26] width 20 height 20
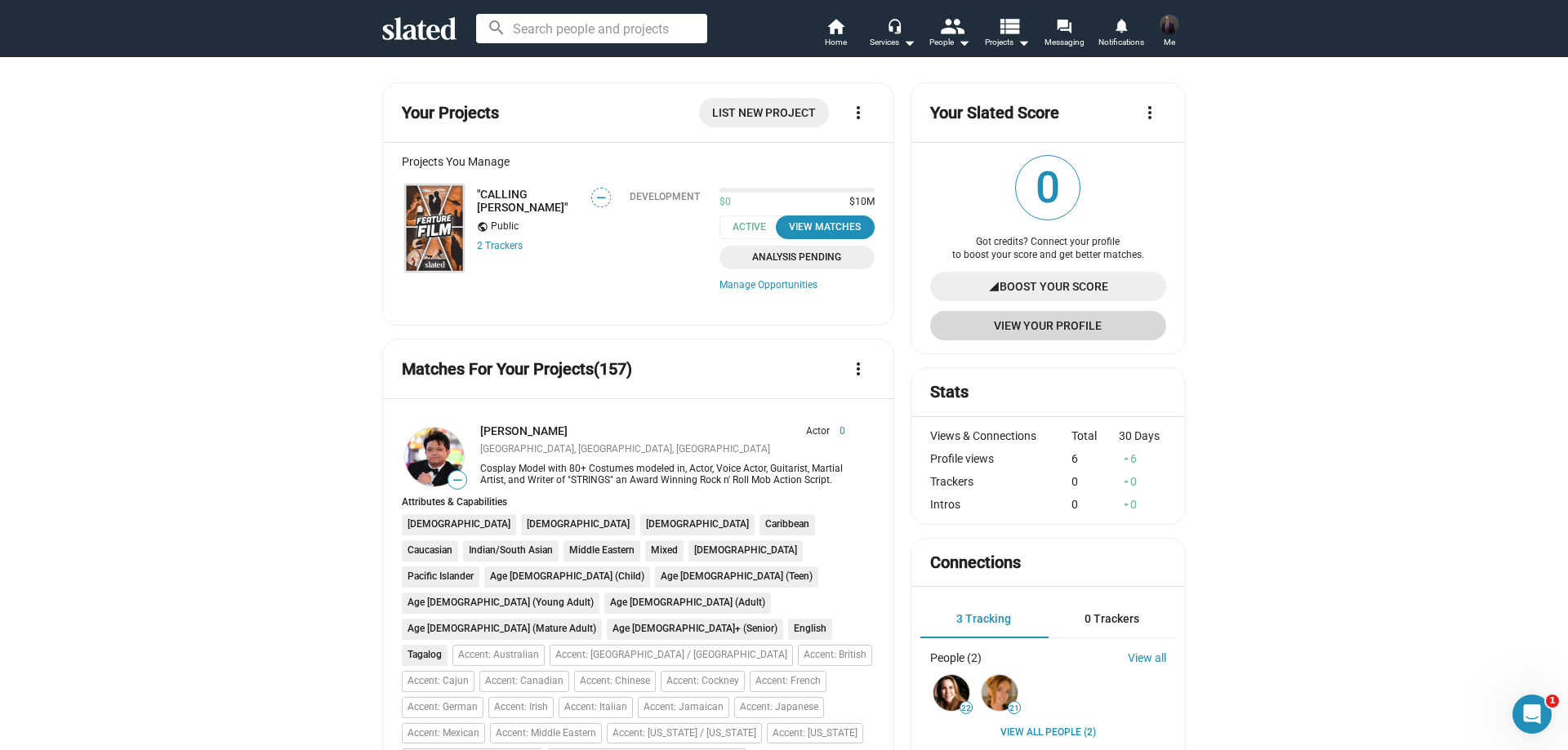
click at [1008, 322] on span "View Your Profile" at bounding box center [1047, 326] width 210 height 29
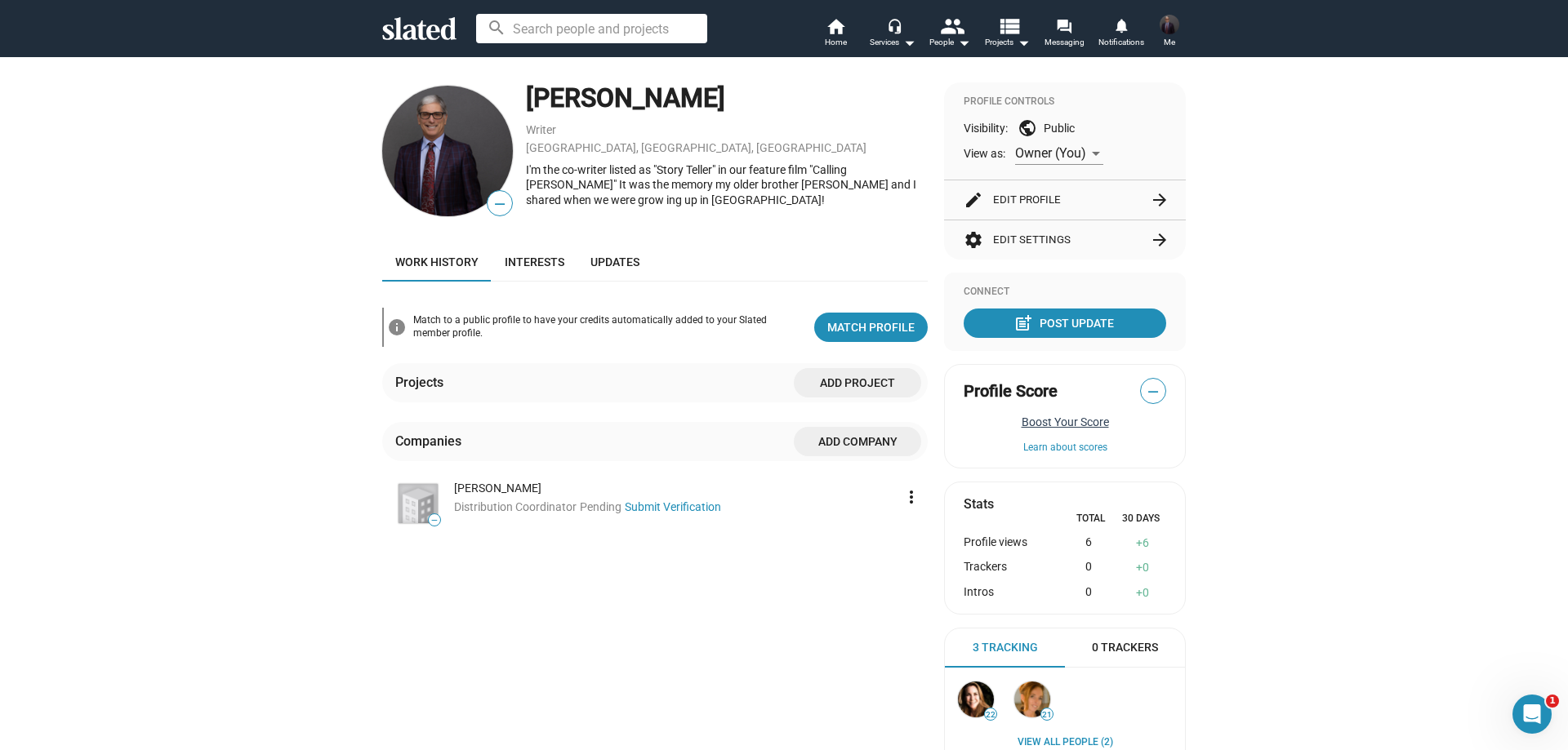
click at [1077, 416] on button "Boost Your Score" at bounding box center [1064, 422] width 202 height 13
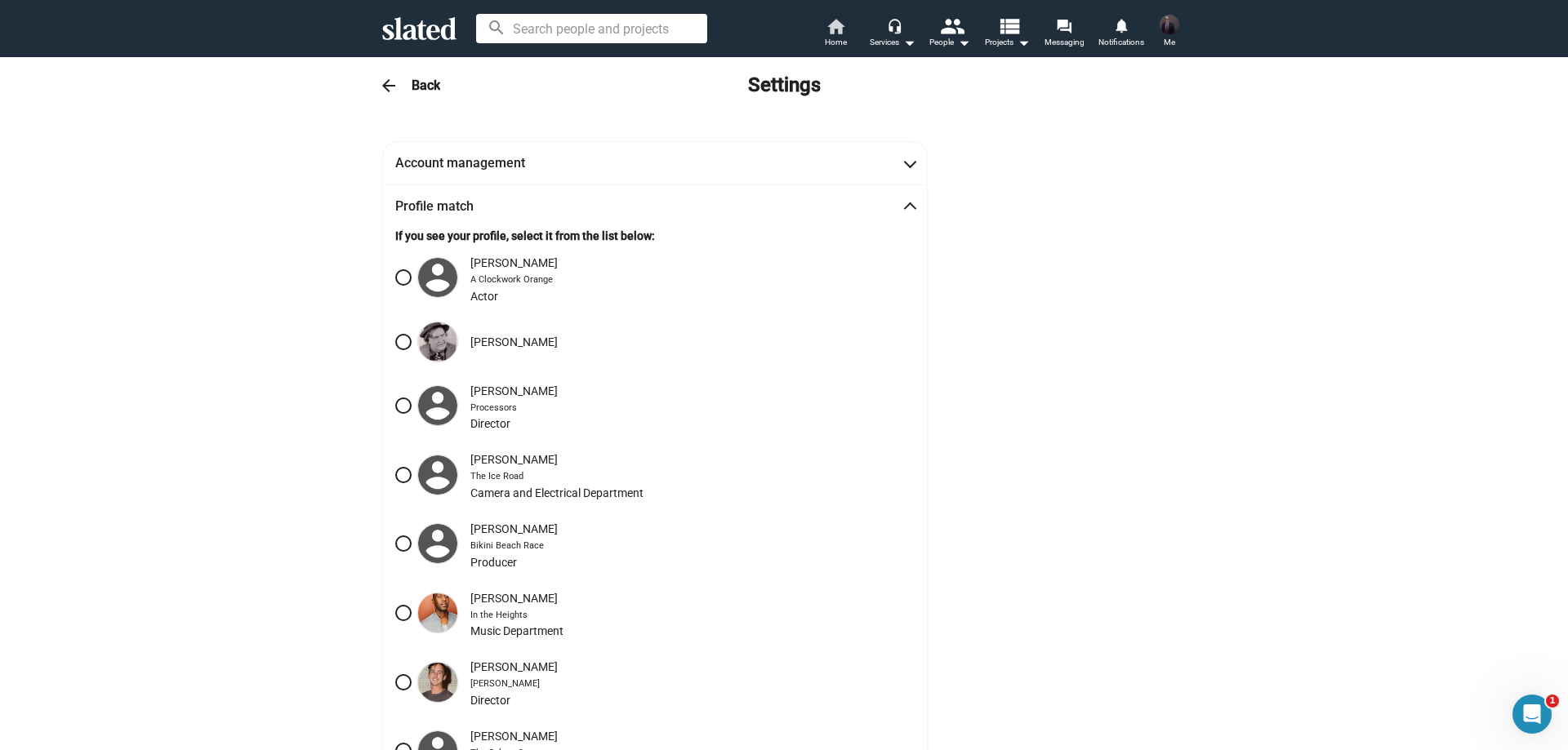
click at [831, 31] on mat-icon "home" at bounding box center [836, 26] width 20 height 20
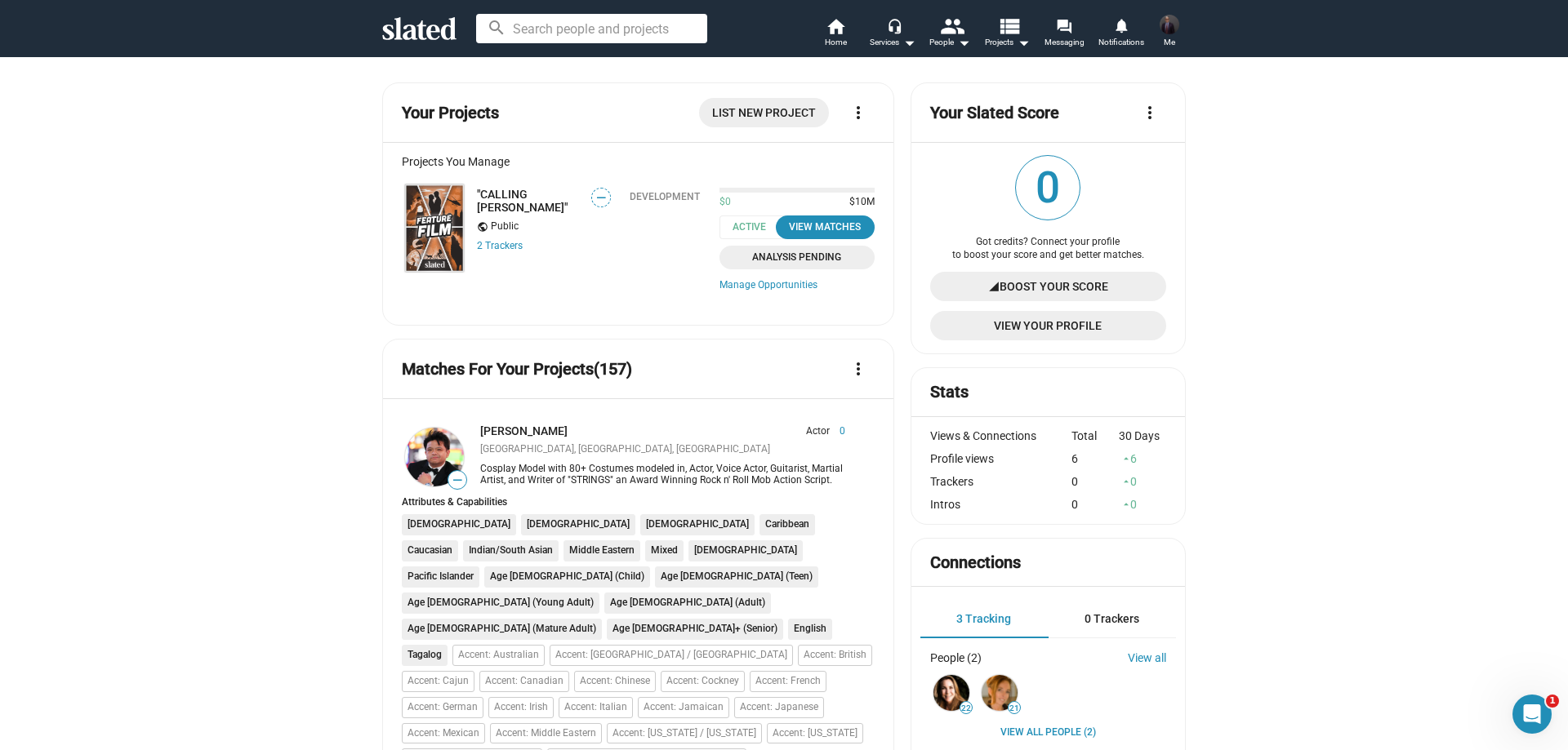
click at [411, 208] on img at bounding box center [434, 228] width 59 height 87
